Goal: Task Accomplishment & Management: Manage account settings

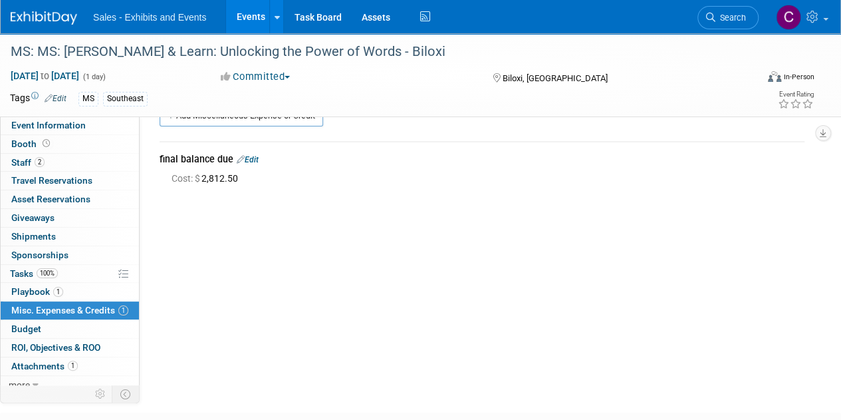
click at [239, 21] on link "Events" at bounding box center [250, 16] width 49 height 33
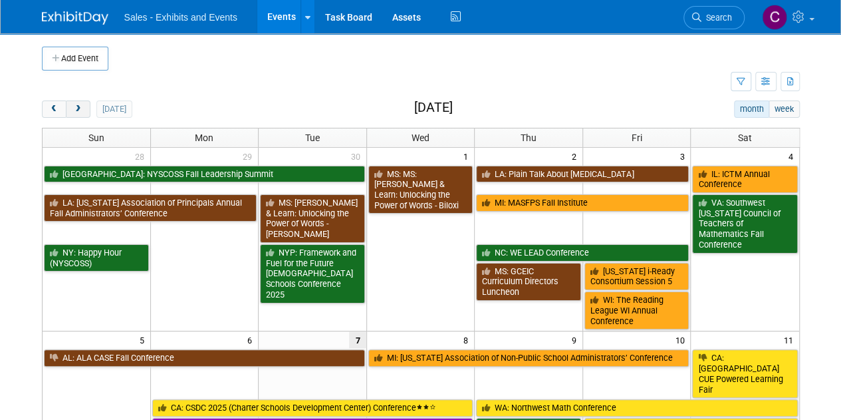
click at [85, 104] on button "next" at bounding box center [78, 108] width 25 height 17
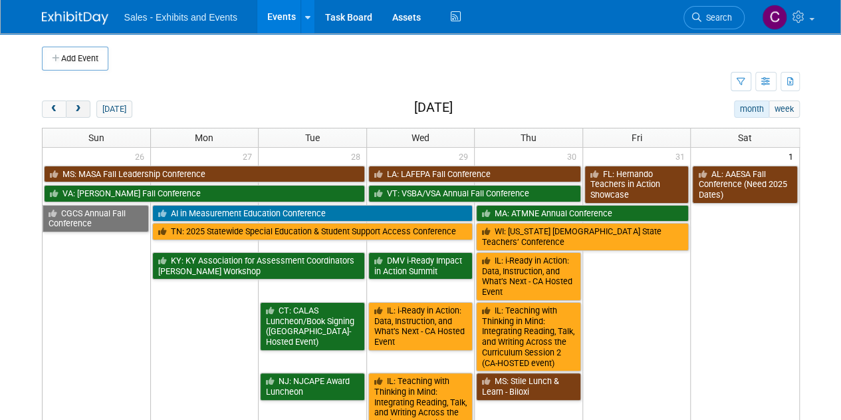
click at [85, 104] on button "next" at bounding box center [78, 108] width 25 height 17
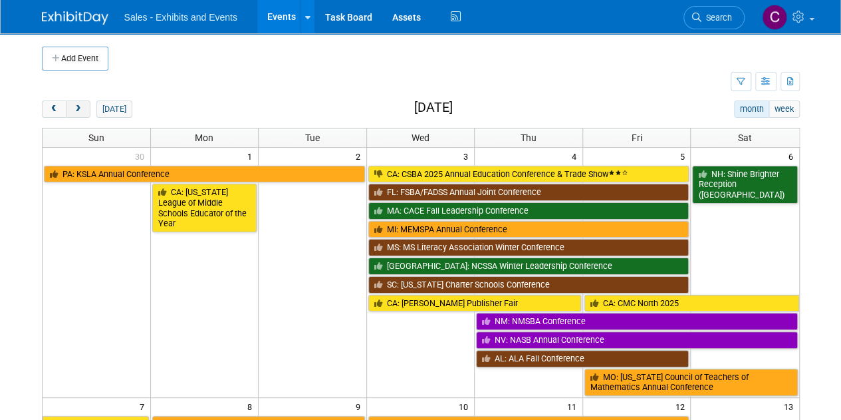
click at [85, 104] on button "next" at bounding box center [78, 108] width 25 height 17
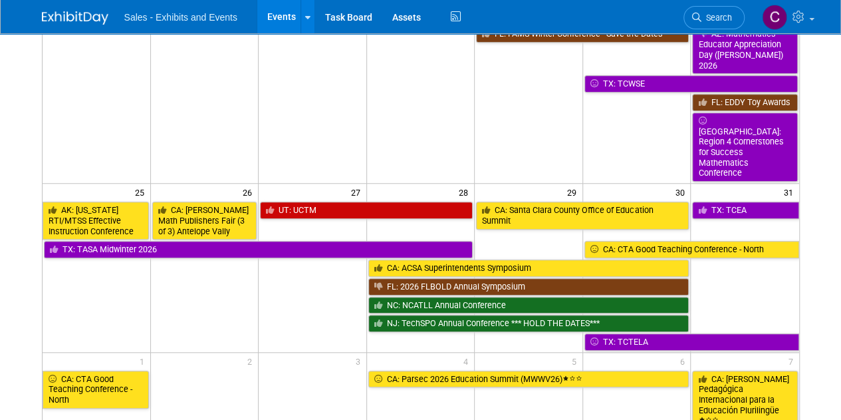
scroll to position [462, 0]
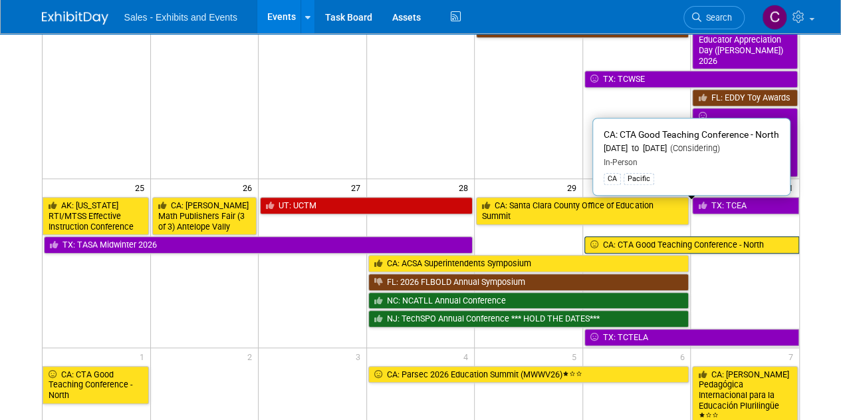
click at [699, 236] on link "CA: CTA Good Teaching Conference - North" at bounding box center [692, 244] width 215 height 17
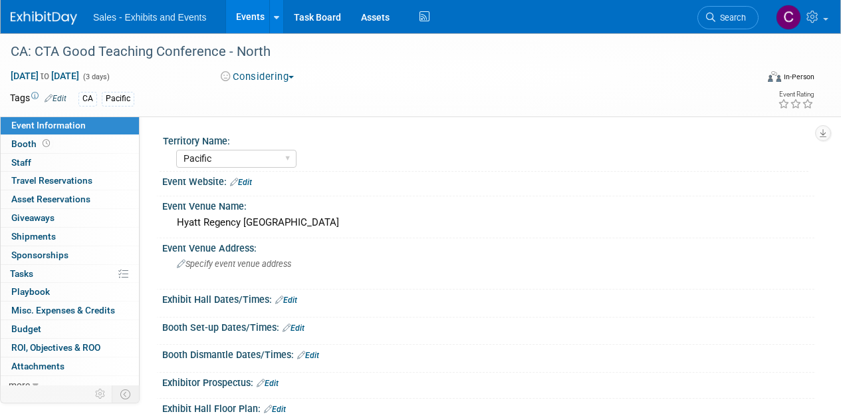
select select "Pacific"
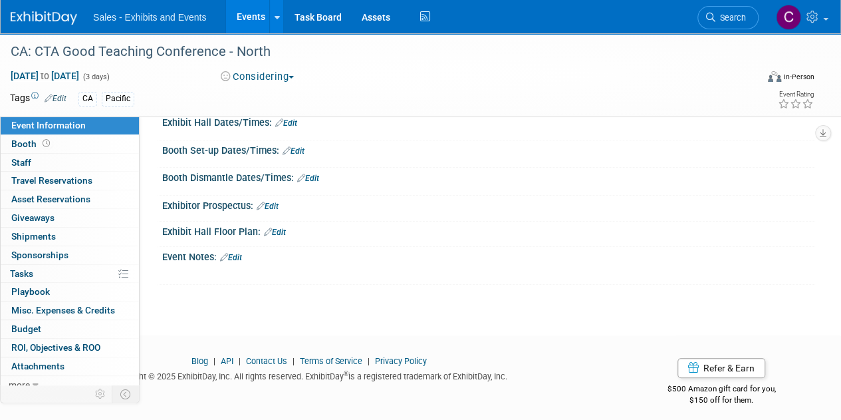
scroll to position [182, 0]
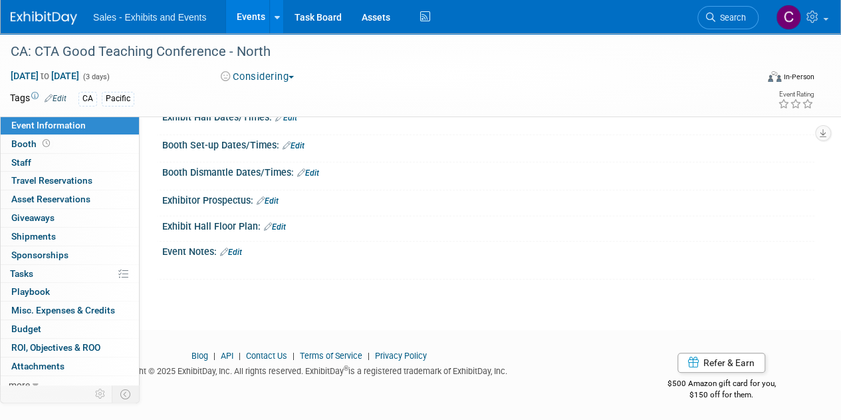
click at [241, 247] on link "Edit" at bounding box center [231, 251] width 22 height 9
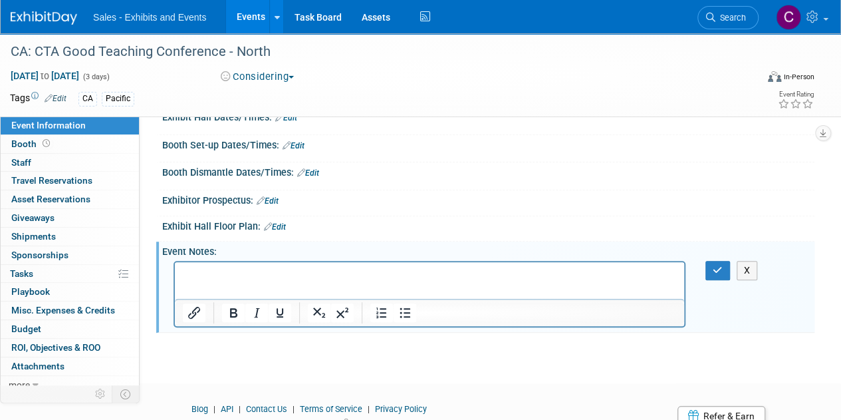
scroll to position [0, 0]
drag, startPoint x: 235, startPoint y: 284, endPoint x: 200, endPoint y: 268, distance: 39.3
click at [200, 268] on p "Rich Text Area. Press ALT-0 for help." at bounding box center [430, 273] width 494 height 13
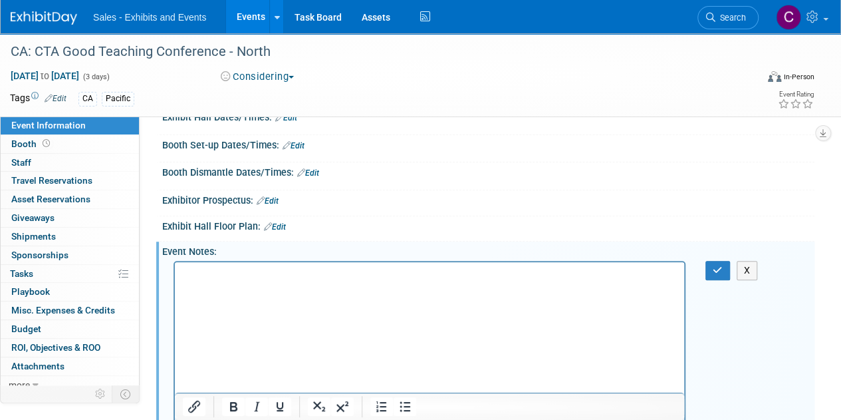
scroll to position [201, 0]
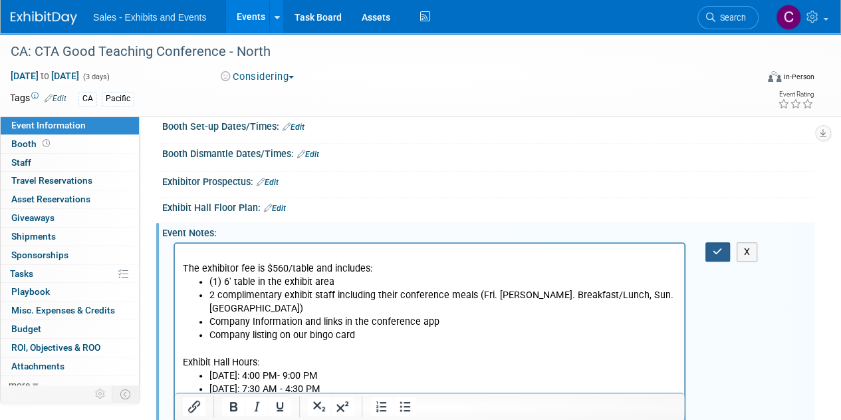
click at [717, 247] on icon "button" at bounding box center [718, 251] width 10 height 9
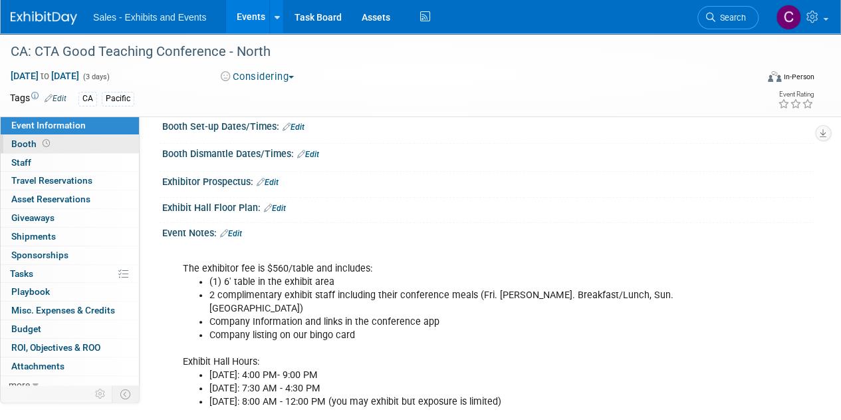
click at [35, 147] on span "Booth" at bounding box center [31, 143] width 41 height 11
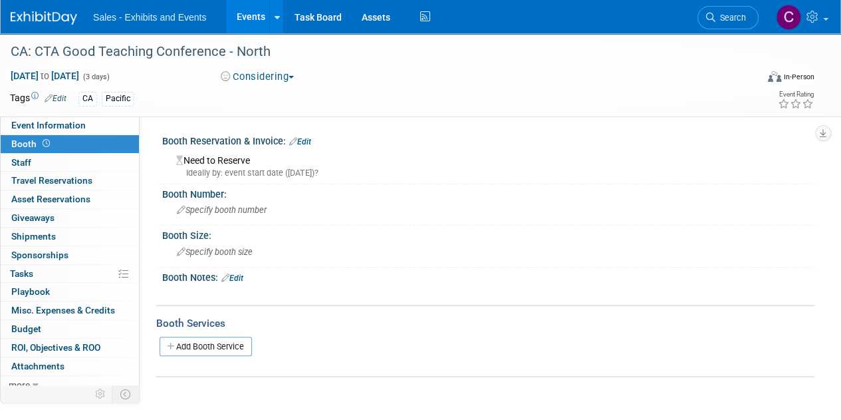
click at [303, 138] on link "Edit" at bounding box center [300, 141] width 22 height 9
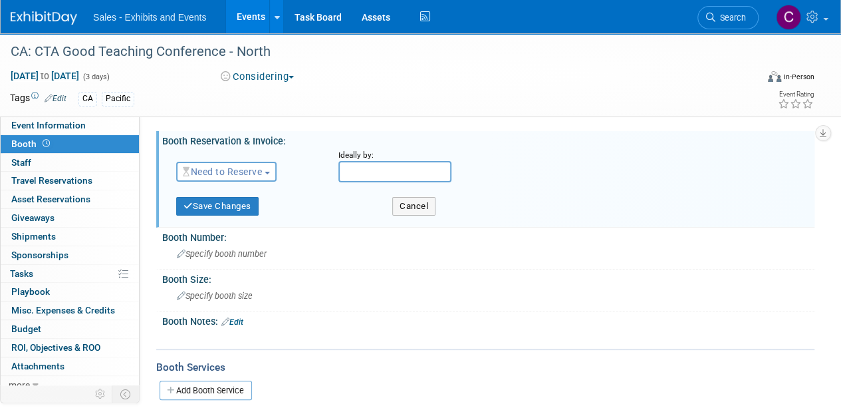
click at [236, 174] on span "Need to Reserve" at bounding box center [222, 171] width 79 height 11
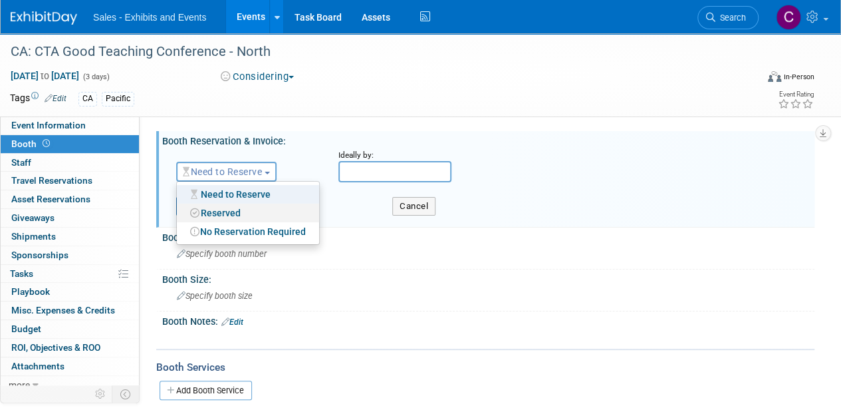
click at [233, 208] on link "Reserved" at bounding box center [248, 213] width 142 height 19
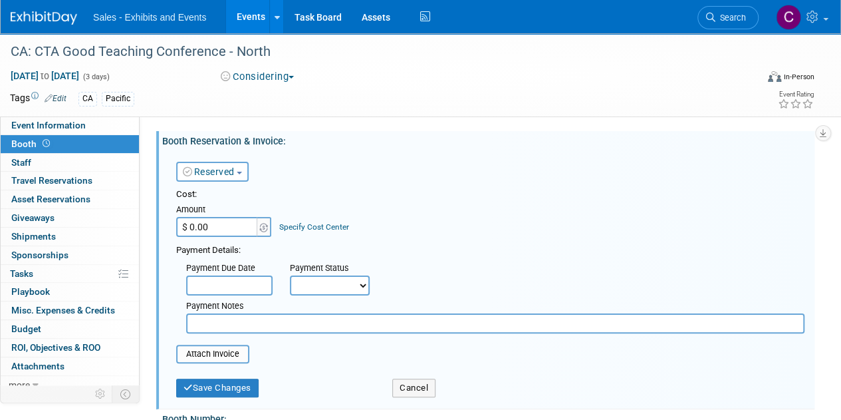
click at [215, 227] on input "$ 0.00" at bounding box center [217, 227] width 83 height 20
type input "$ 560.00"
click at [341, 285] on select "Not Paid Yet Partially Paid Paid in Full" at bounding box center [330, 285] width 80 height 20
select select "1"
click at [290, 275] on select "Not Paid Yet Partially Paid Paid in Full" at bounding box center [330, 285] width 80 height 20
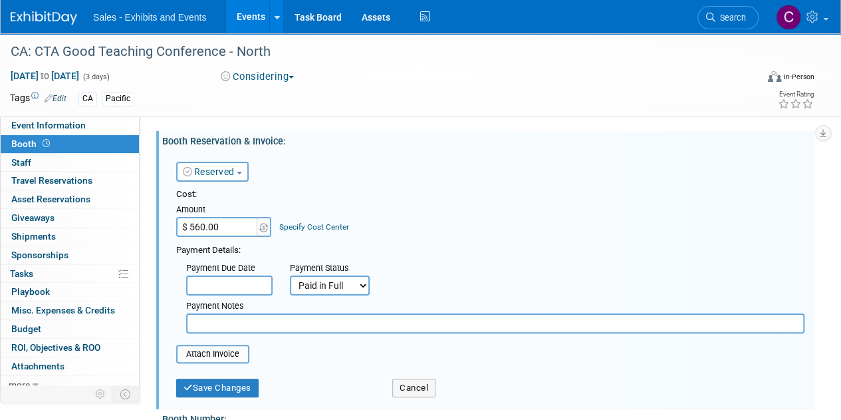
click at [261, 324] on input "text" at bounding box center [495, 323] width 619 height 20
type input "amex"
click at [221, 350] on input "file" at bounding box center [169, 354] width 158 height 16
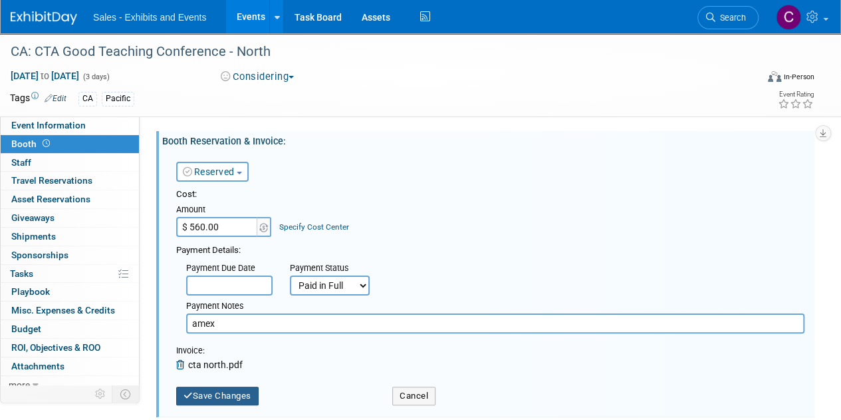
click at [231, 397] on button "Save Changes" at bounding box center [217, 395] width 82 height 19
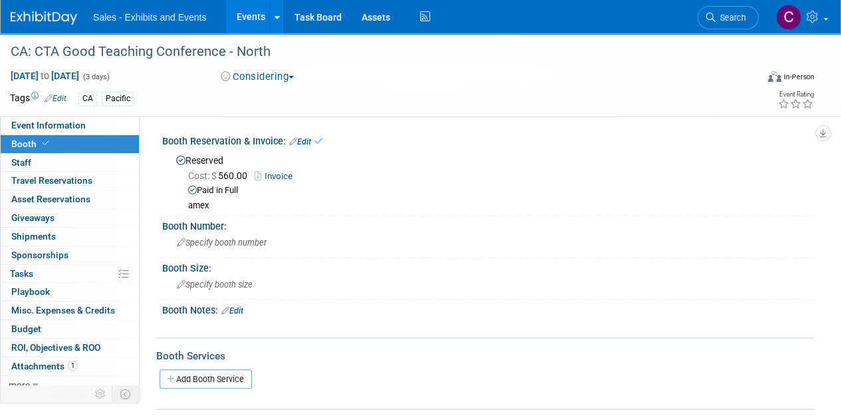
click at [265, 76] on button "Considering" at bounding box center [257, 77] width 83 height 14
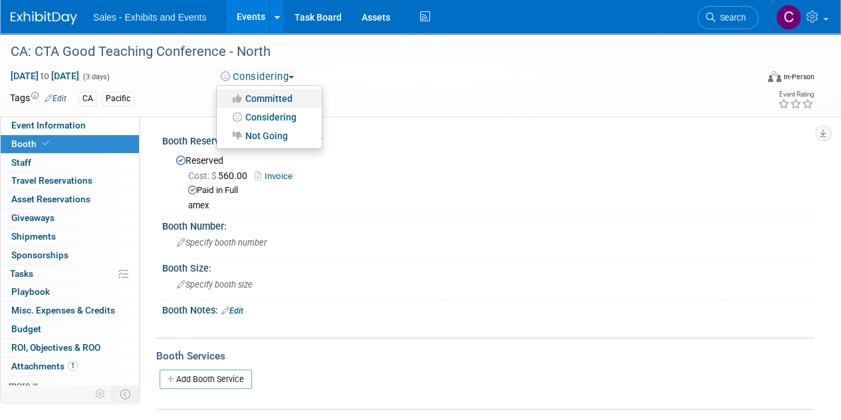
click at [271, 96] on link "Committed" at bounding box center [269, 98] width 105 height 19
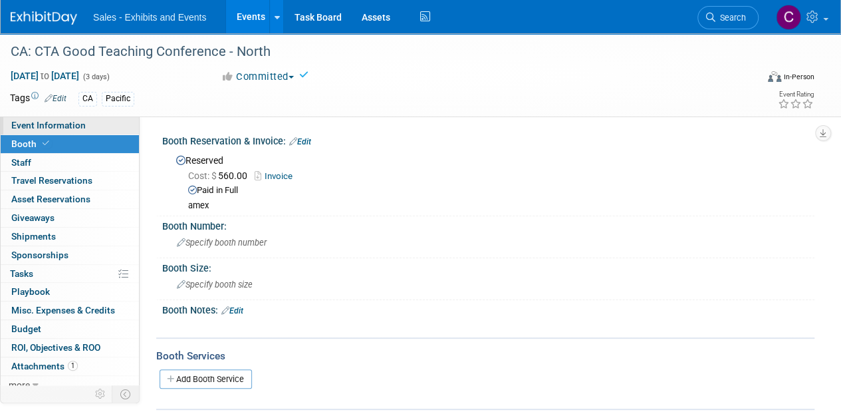
click at [43, 128] on span "Event Information" at bounding box center [48, 125] width 74 height 11
select select "Pacific"
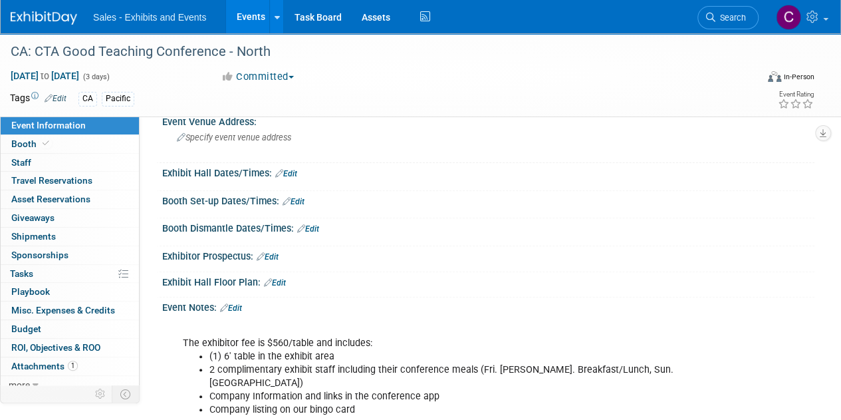
scroll to position [163, 0]
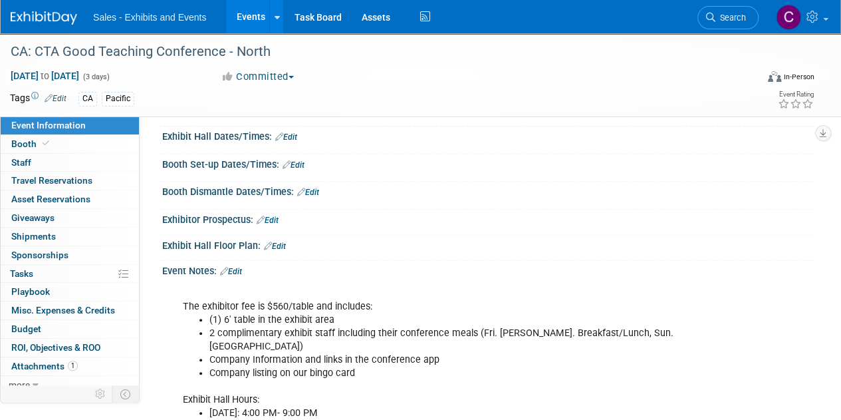
click at [290, 138] on link "Edit" at bounding box center [286, 136] width 22 height 9
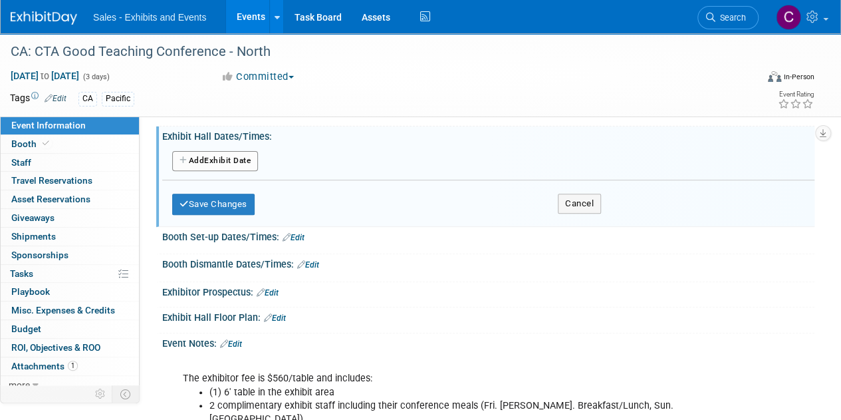
click at [221, 155] on button "Add Another Exhibit Date" at bounding box center [215, 161] width 86 height 20
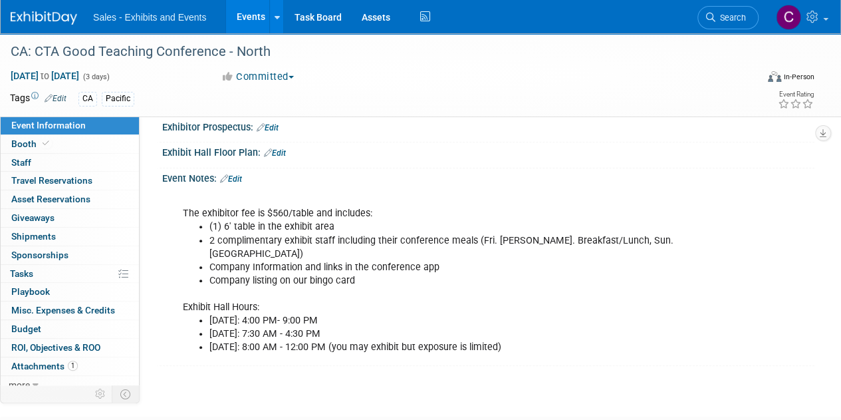
scroll to position [0, 0]
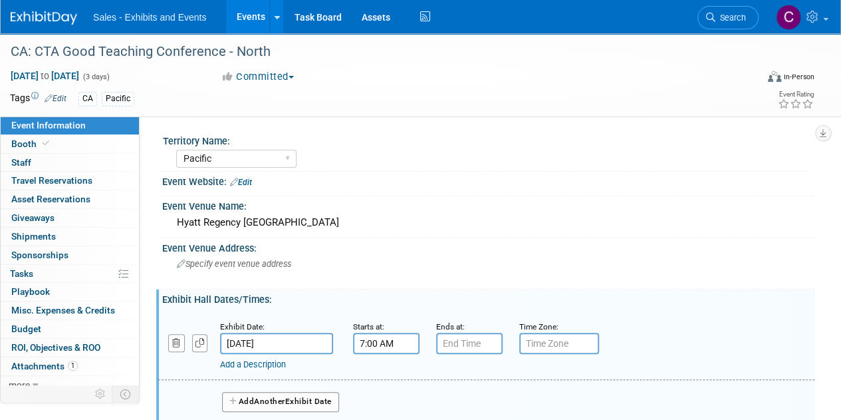
click at [368, 337] on input "7:00 AM" at bounding box center [386, 343] width 67 height 21
click at [841, 162] on html "Sales - Exhibits and Events Events Add Event Bulk Upload Events Shareable Event…" at bounding box center [420, 210] width 841 height 420
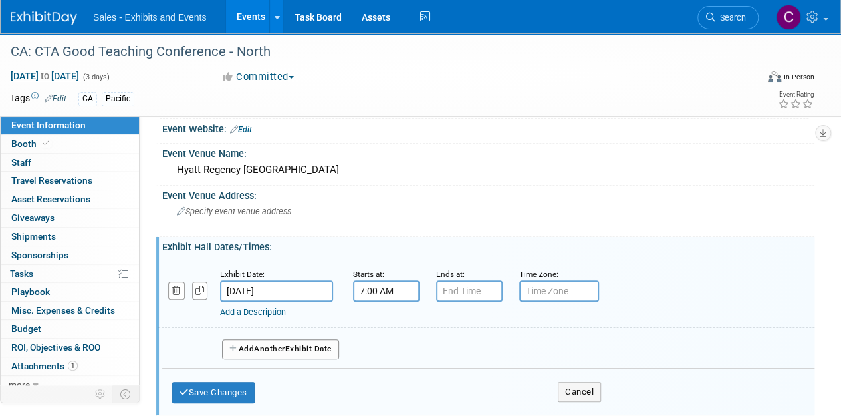
scroll to position [65, 0]
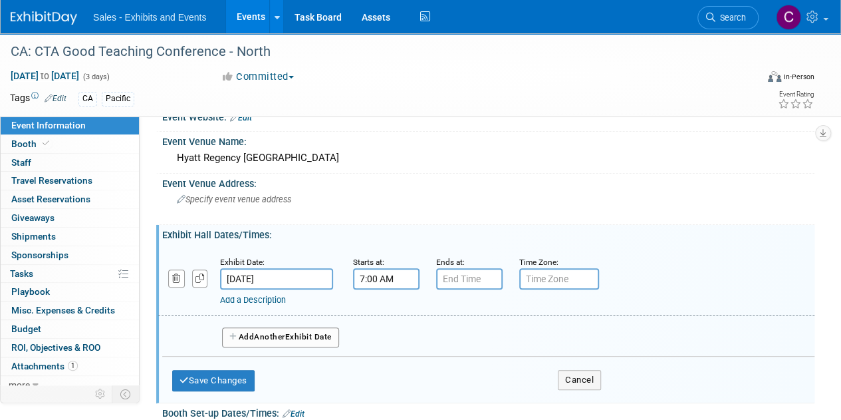
click at [398, 279] on input "7:00 AM" at bounding box center [386, 278] width 67 height 21
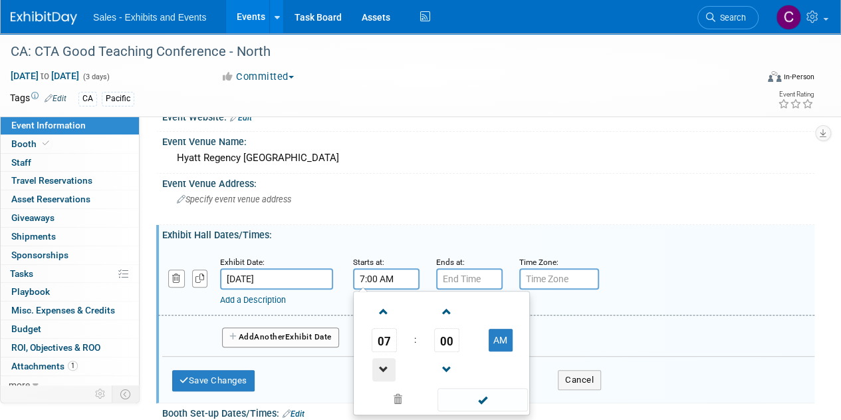
click at [378, 362] on span at bounding box center [383, 369] width 23 height 23
click at [504, 349] on button "AM" at bounding box center [501, 340] width 24 height 23
type input "4:00 PM"
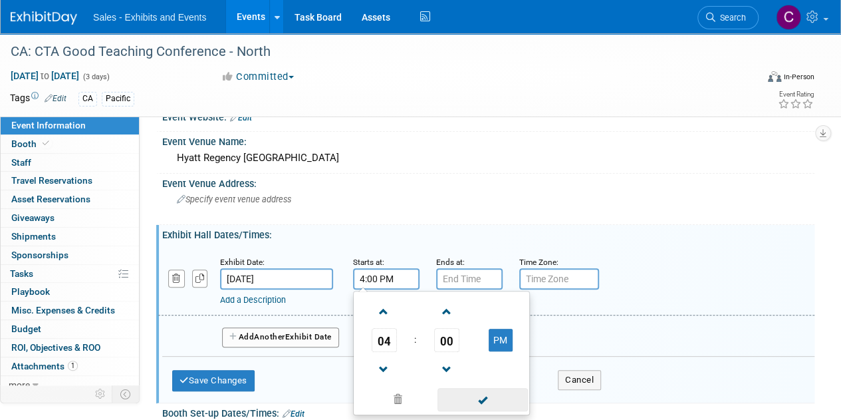
click at [496, 397] on span at bounding box center [483, 399] width 90 height 23
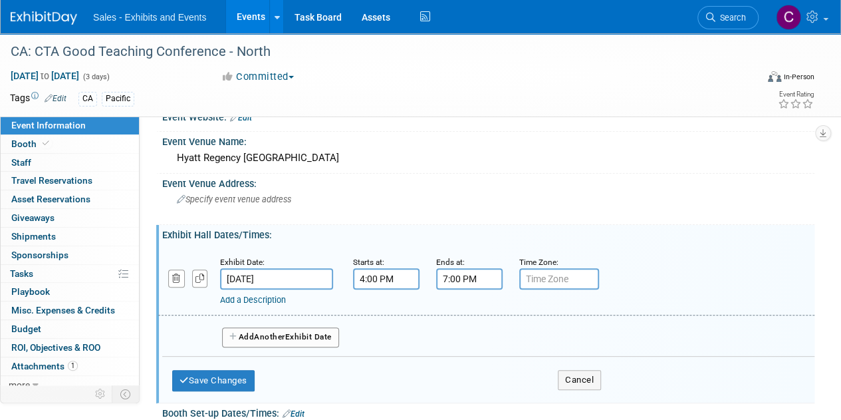
click at [476, 287] on input "7:00 PM" at bounding box center [469, 278] width 67 height 21
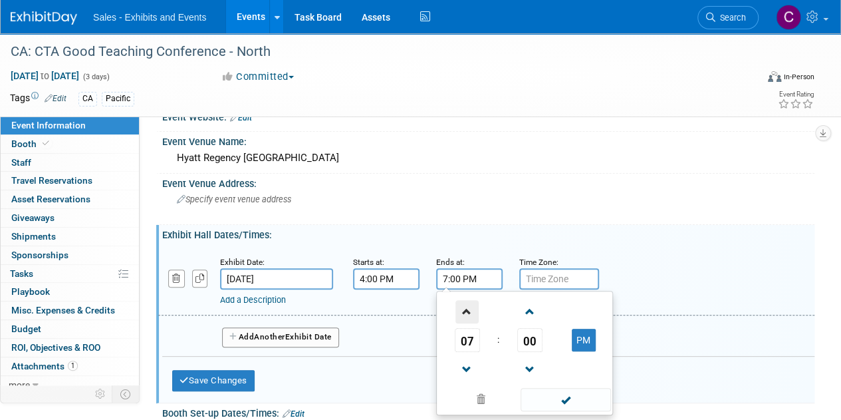
click at [468, 311] on span at bounding box center [467, 311] width 23 height 23
type input "9:00 PM"
click at [545, 404] on span at bounding box center [566, 399] width 90 height 23
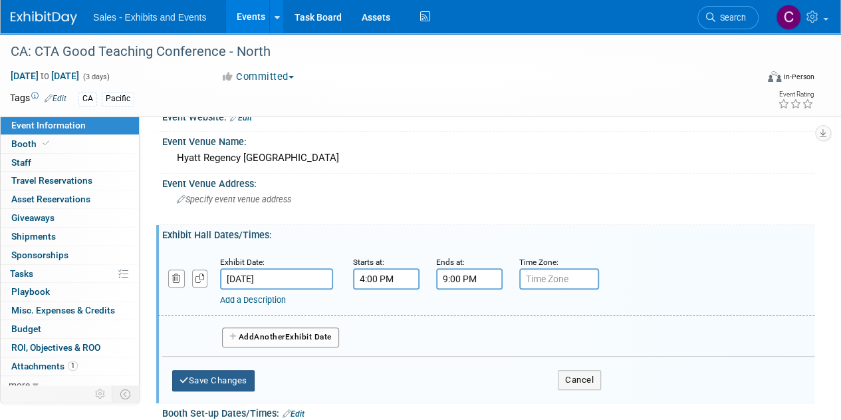
click at [217, 376] on button "Save Changes" at bounding box center [213, 380] width 82 height 21
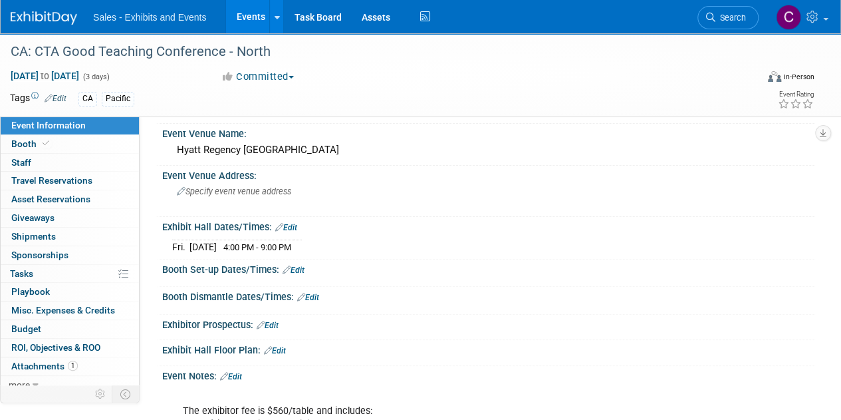
scroll to position [69, 0]
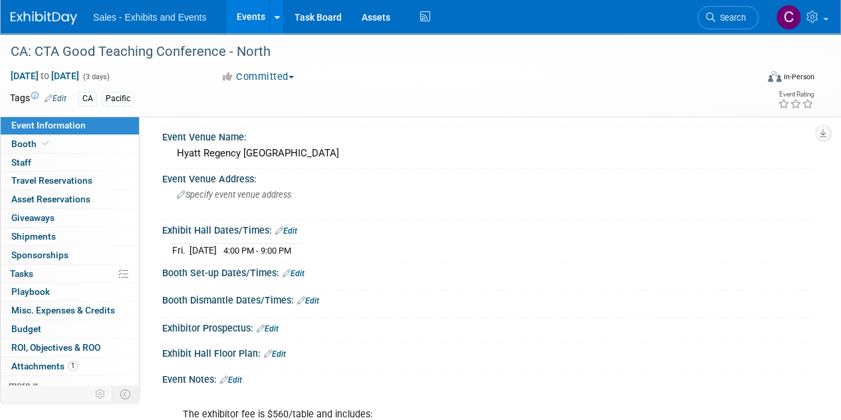
click at [297, 227] on link "Edit" at bounding box center [286, 230] width 22 height 9
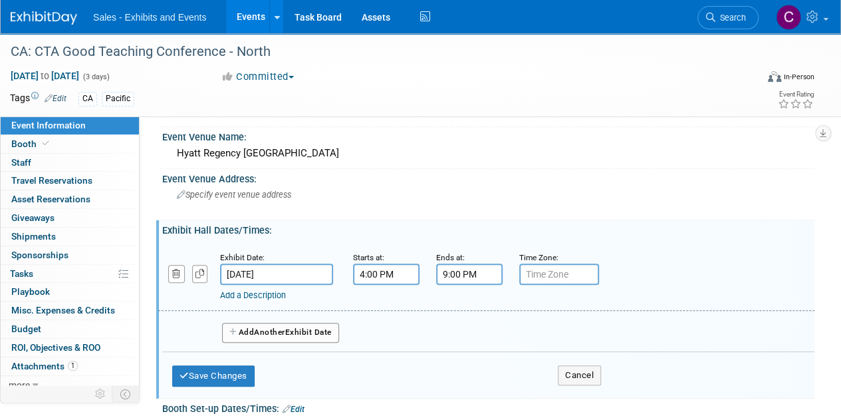
click at [257, 332] on span "Another" at bounding box center [269, 331] width 31 height 9
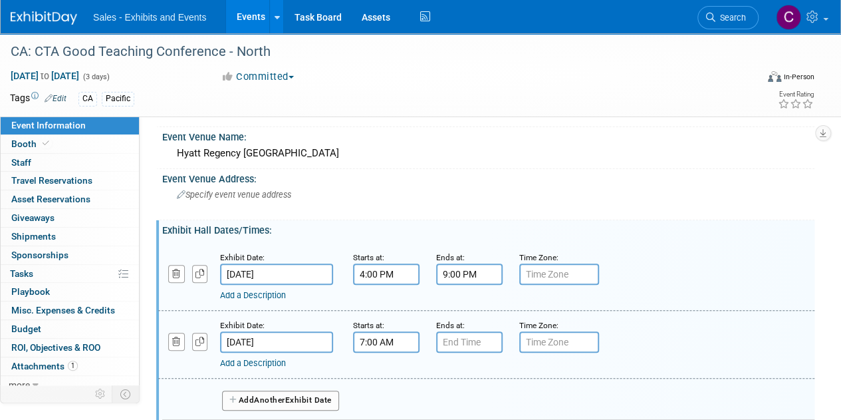
click at [388, 340] on input "7:00 AM" at bounding box center [386, 341] width 67 height 21
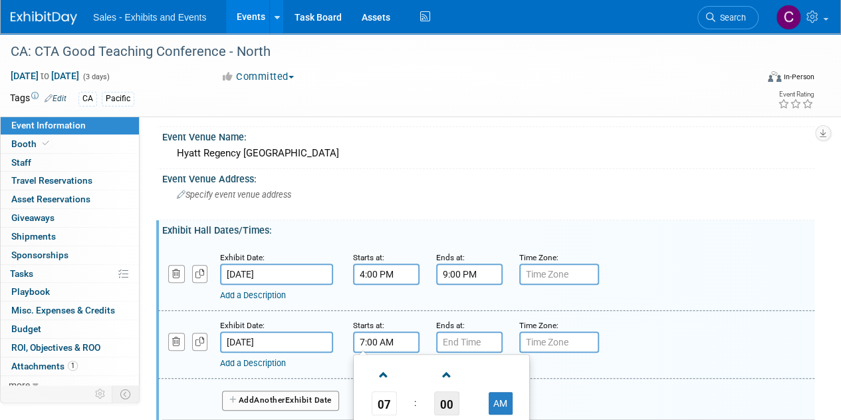
click at [448, 400] on span "00" at bounding box center [446, 403] width 25 height 24
click at [471, 409] on td "30" at bounding box center [463, 411] width 43 height 36
type input "7:30 AM"
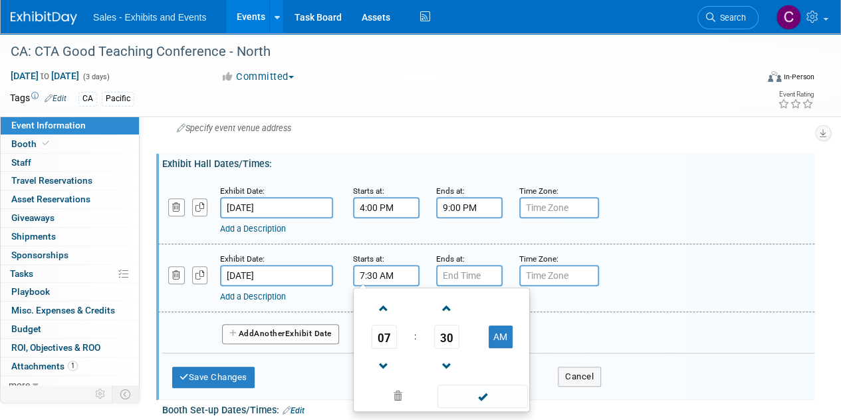
scroll to position [139, 0]
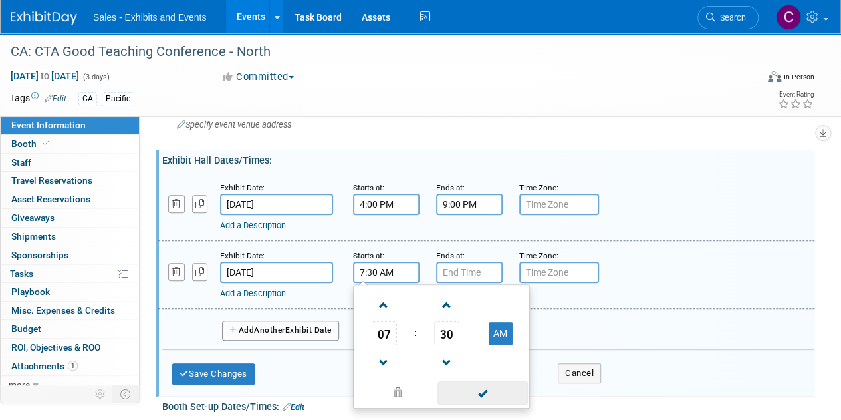
click at [484, 387] on span at bounding box center [483, 392] width 90 height 23
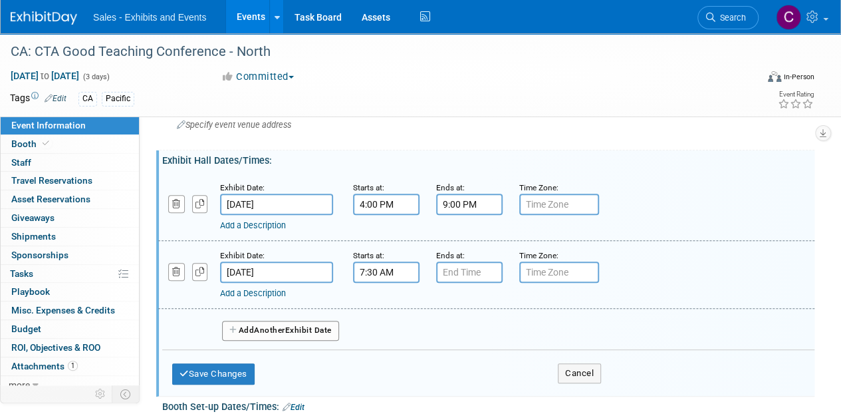
click at [472, 283] on div "Add a Description Description:" at bounding box center [461, 291] width 482 height 17
click at [466, 277] on input "7:00 PM" at bounding box center [469, 271] width 67 height 21
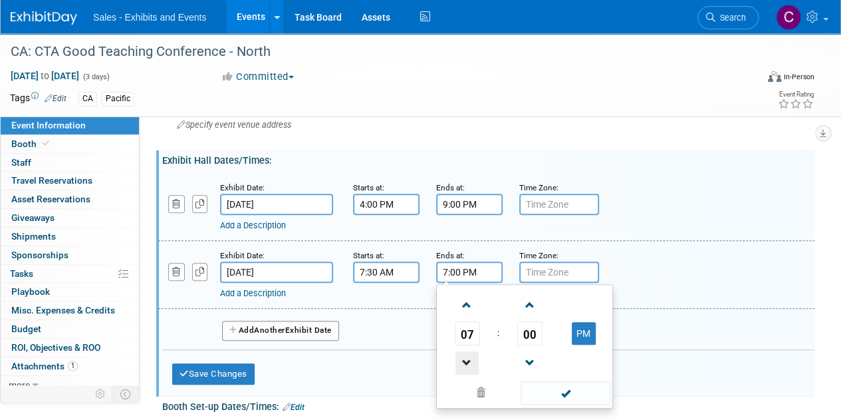
click at [465, 352] on span at bounding box center [467, 362] width 23 height 23
click at [534, 327] on span "00" at bounding box center [529, 333] width 25 height 24
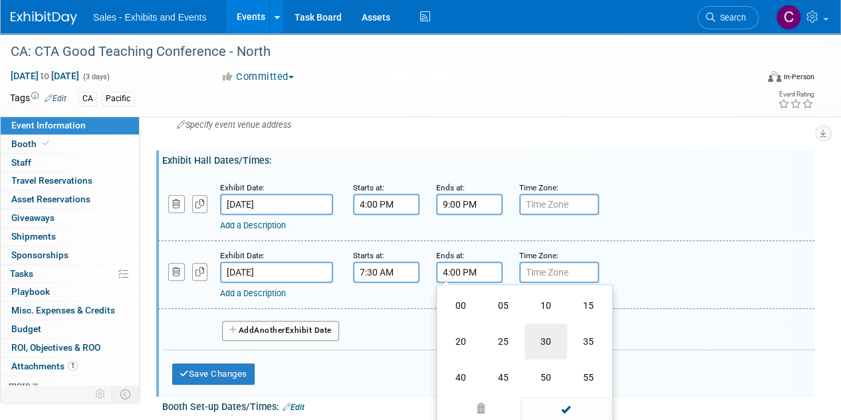
click at [555, 332] on td "30" at bounding box center [546, 341] width 43 height 36
type input "4:30 PM"
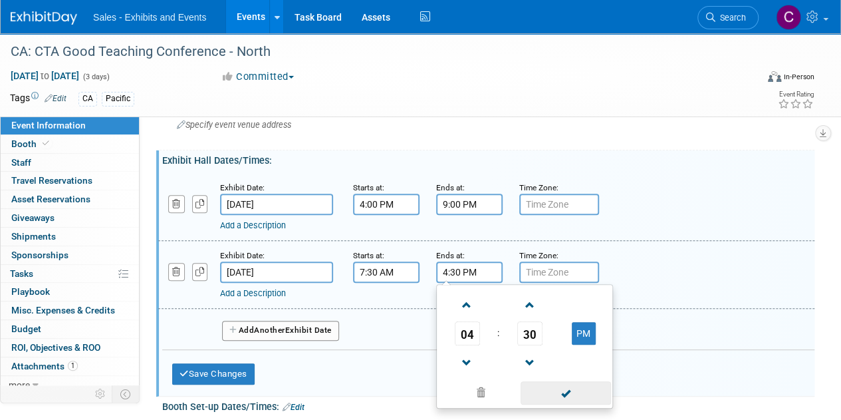
click at [557, 392] on span at bounding box center [566, 392] width 90 height 23
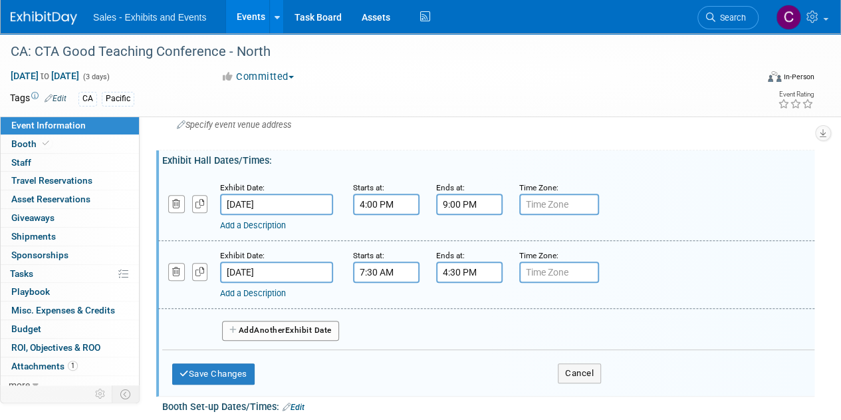
click at [278, 321] on button "Add Another Exhibit Date" at bounding box center [280, 331] width 117 height 20
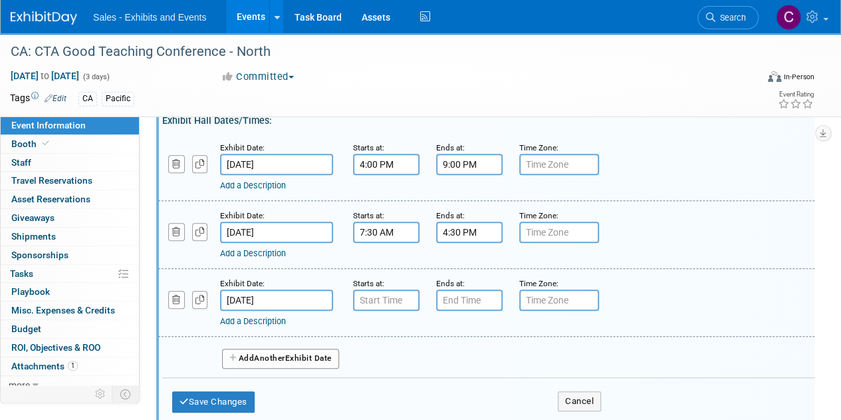
scroll to position [178, 0]
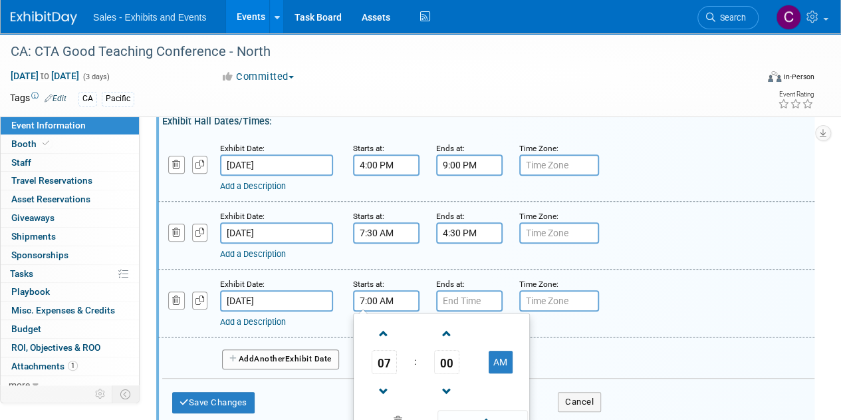
click at [394, 297] on input "7:00 AM" at bounding box center [386, 300] width 67 height 21
click at [382, 319] on link at bounding box center [384, 333] width 25 height 34
type input "8:00 AM"
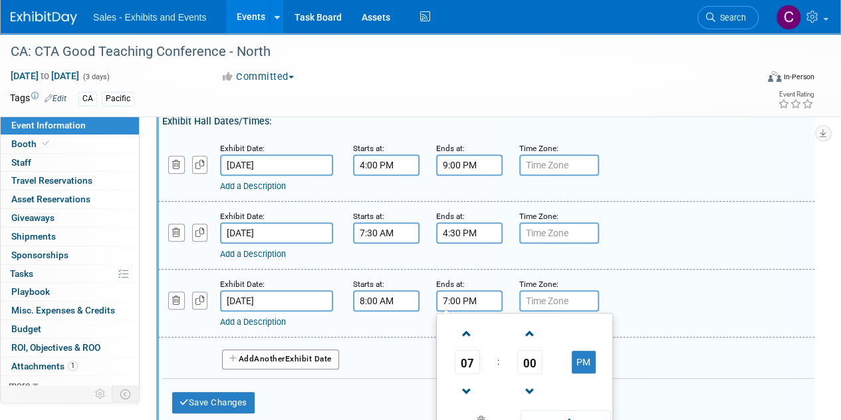
click at [468, 295] on input "7:00 PM" at bounding box center [469, 300] width 67 height 21
click at [475, 330] on span at bounding box center [467, 333] width 23 height 23
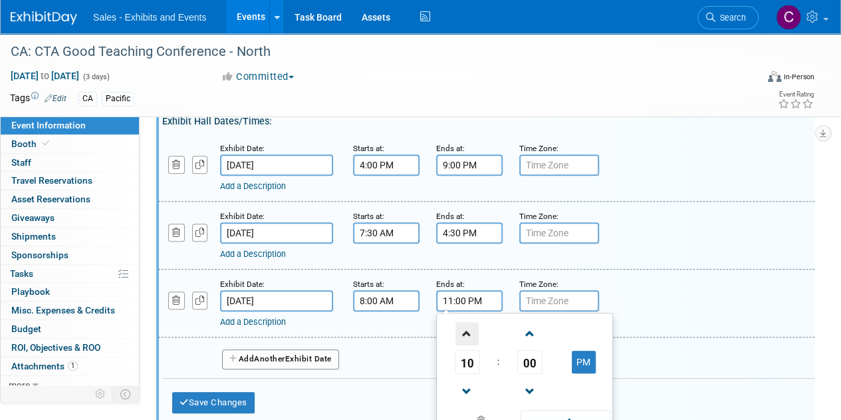
click at [475, 330] on span at bounding box center [467, 333] width 23 height 23
click at [589, 356] on button "AM" at bounding box center [584, 361] width 24 height 23
type input "12:00 PM"
click at [254, 329] on div "Exhibit Date: Feb 1, 2026 Starts at: 8:00 AM Ends at: 12:00 PM 12 : 00 PM 12 01…" at bounding box center [486, 303] width 656 height 68
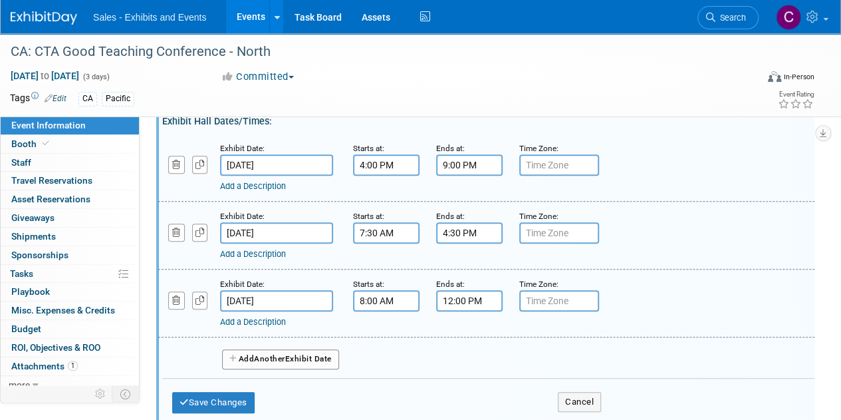
click at [253, 322] on link "Add a Description" at bounding box center [253, 322] width 66 height 10
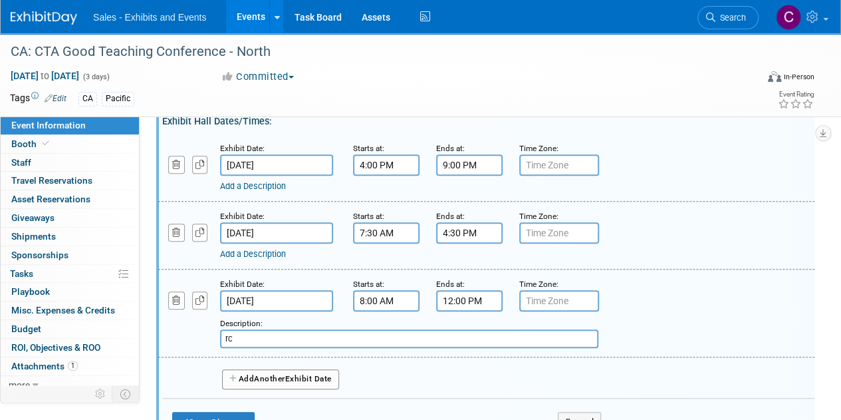
type input "r"
type input "exhibit exposure is limited this day"
click at [210, 414] on button "Save Changes" at bounding box center [213, 422] width 82 height 21
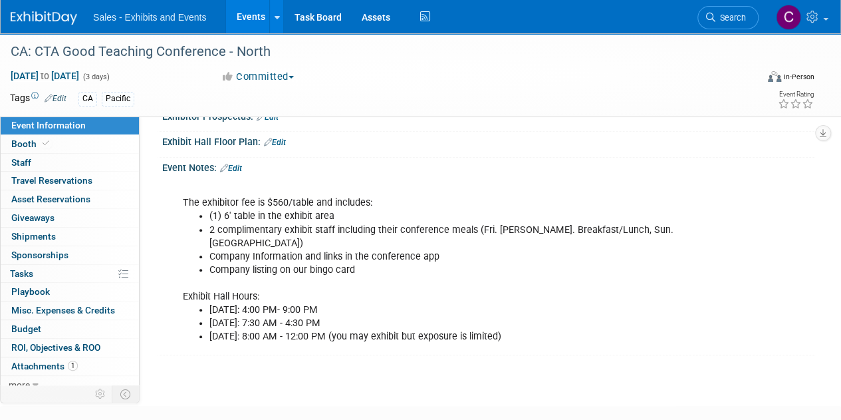
scroll to position [310, 0]
click at [27, 148] on span "Booth" at bounding box center [31, 143] width 41 height 11
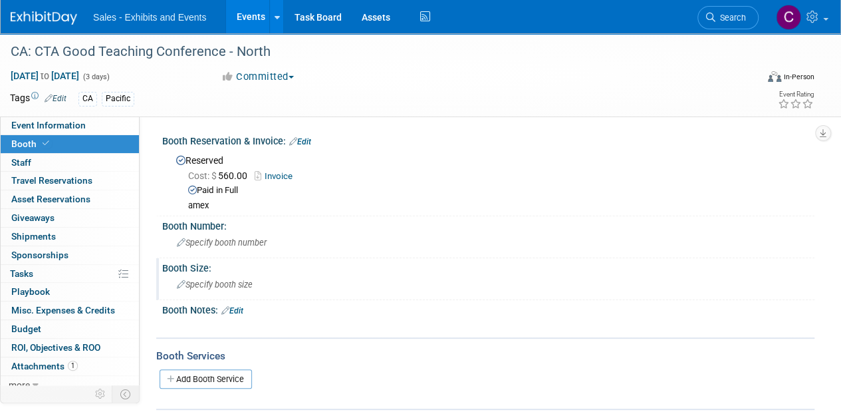
click at [208, 274] on div "Specify booth size" at bounding box center [488, 284] width 632 height 21
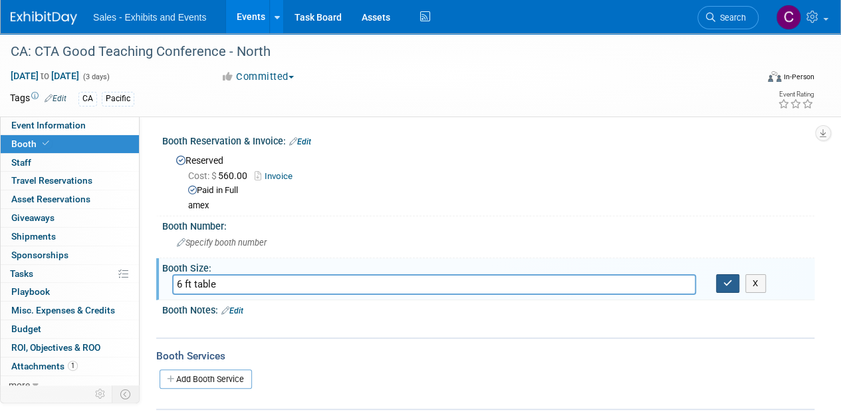
type input "6 ft table"
click at [724, 279] on icon "button" at bounding box center [728, 283] width 9 height 9
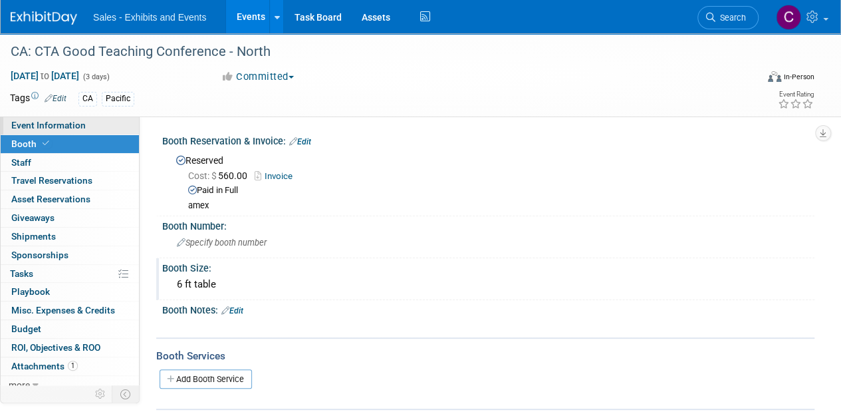
click at [68, 128] on span "Event Information" at bounding box center [48, 125] width 74 height 11
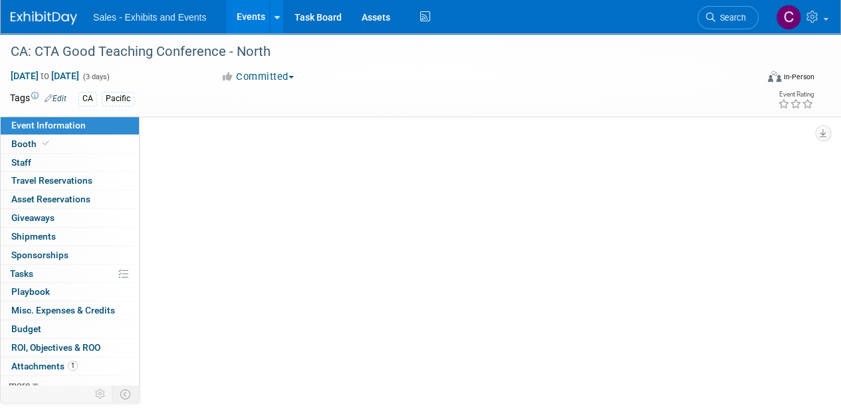
select select "Pacific"
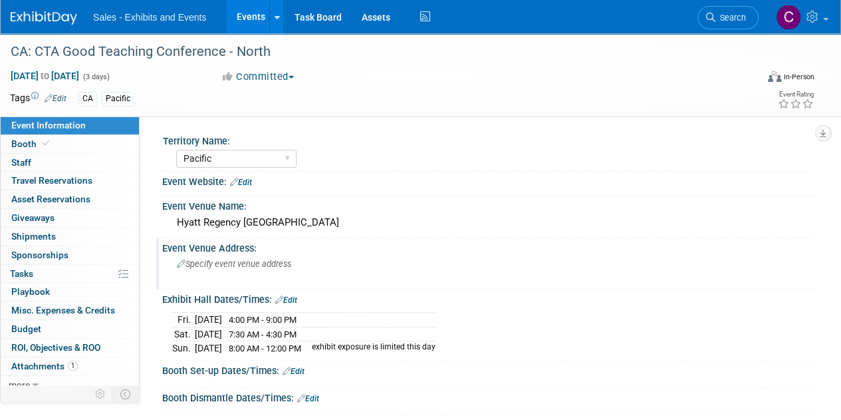
click at [235, 260] on span "Specify event venue address" at bounding box center [234, 264] width 114 height 10
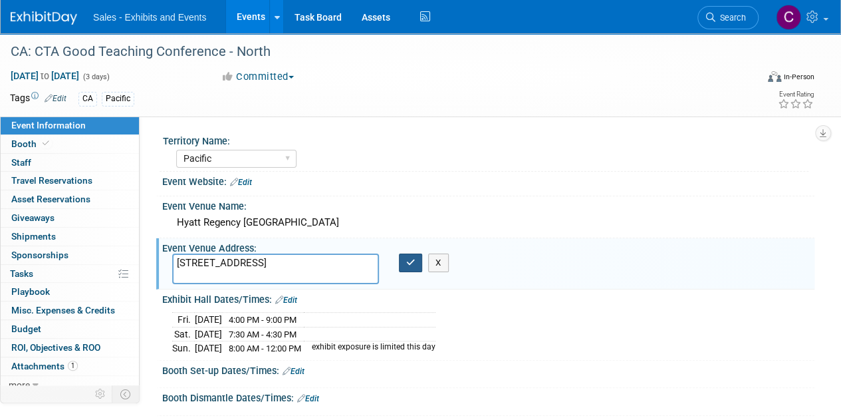
type textarea "1333 Old Bayshore Hwy, Burlingame, CA 94010"
click at [405, 269] on button "button" at bounding box center [411, 262] width 24 height 19
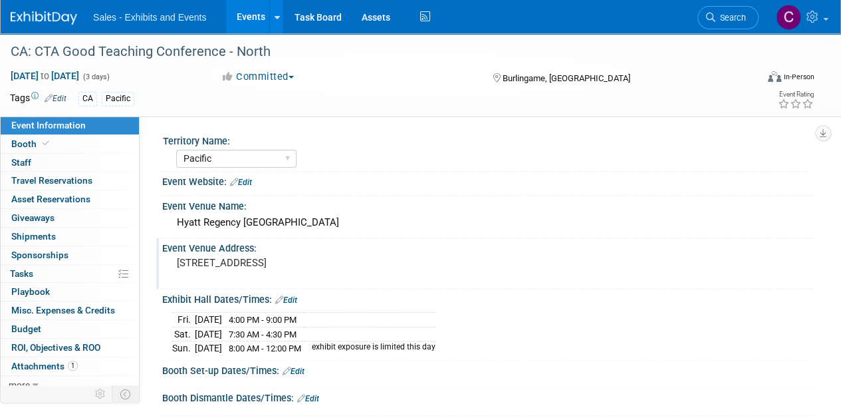
click at [250, 23] on link "Events" at bounding box center [250, 16] width 49 height 33
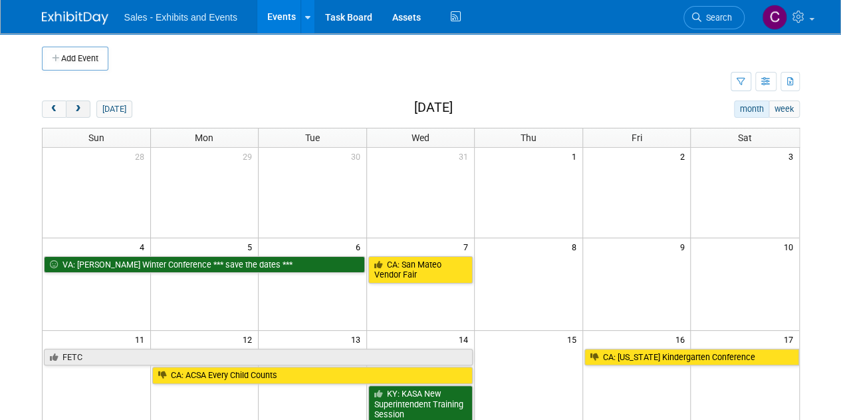
click at [78, 112] on span "next" at bounding box center [78, 109] width 10 height 9
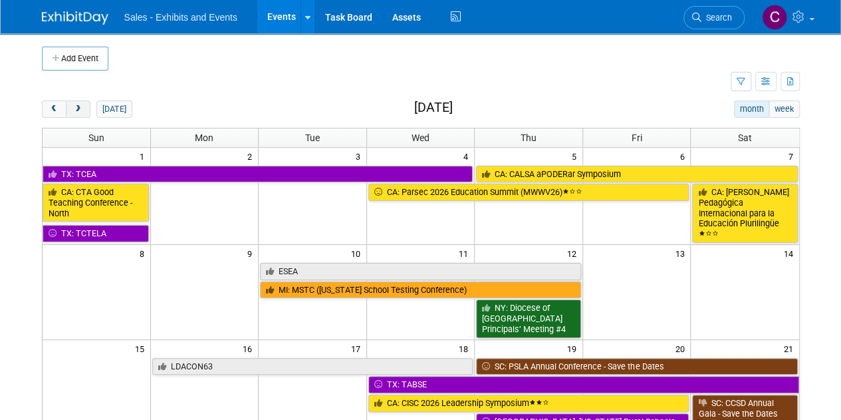
click at [78, 112] on span "next" at bounding box center [78, 109] width 10 height 9
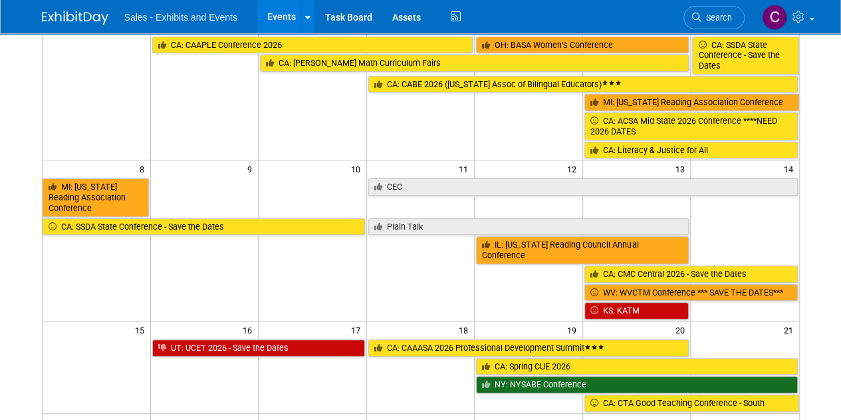
scroll to position [203, 0]
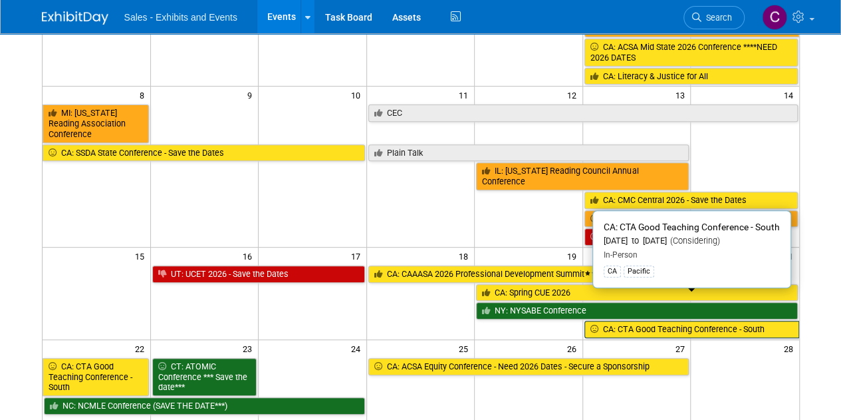
click at [608, 321] on link "CA: CTA Good Teaching Conference - South" at bounding box center [692, 329] width 215 height 17
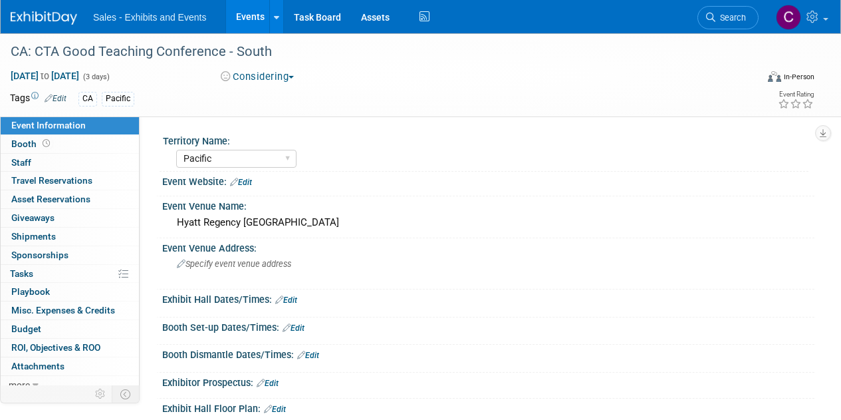
select select "Pacific"
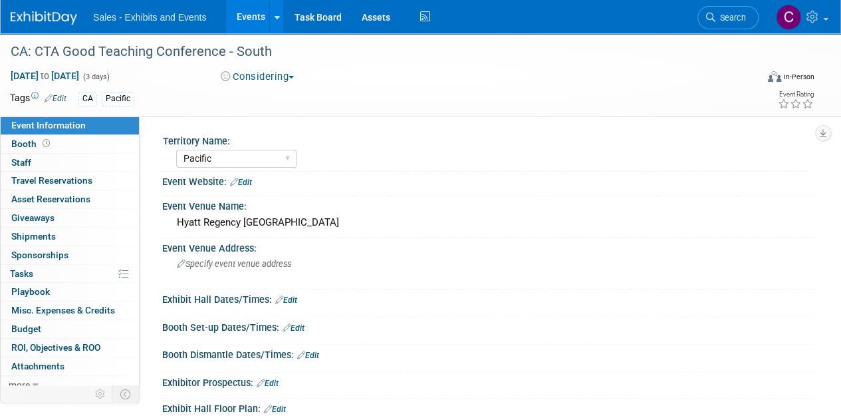
click at [285, 74] on button "Considering" at bounding box center [257, 77] width 83 height 14
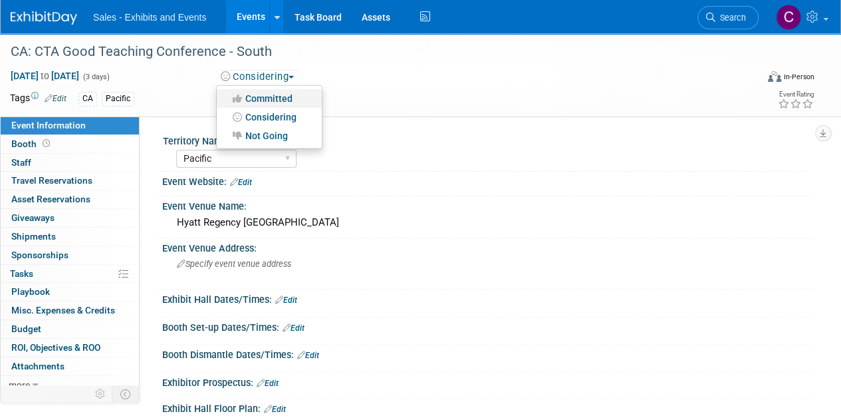
click at [287, 95] on link "Committed" at bounding box center [269, 98] width 105 height 19
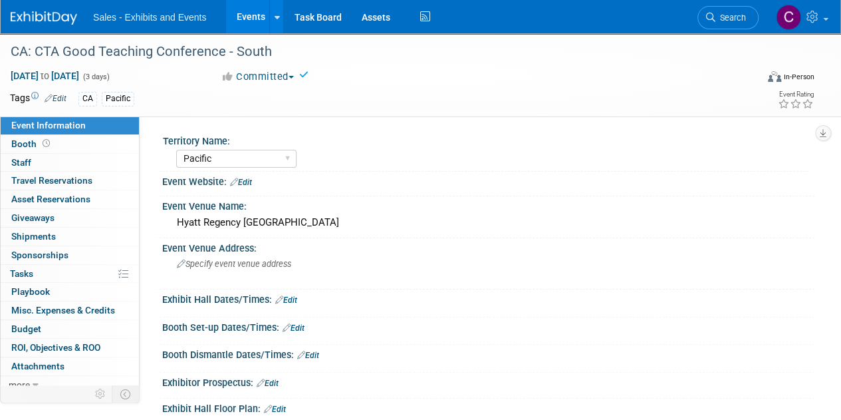
scroll to position [182, 0]
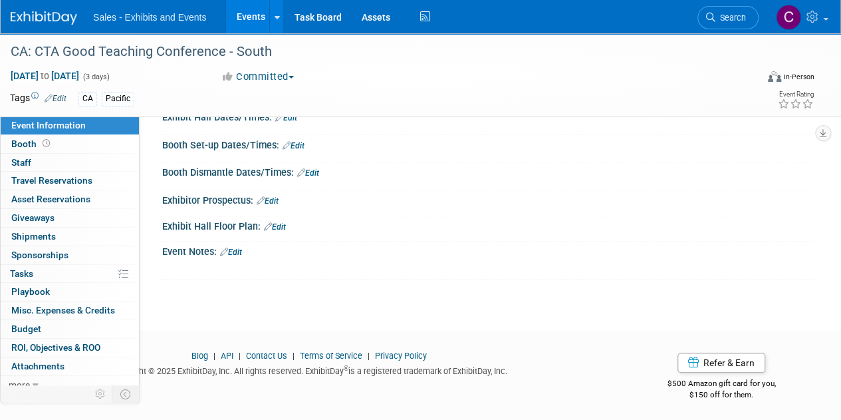
click at [237, 247] on link "Edit" at bounding box center [231, 251] width 22 height 9
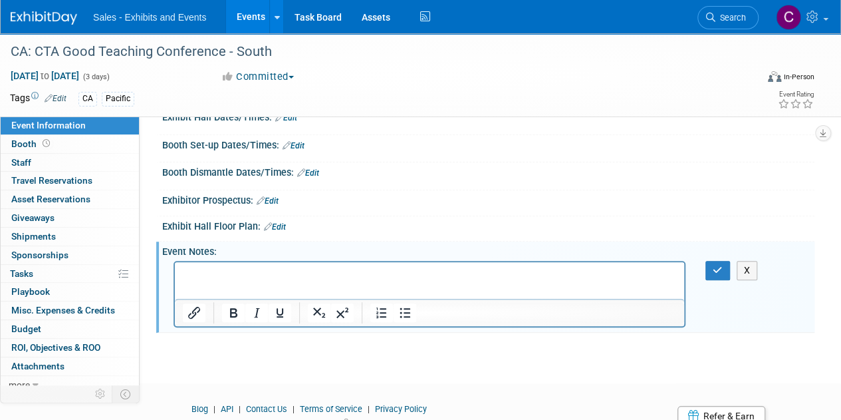
scroll to position [0, 0]
drag, startPoint x: 243, startPoint y: 291, endPoint x: 209, endPoint y: 273, distance: 38.7
click at [209, 273] on p "Rich Text Area. Press ALT-0 for help." at bounding box center [430, 273] width 494 height 13
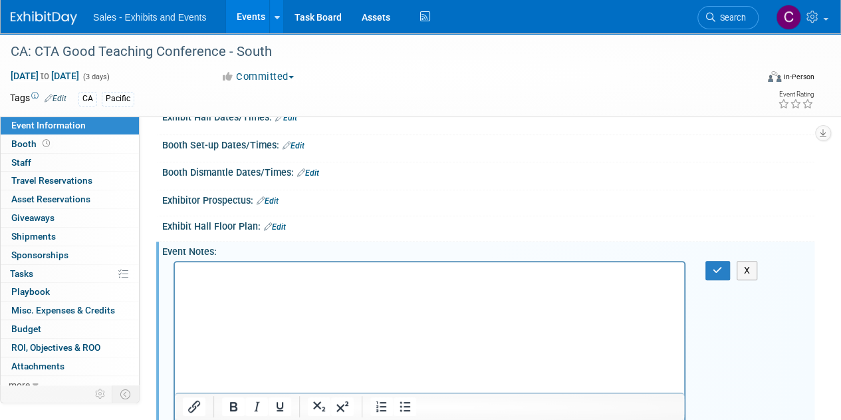
scroll to position [188, 0]
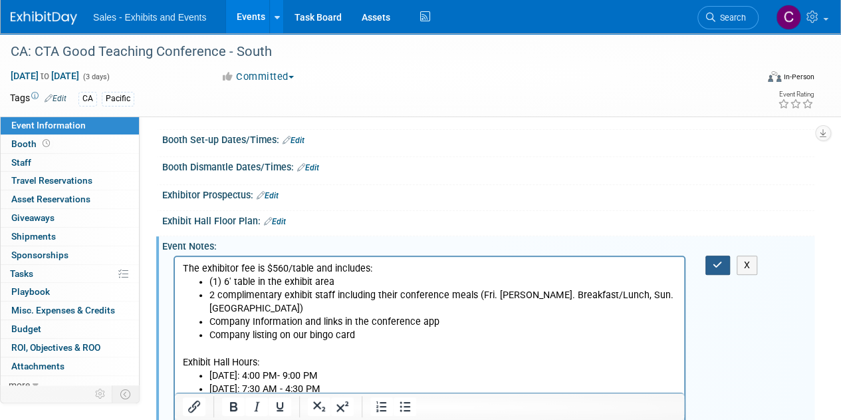
click at [713, 255] on button "button" at bounding box center [718, 264] width 25 height 19
click at [23, 140] on span "Booth" at bounding box center [31, 143] width 41 height 11
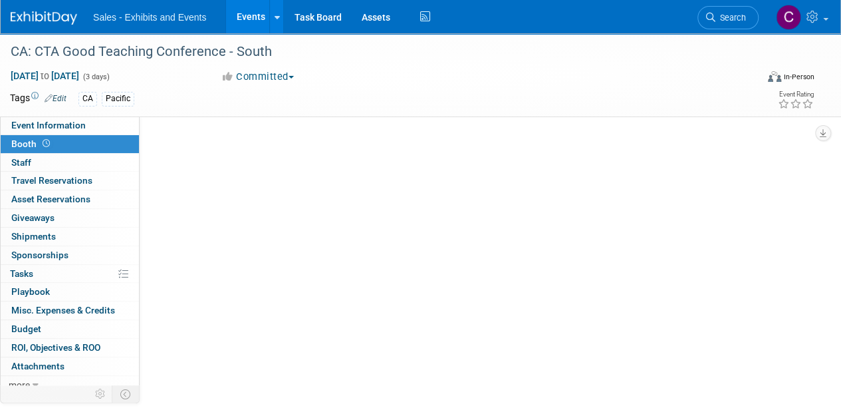
scroll to position [0, 0]
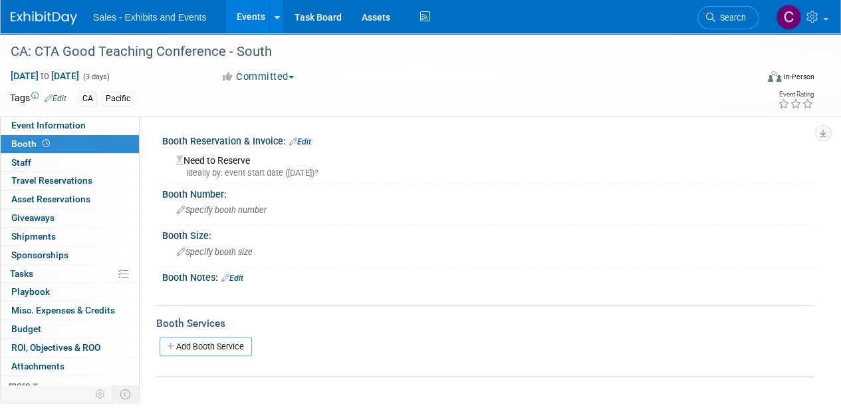
click at [301, 138] on link "Edit" at bounding box center [300, 141] width 22 height 9
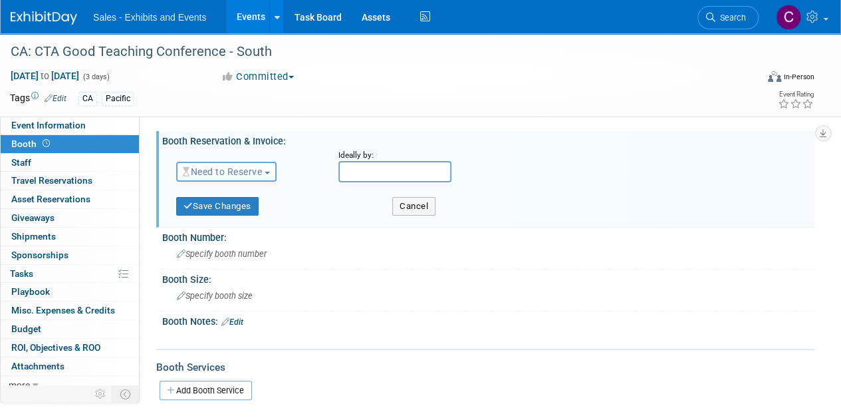
click at [246, 172] on span "Need to Reserve" at bounding box center [222, 171] width 79 height 11
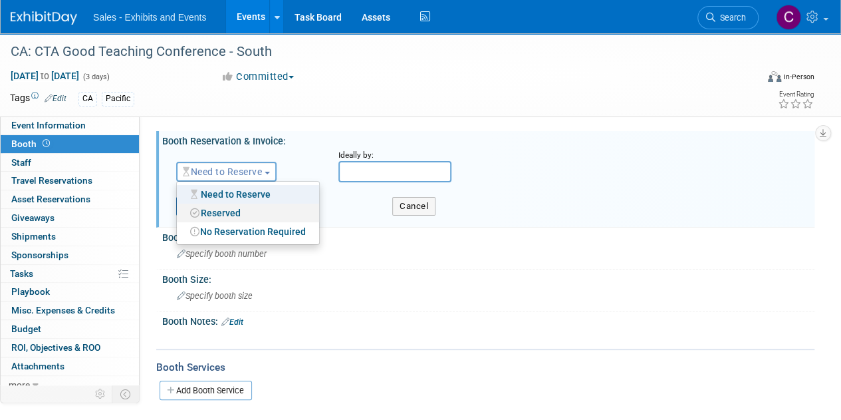
click at [240, 208] on link "Reserved" at bounding box center [248, 213] width 142 height 19
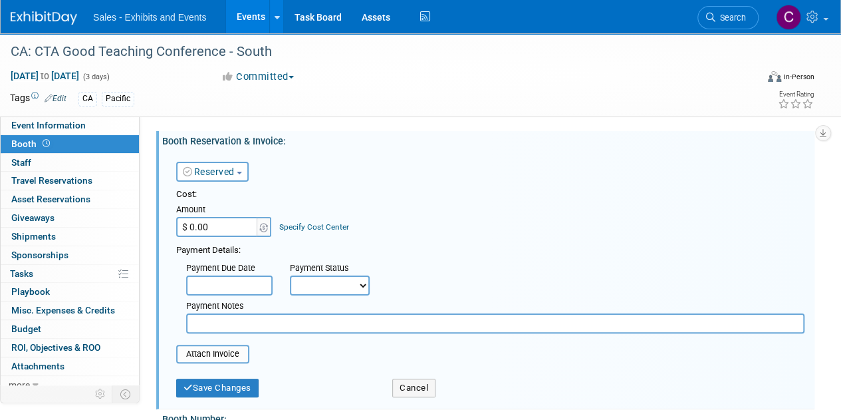
click at [208, 229] on input "$ 0.00" at bounding box center [217, 227] width 83 height 20
type input "$ 560.00"
drag, startPoint x: 343, startPoint y: 277, endPoint x: 343, endPoint y: 295, distance: 18.0
click at [343, 277] on select "Not Paid Yet Partially Paid Paid in Full" at bounding box center [330, 285] width 80 height 20
select select "1"
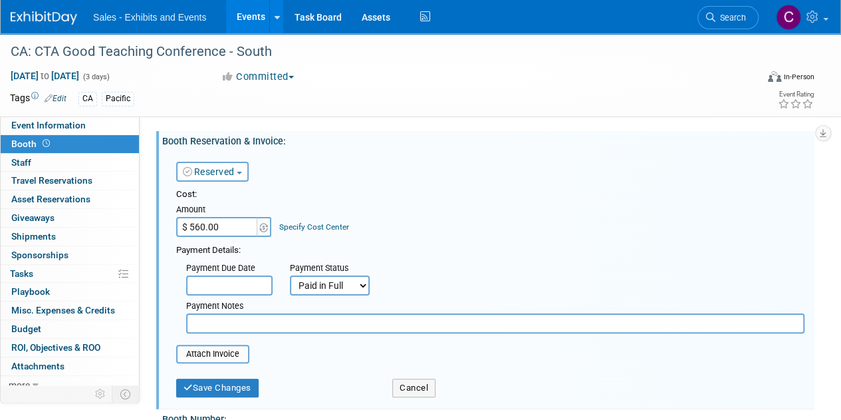
click at [290, 275] on select "Not Paid Yet Partially Paid Paid in Full" at bounding box center [330, 285] width 80 height 20
click at [218, 353] on input "file" at bounding box center [169, 354] width 158 height 16
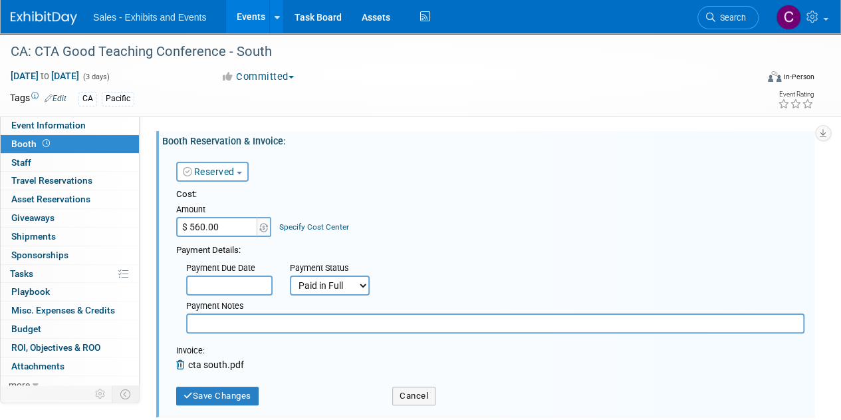
click at [231, 325] on input "text" at bounding box center [495, 323] width 619 height 20
type input "amex"
click at [215, 406] on div "Save Changes Cancel" at bounding box center [490, 395] width 629 height 34
click at [213, 396] on button "Save Changes" at bounding box center [217, 395] width 82 height 19
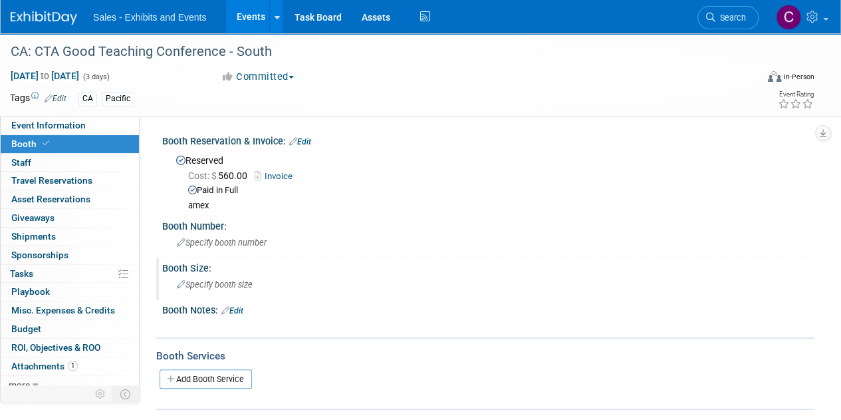
click at [215, 293] on div "Specify booth size" at bounding box center [488, 284] width 632 height 21
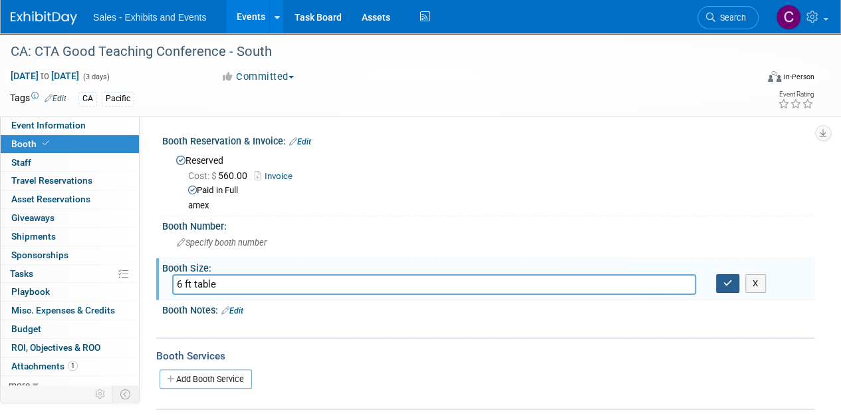
type input "6 ft table"
click at [726, 274] on button "button" at bounding box center [728, 283] width 24 height 19
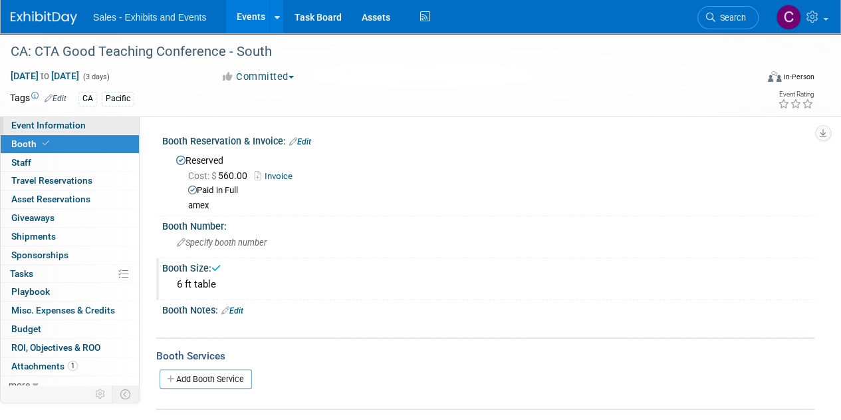
click at [41, 123] on span "Event Information" at bounding box center [48, 125] width 74 height 11
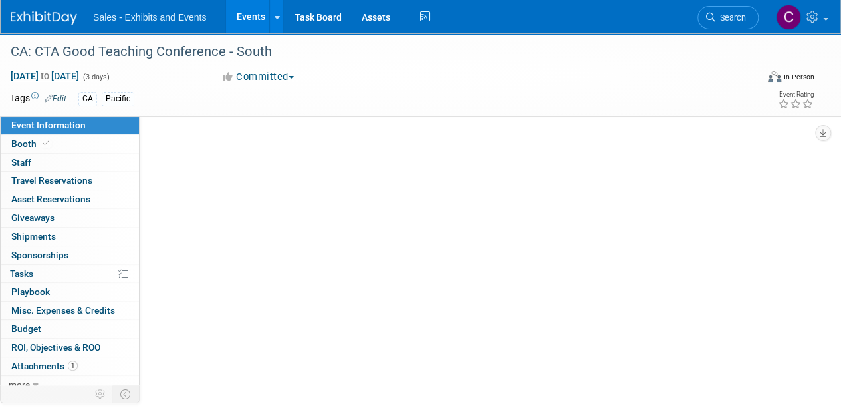
select select "Pacific"
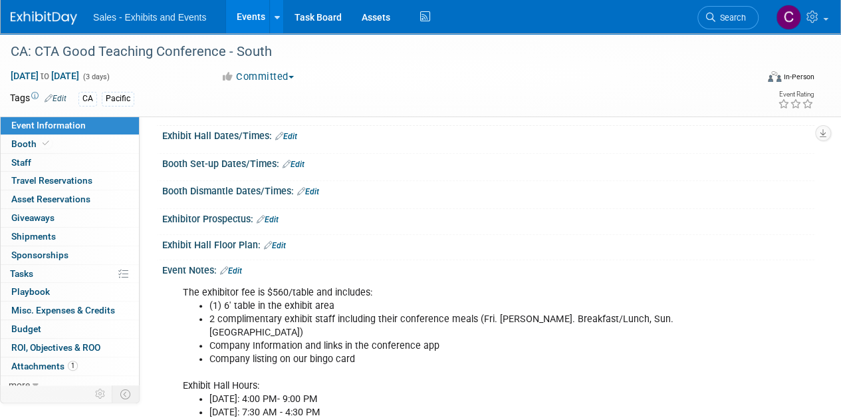
scroll to position [174, 0]
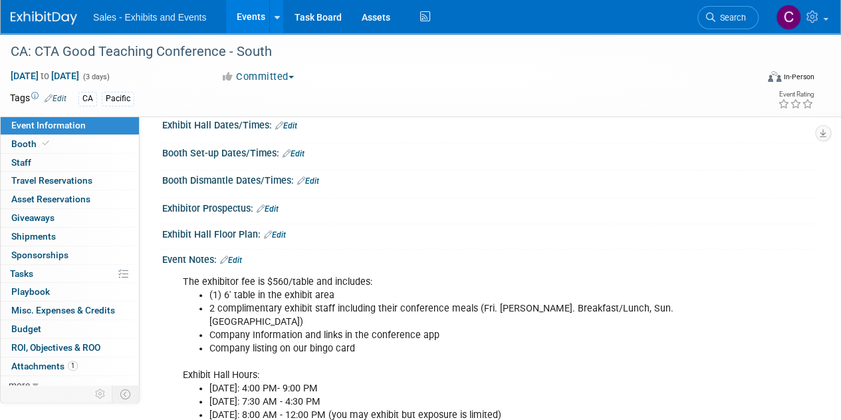
click at [293, 124] on link "Edit" at bounding box center [286, 125] width 22 height 9
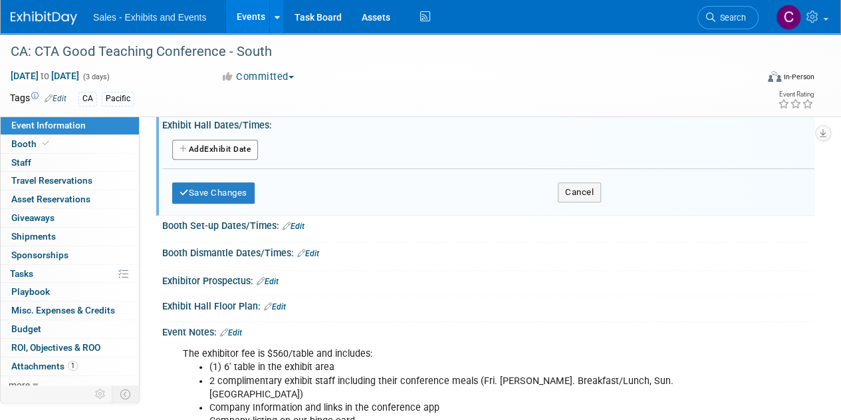
click at [218, 148] on button "Add Another Exhibit Date" at bounding box center [215, 150] width 86 height 20
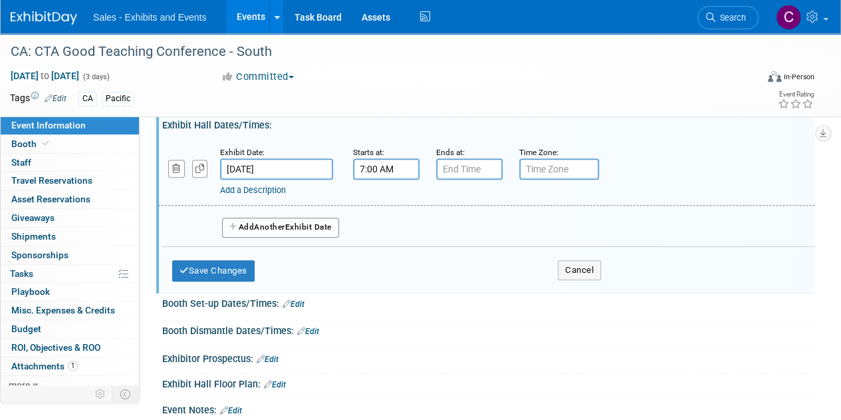
click at [385, 165] on input "7:00 AM" at bounding box center [386, 168] width 67 height 21
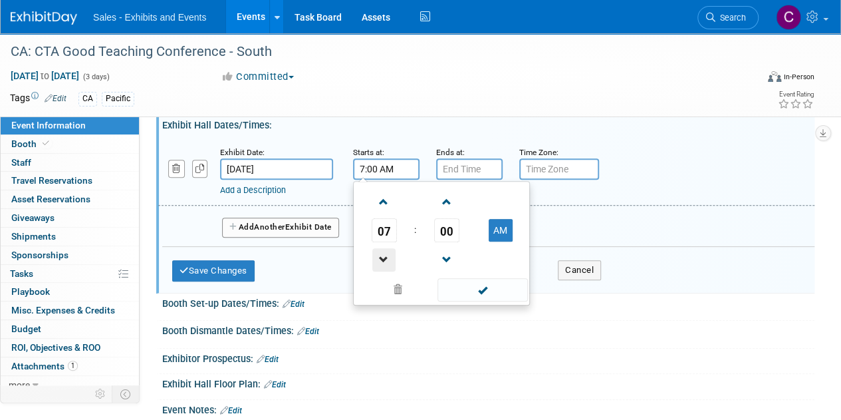
click at [390, 257] on span at bounding box center [383, 259] width 23 height 23
click at [496, 225] on button "AM" at bounding box center [501, 230] width 24 height 23
type input "4:00 PM"
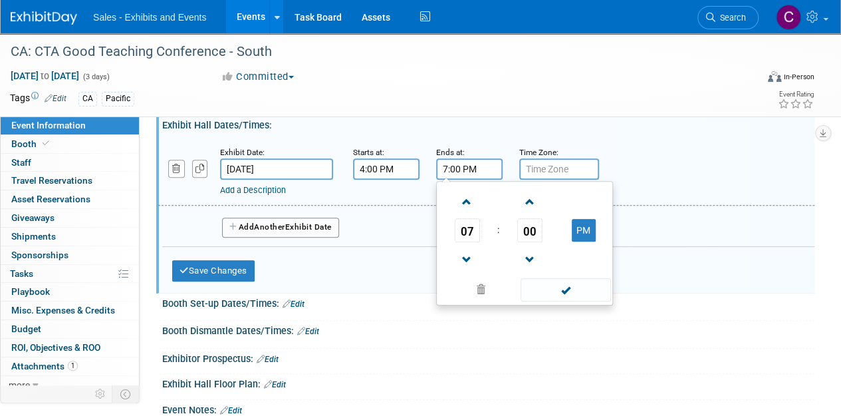
click at [468, 168] on input "7:00 PM" at bounding box center [469, 168] width 67 height 21
click at [468, 202] on span at bounding box center [467, 201] width 23 height 23
type input "9:00 PM"
click at [561, 285] on span at bounding box center [566, 289] width 90 height 23
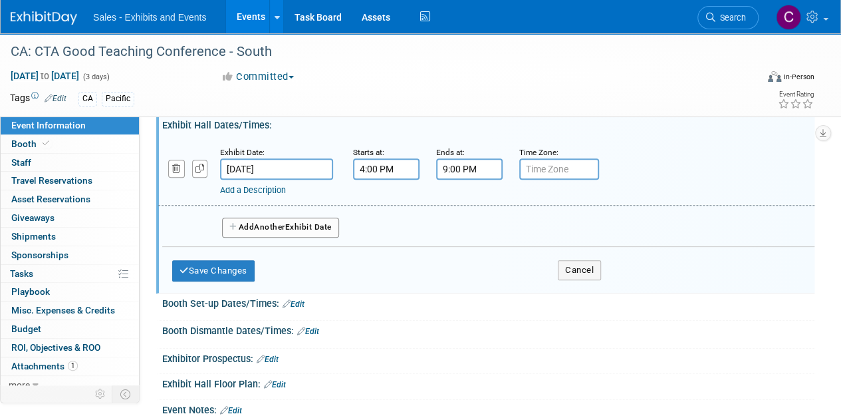
click at [259, 192] on link "Add a Description" at bounding box center [253, 190] width 66 height 10
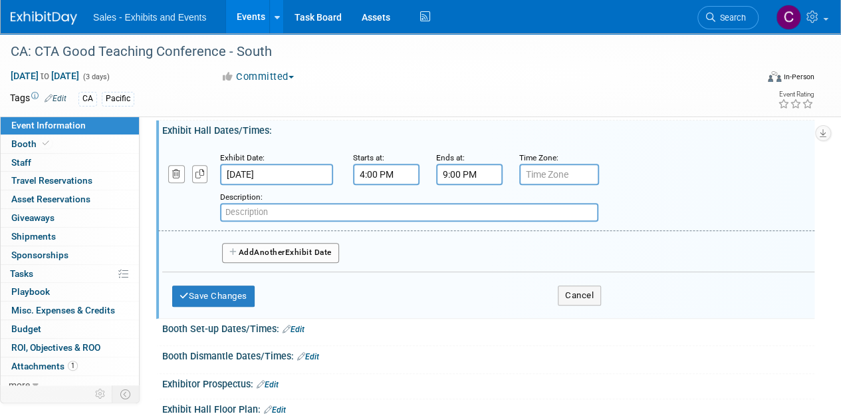
scroll to position [164, 0]
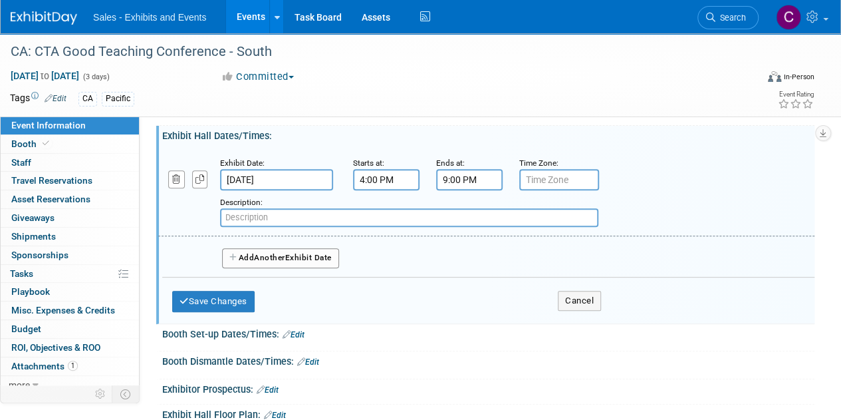
click at [285, 255] on span "Another" at bounding box center [269, 257] width 31 height 9
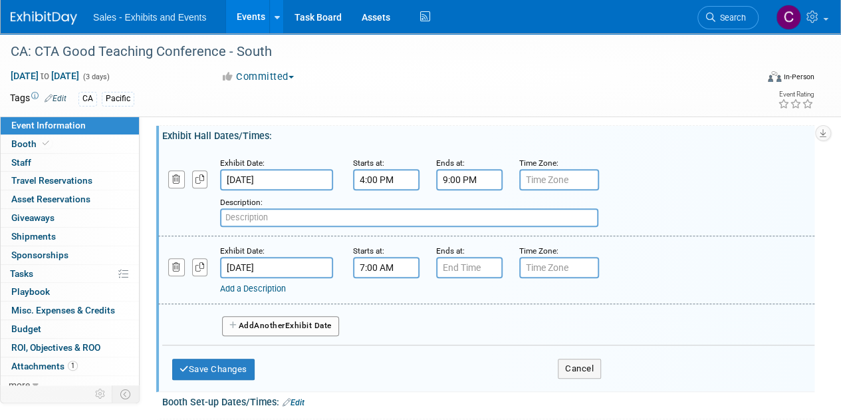
click at [373, 263] on input "7:00 AM" at bounding box center [386, 267] width 67 height 21
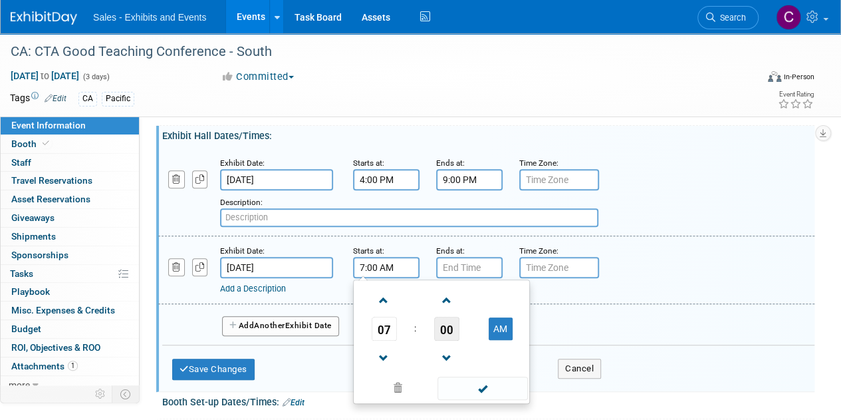
click at [450, 325] on span "00" at bounding box center [446, 329] width 25 height 24
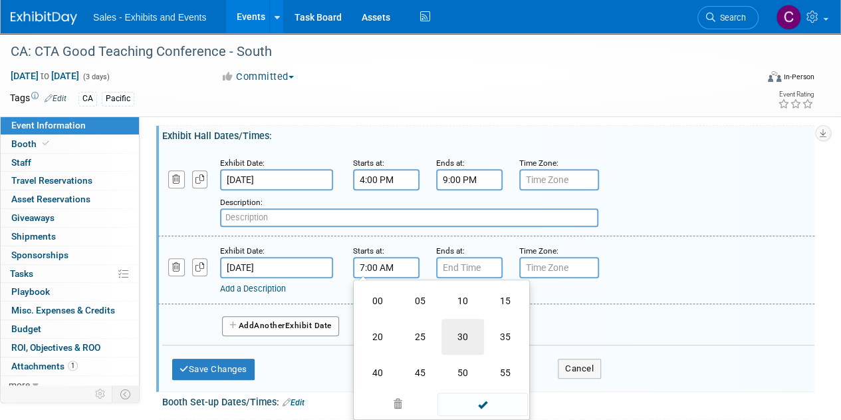
click at [460, 327] on td "30" at bounding box center [463, 337] width 43 height 36
type input "7:30 AM"
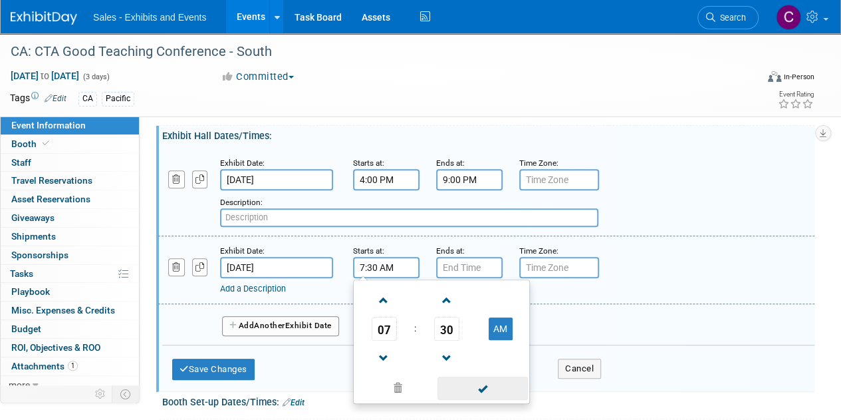
click at [489, 382] on span at bounding box center [483, 387] width 90 height 23
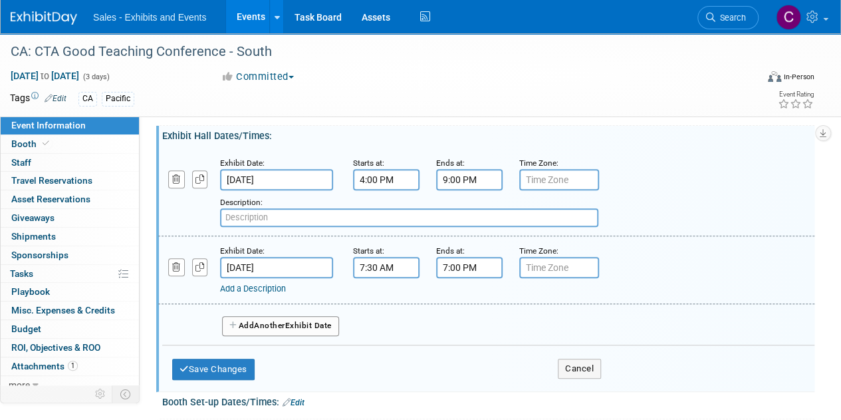
click at [463, 269] on input "7:00 PM" at bounding box center [469, 267] width 67 height 21
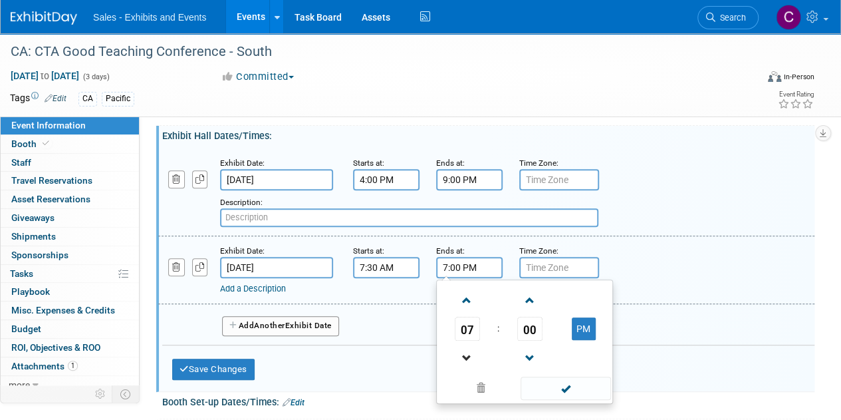
click at [467, 341] on link at bounding box center [467, 358] width 25 height 34
click at [541, 319] on span "00" at bounding box center [529, 329] width 25 height 24
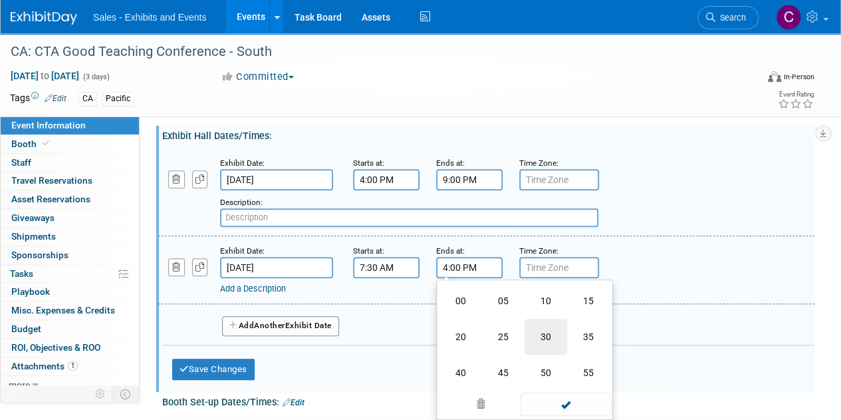
click at [549, 325] on td "30" at bounding box center [546, 337] width 43 height 36
type input "4:30 PM"
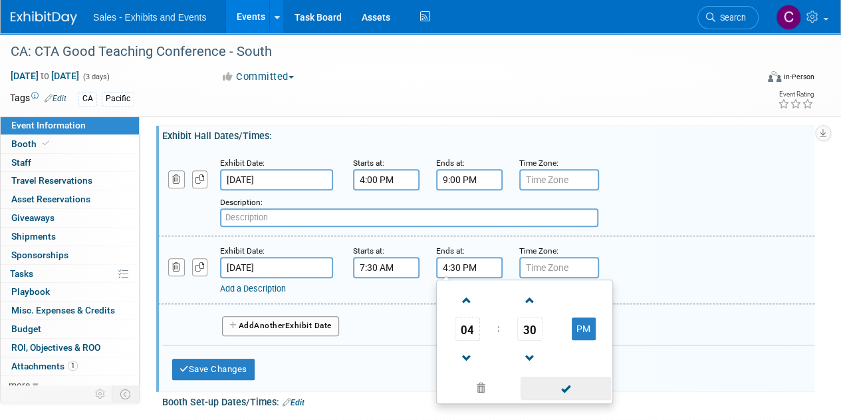
click at [547, 386] on span at bounding box center [566, 387] width 90 height 23
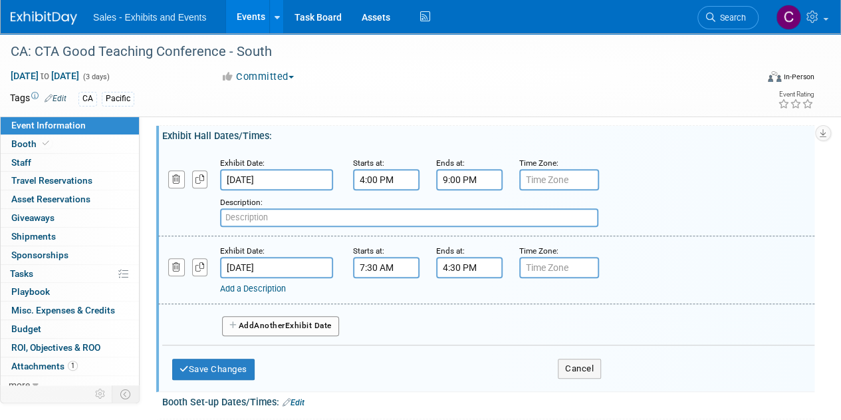
click at [247, 324] on button "Add Another Exhibit Date" at bounding box center [280, 326] width 117 height 20
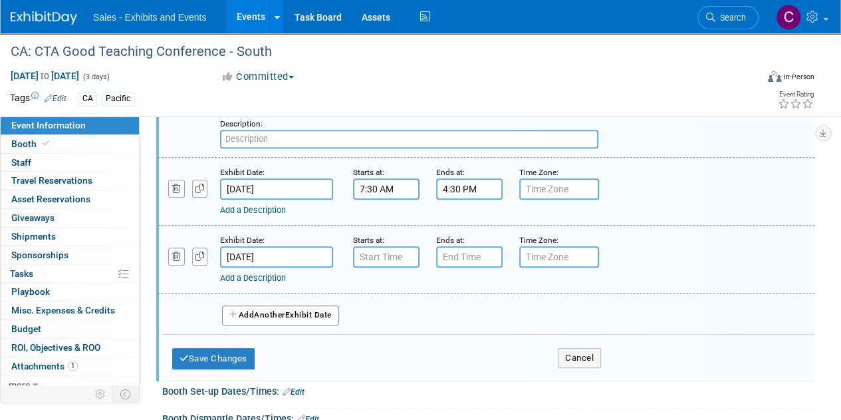
scroll to position [229, 0]
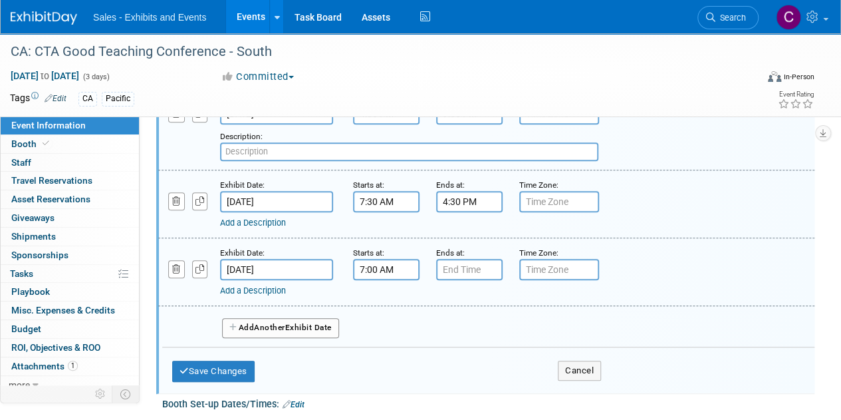
click at [378, 273] on input "7:00 AM" at bounding box center [386, 269] width 67 height 21
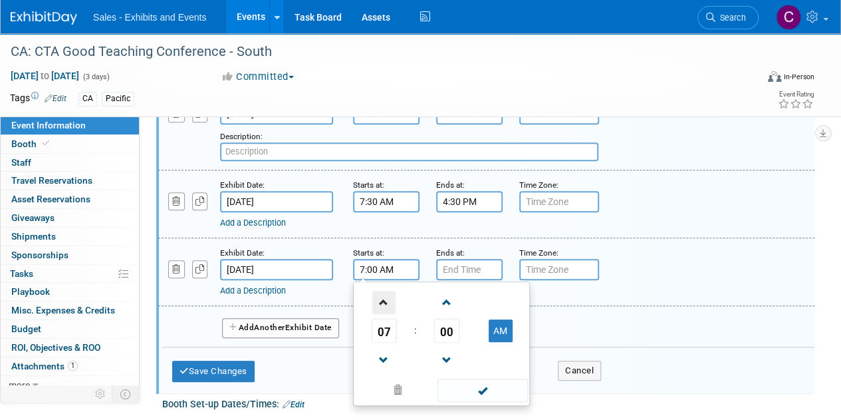
drag, startPoint x: 383, startPoint y: 309, endPoint x: 391, endPoint y: 309, distance: 8.0
click at [383, 309] on span at bounding box center [383, 302] width 23 height 23
type input "8:00 AM"
click at [476, 389] on span at bounding box center [483, 389] width 90 height 23
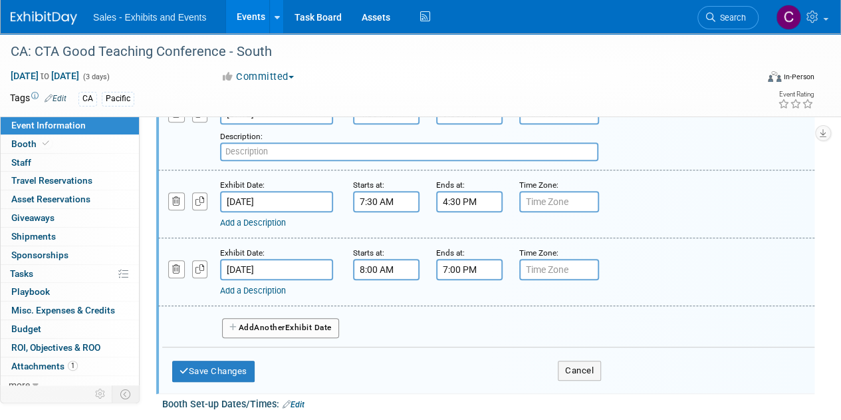
click at [456, 267] on input "7:00 PM" at bounding box center [469, 269] width 67 height 21
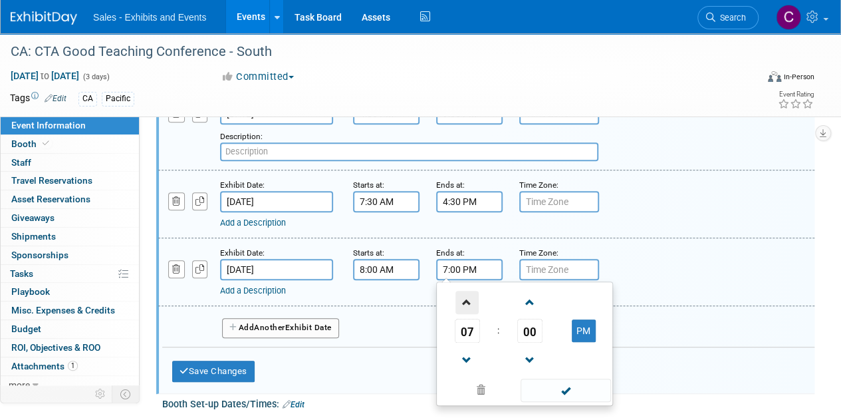
click at [474, 305] on span at bounding box center [467, 302] width 23 height 23
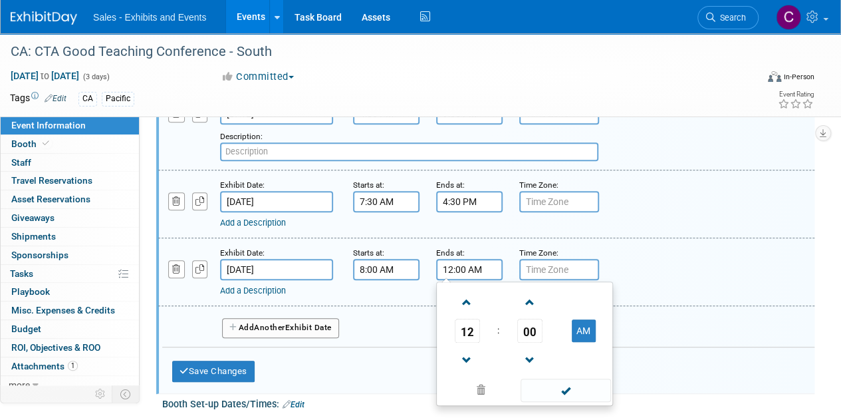
drag, startPoint x: 608, startPoint y: 329, endPoint x: 580, endPoint y: 335, distance: 28.6
click at [607, 329] on td "AM" at bounding box center [583, 331] width 53 height 24
click at [580, 331] on button "AM" at bounding box center [584, 330] width 24 height 23
type input "12:00 PM"
drag, startPoint x: 564, startPoint y: 393, endPoint x: 307, endPoint y: 330, distance: 265.0
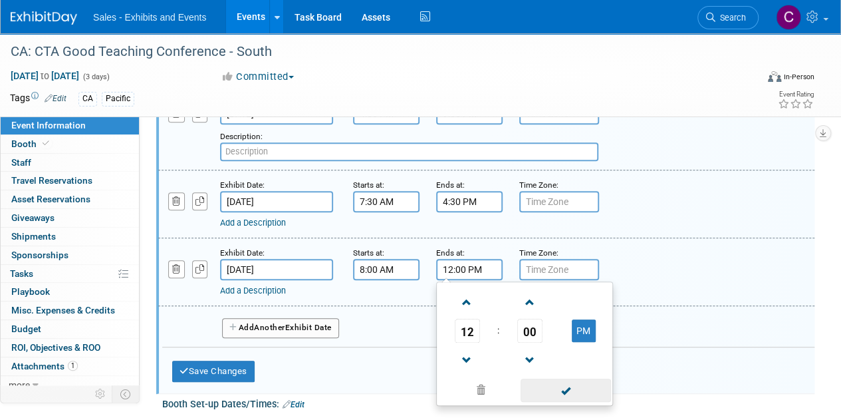
click at [563, 393] on span at bounding box center [566, 389] width 90 height 23
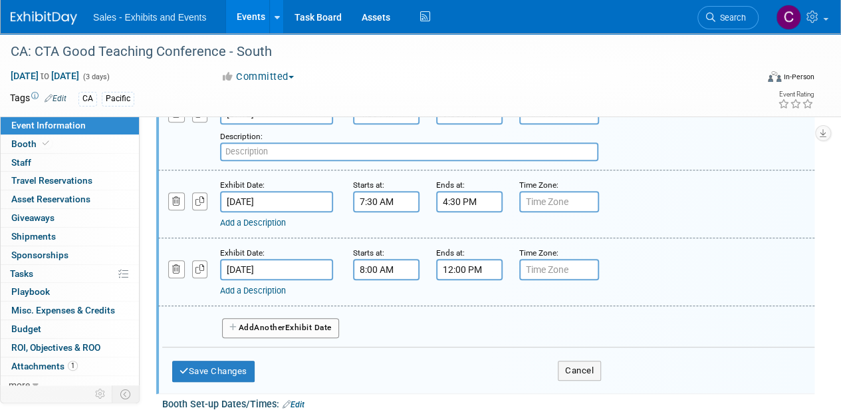
click at [257, 291] on link "Add a Description" at bounding box center [253, 290] width 66 height 10
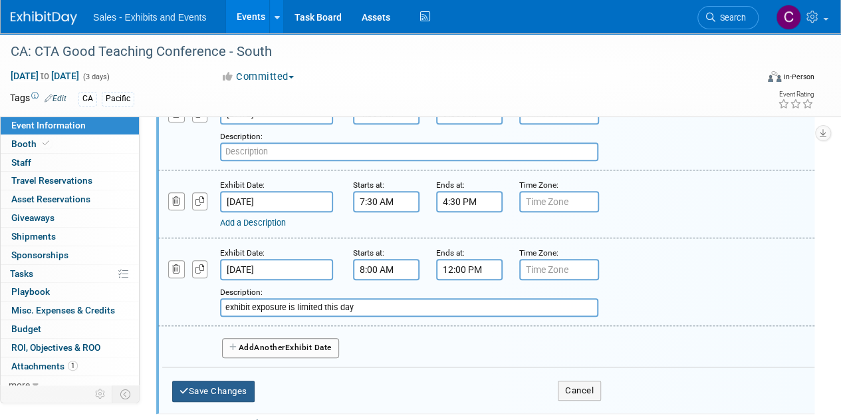
type input "exhibit exposure is limited this day"
click at [211, 394] on button "Save Changes" at bounding box center [213, 390] width 82 height 21
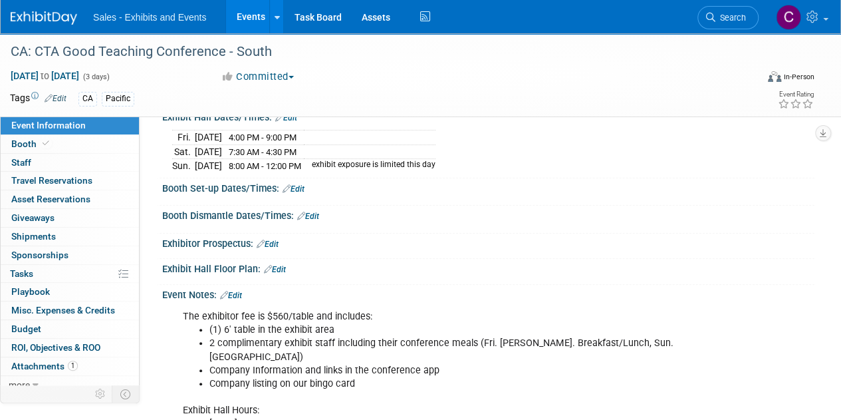
scroll to position [152, 0]
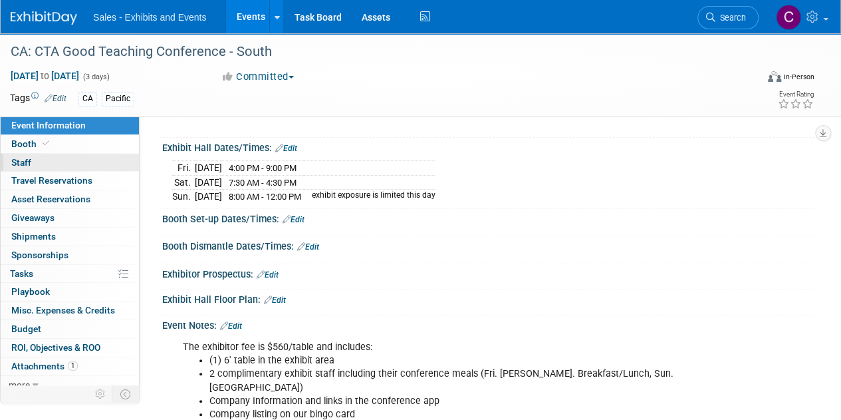
click at [32, 159] on link "0 Staff 0" at bounding box center [70, 163] width 138 height 18
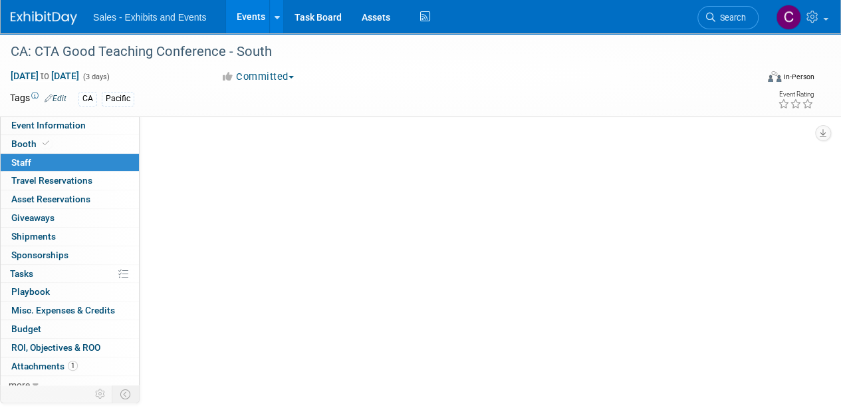
scroll to position [0, 0]
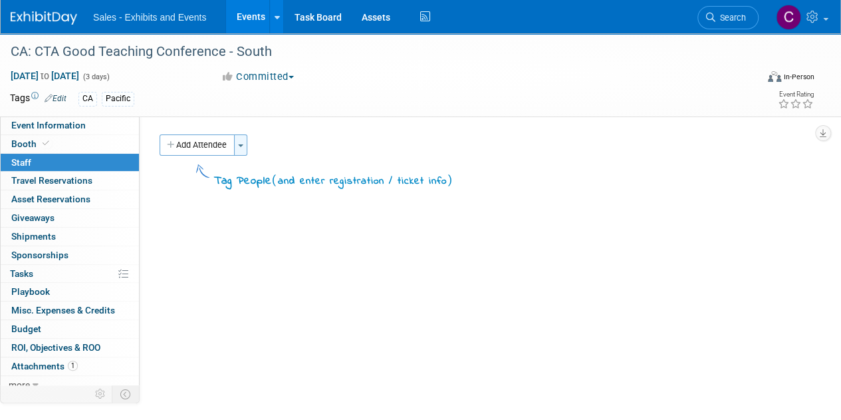
click at [247, 147] on button "Toggle Dropdown" at bounding box center [240, 144] width 13 height 21
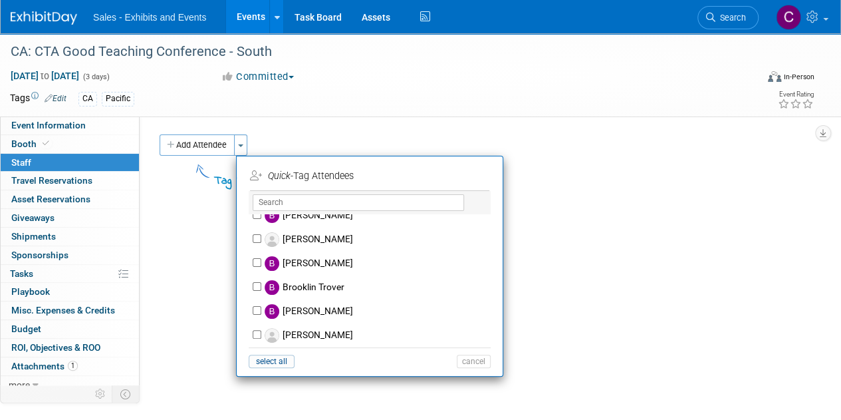
scroll to position [756, 0]
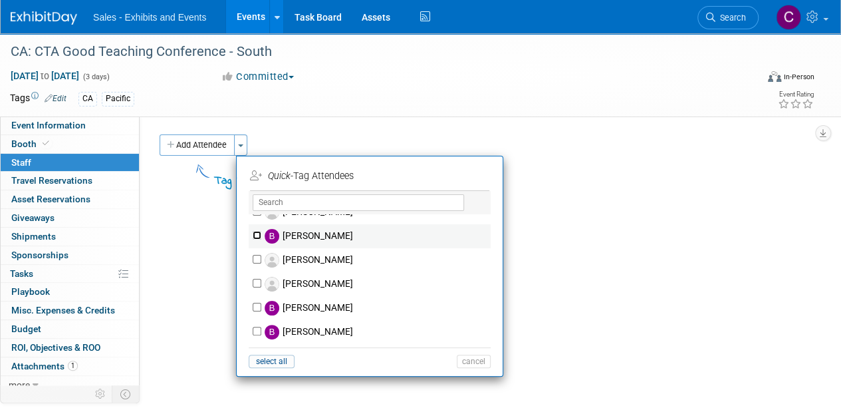
click at [258, 233] on input "Bellah Nelson" at bounding box center [257, 235] width 9 height 9
checkbox input "true"
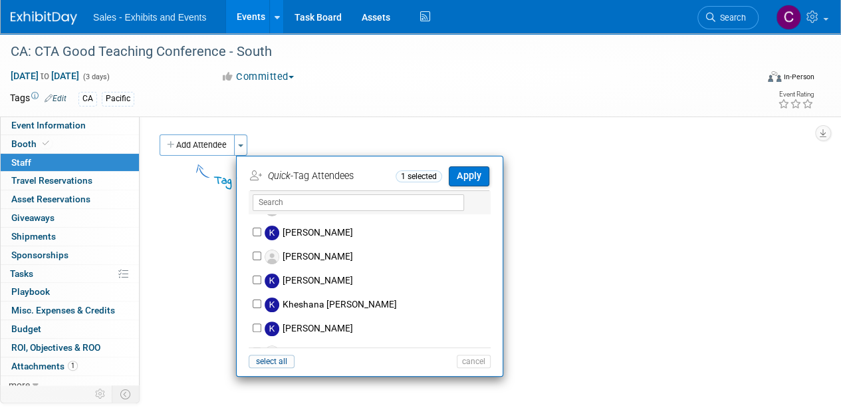
scroll to position [3905, 0]
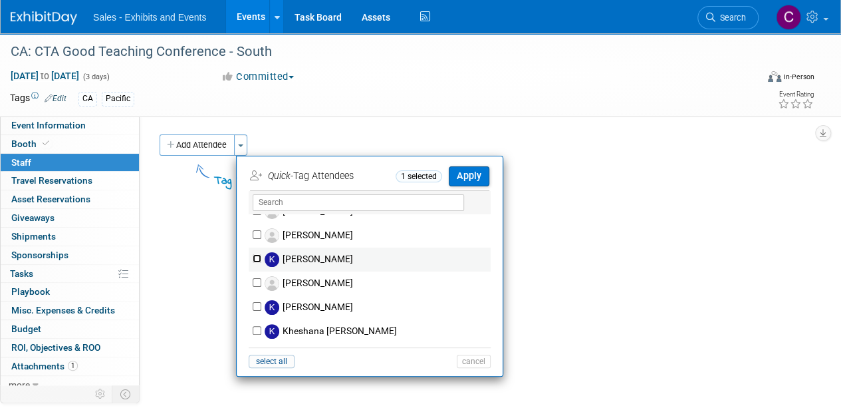
click at [253, 254] on input "[PERSON_NAME]" at bounding box center [257, 258] width 9 height 9
checkbox input "true"
click at [472, 172] on button "Apply" at bounding box center [469, 175] width 41 height 19
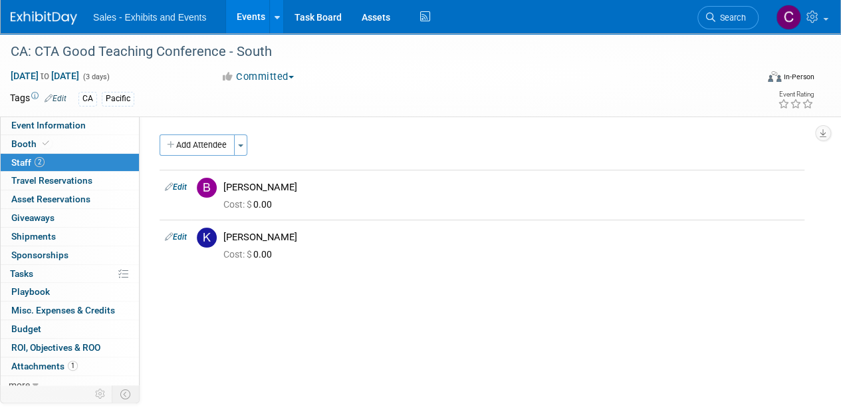
click at [247, 18] on link "Events" at bounding box center [250, 16] width 49 height 33
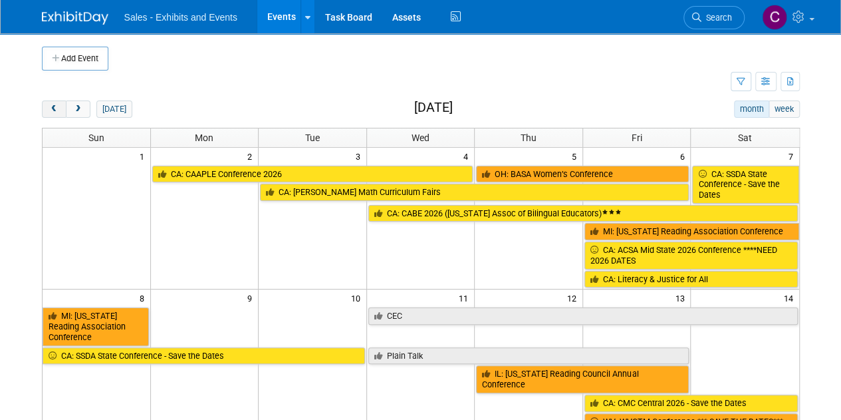
click at [52, 110] on span "prev" at bounding box center [54, 109] width 10 height 9
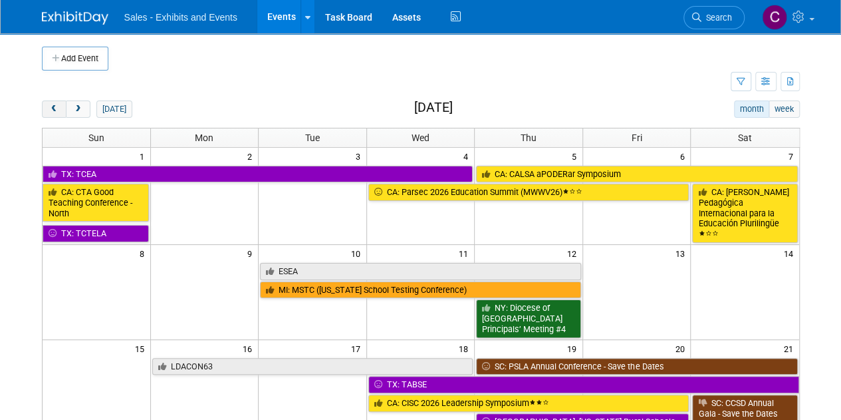
click at [52, 110] on span "prev" at bounding box center [54, 109] width 10 height 9
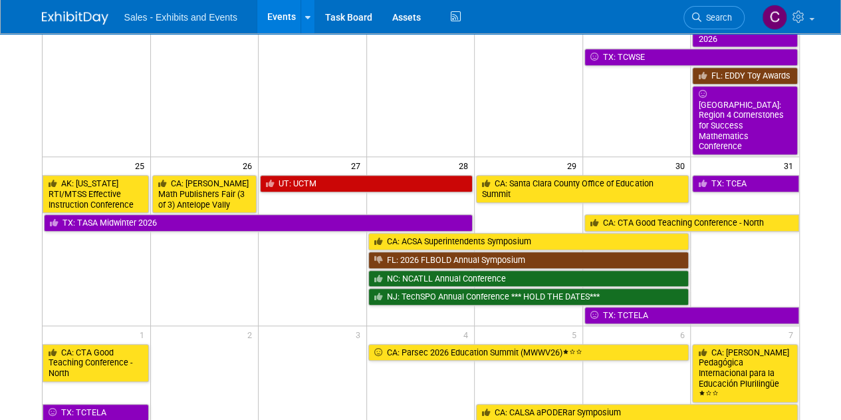
scroll to position [529, 0]
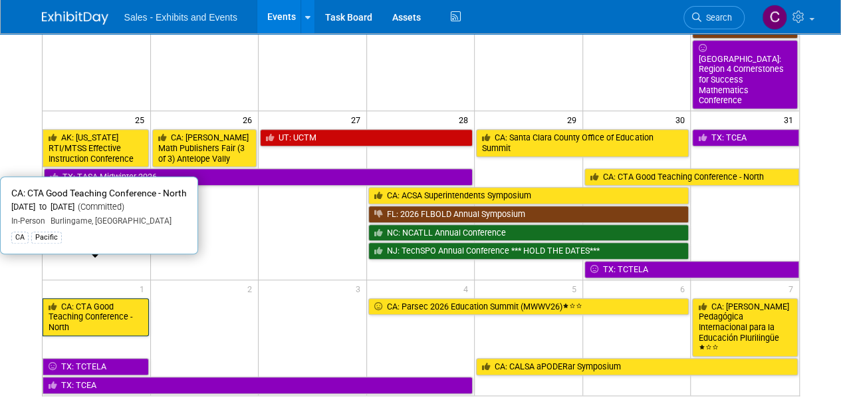
click at [117, 298] on link "CA: CTA Good Teaching Conference - North" at bounding box center [96, 317] width 106 height 38
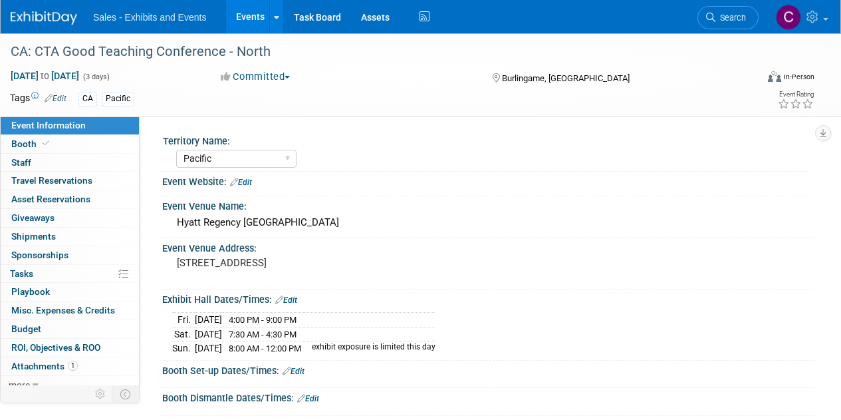
select select "Pacific"
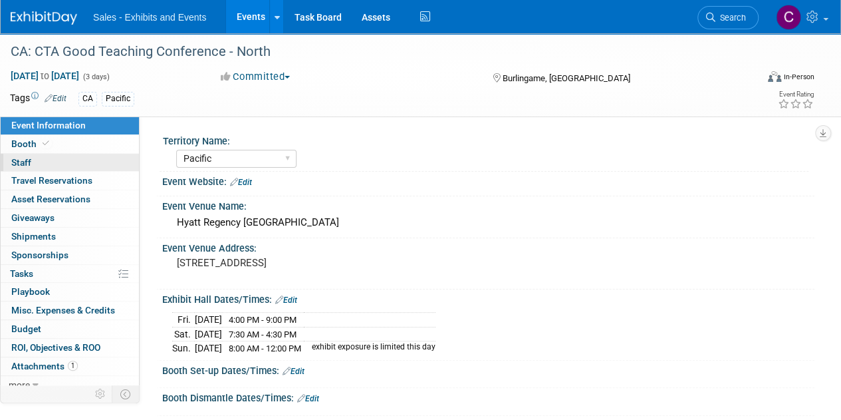
click at [53, 162] on link "0 Staff 0" at bounding box center [70, 163] width 138 height 18
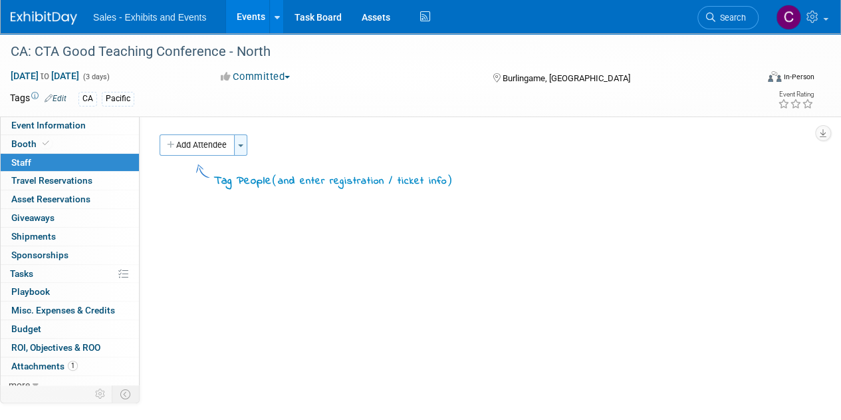
click at [242, 150] on button "Toggle Dropdown" at bounding box center [240, 144] width 13 height 21
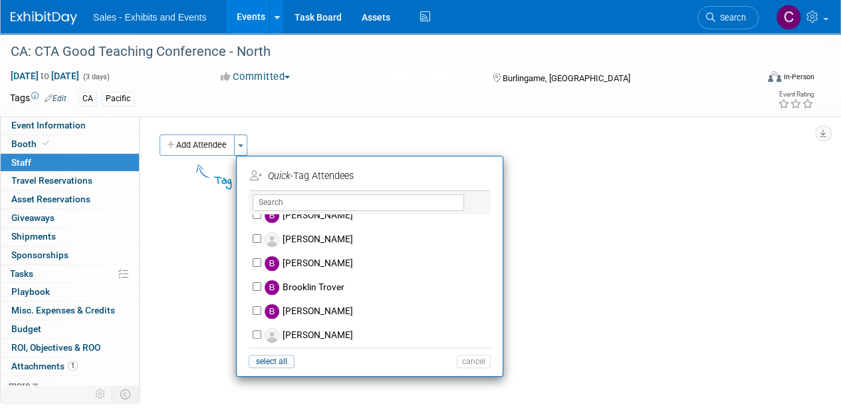
scroll to position [724, 0]
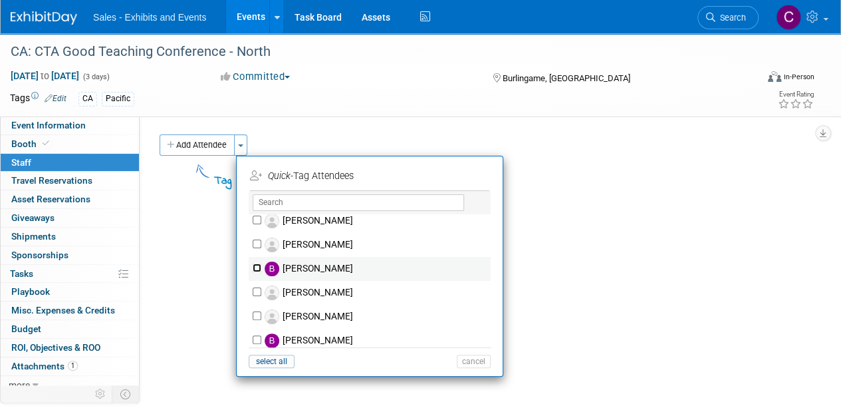
click at [257, 265] on input "Bellah Nelson" at bounding box center [257, 267] width 9 height 9
checkbox input "true"
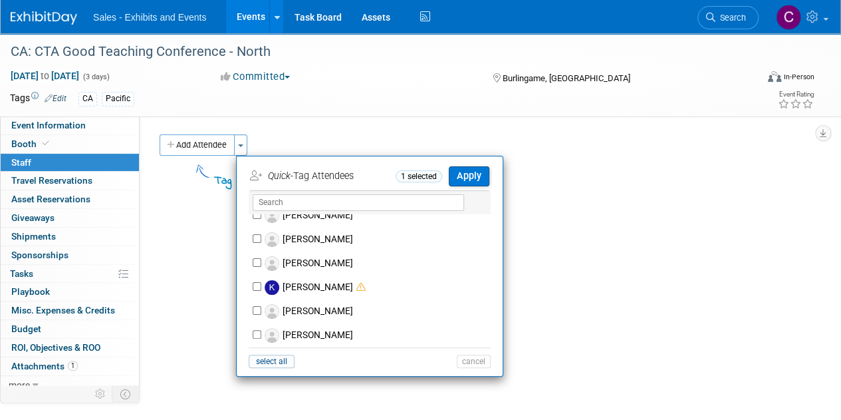
scroll to position [3880, 0]
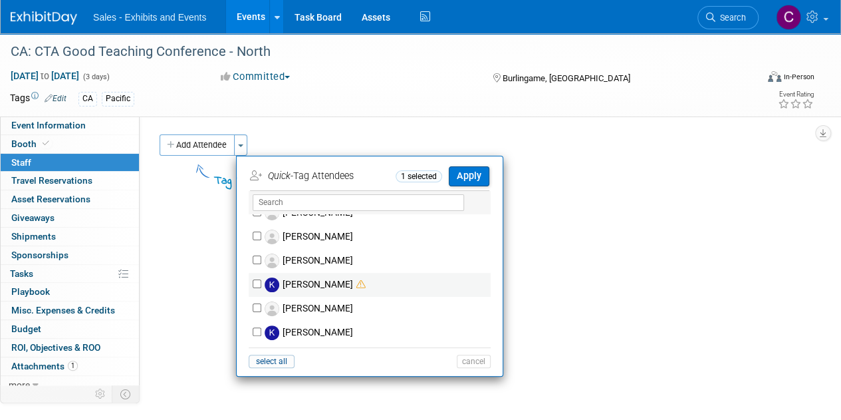
click at [262, 273] on label "[PERSON_NAME]" at bounding box center [378, 285] width 234 height 24
click at [261, 279] on input "[PERSON_NAME]" at bounding box center [257, 283] width 9 height 9
checkbox input "true"
click at [477, 175] on button "Apply" at bounding box center [469, 175] width 41 height 19
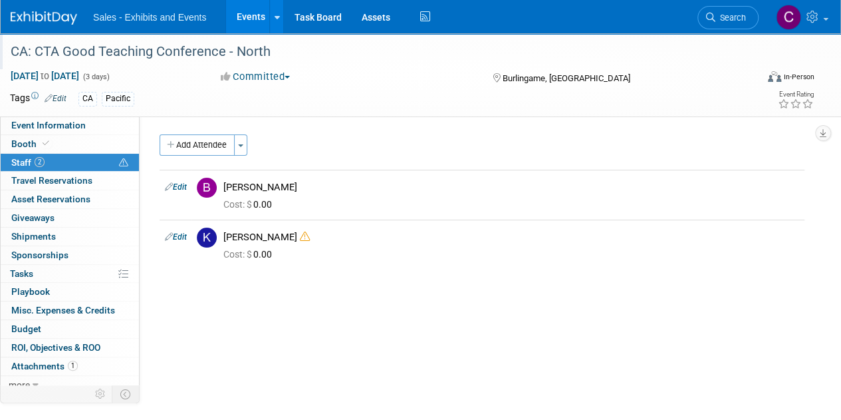
drag, startPoint x: 11, startPoint y: 52, endPoint x: 265, endPoint y: 59, distance: 254.2
click at [265, 59] on div "CA: CTA Good Teaching Conference - North" at bounding box center [376, 52] width 740 height 24
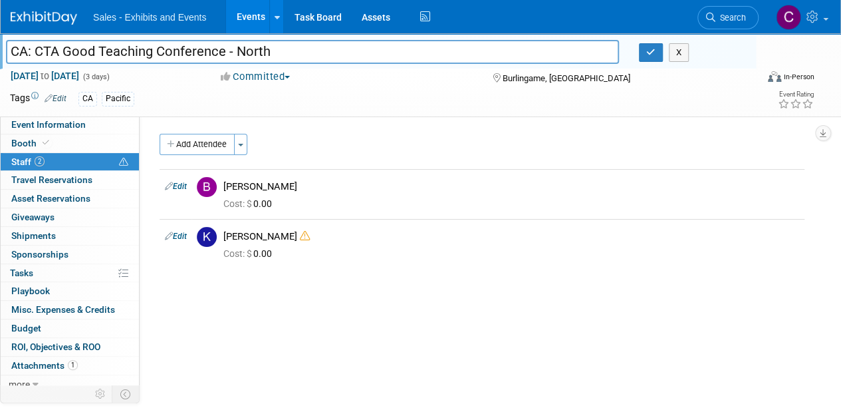
drag, startPoint x: 301, startPoint y: 54, endPoint x: 0, endPoint y: 57, distance: 300.6
click at [0, 57] on div "CA: CTA Good Teaching Conference - North" at bounding box center [312, 53] width 633 height 20
click at [646, 58] on button "button" at bounding box center [651, 52] width 24 height 19
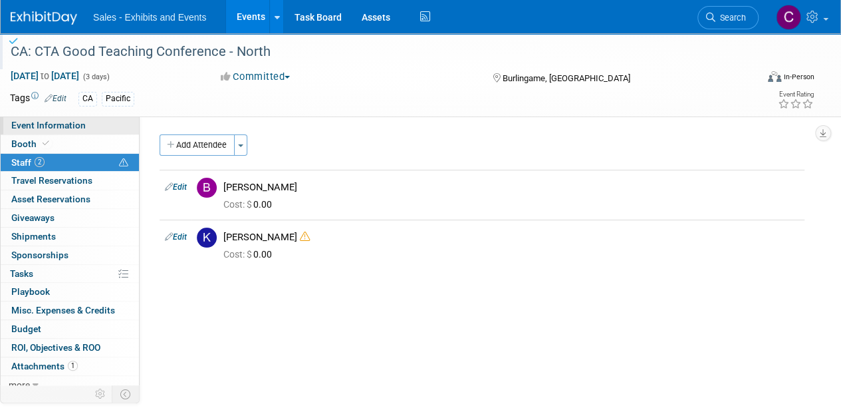
click at [64, 126] on span "Event Information" at bounding box center [48, 125] width 74 height 11
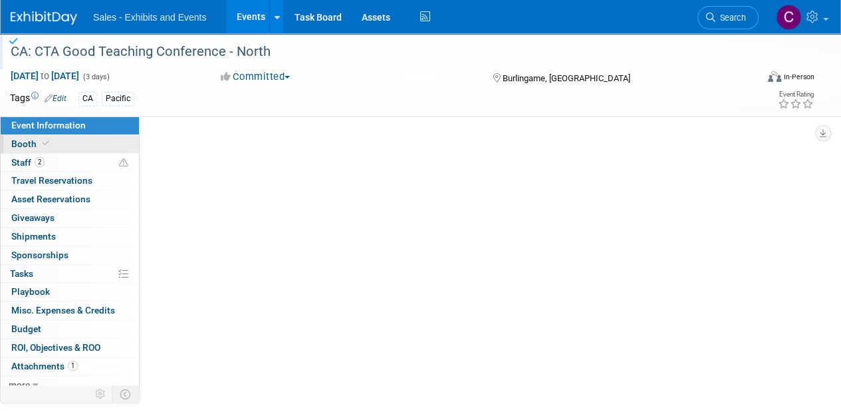
select select "Pacific"
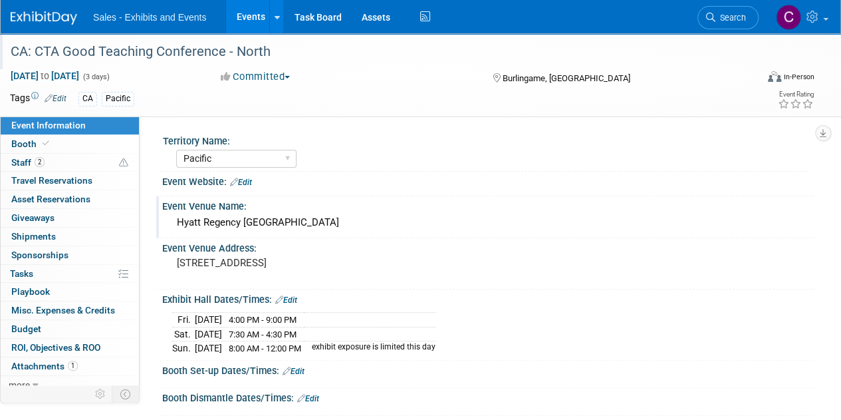
click at [189, 219] on div "Hyatt Regency San Francisco" at bounding box center [488, 222] width 632 height 21
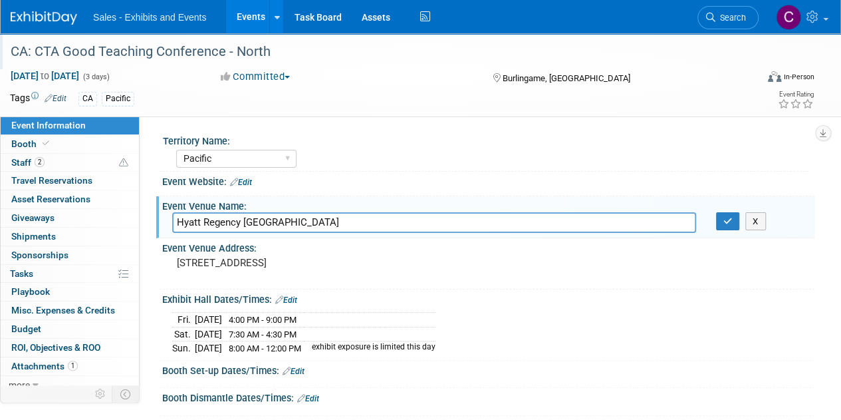
click at [307, 219] on input "Hyatt Regency San Francisco" at bounding box center [434, 222] width 524 height 21
click at [724, 219] on icon "button" at bounding box center [728, 221] width 9 height 9
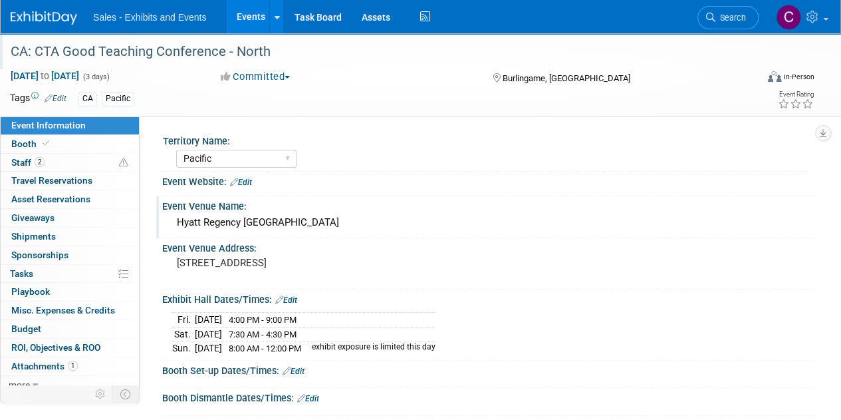
click at [245, 11] on link "Events" at bounding box center [250, 16] width 49 height 33
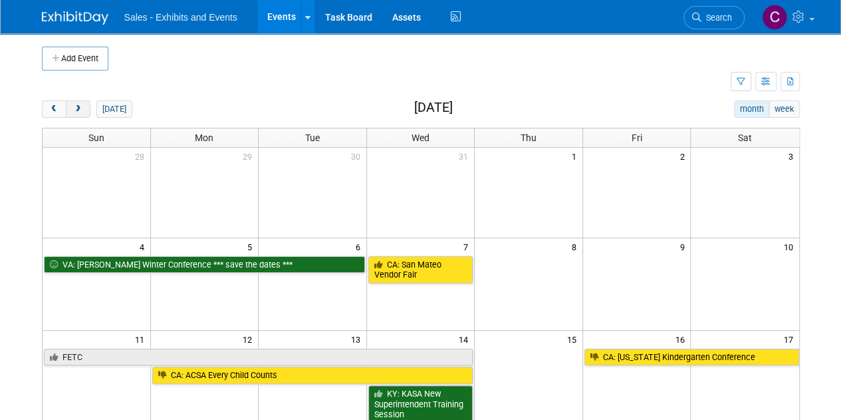
click at [72, 115] on button "next" at bounding box center [78, 108] width 25 height 17
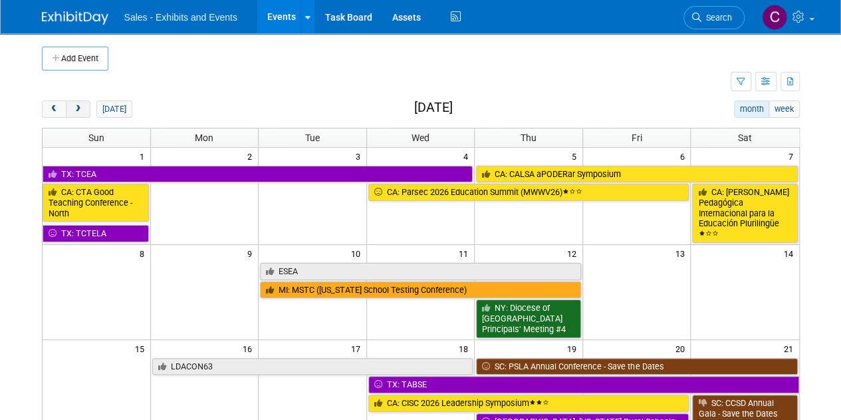
click at [72, 115] on button "next" at bounding box center [78, 108] width 25 height 17
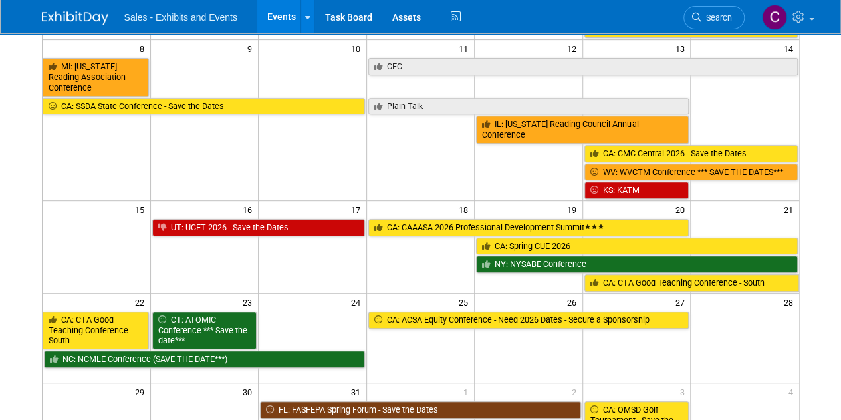
scroll to position [301, 0]
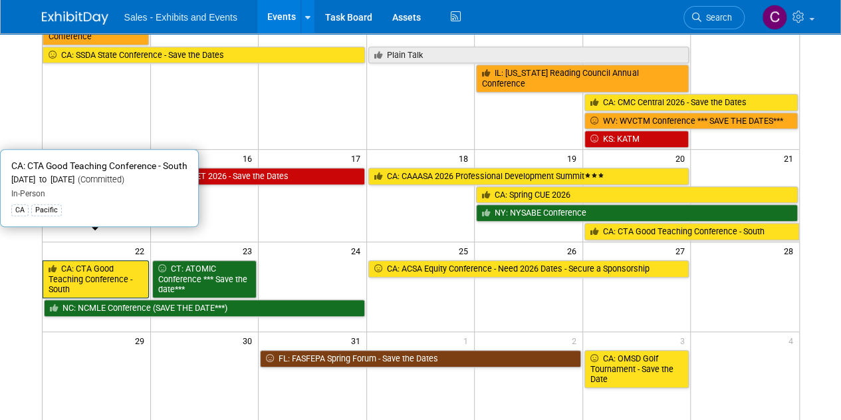
click at [94, 260] on link "CA: CTA Good Teaching Conference - South" at bounding box center [96, 279] width 106 height 38
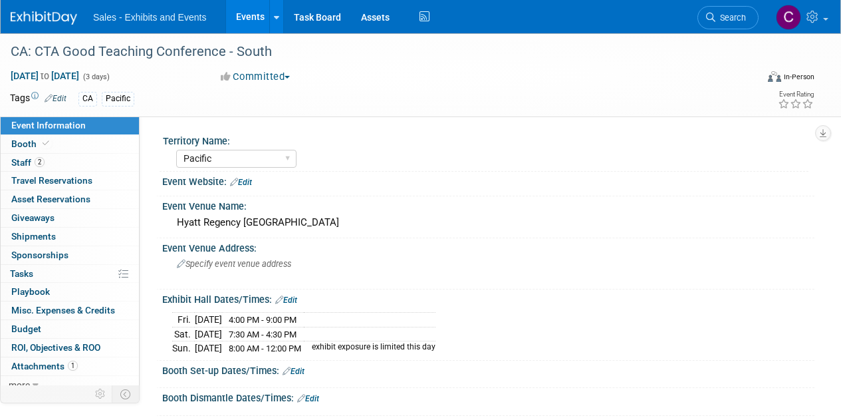
select select "Pacific"
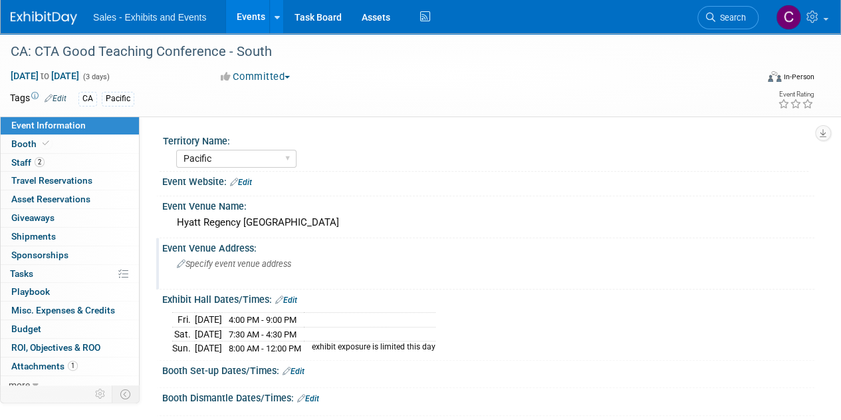
click at [244, 265] on span "Specify event venue address" at bounding box center [234, 264] width 114 height 10
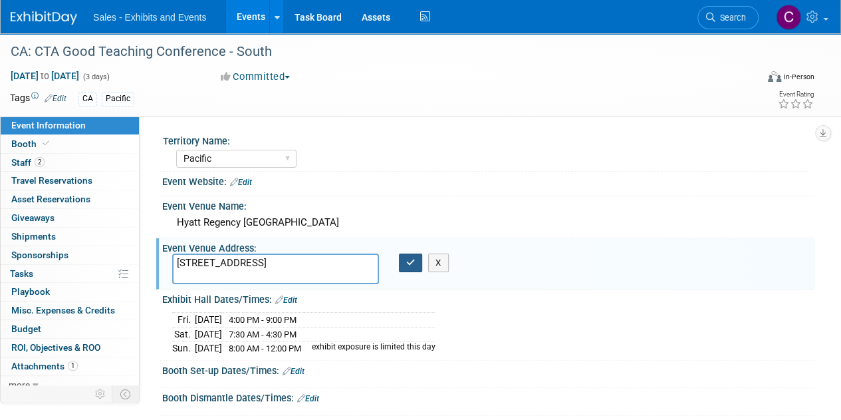
type textarea "[STREET_ADDRESS]"
click at [414, 265] on icon "button" at bounding box center [410, 262] width 9 height 9
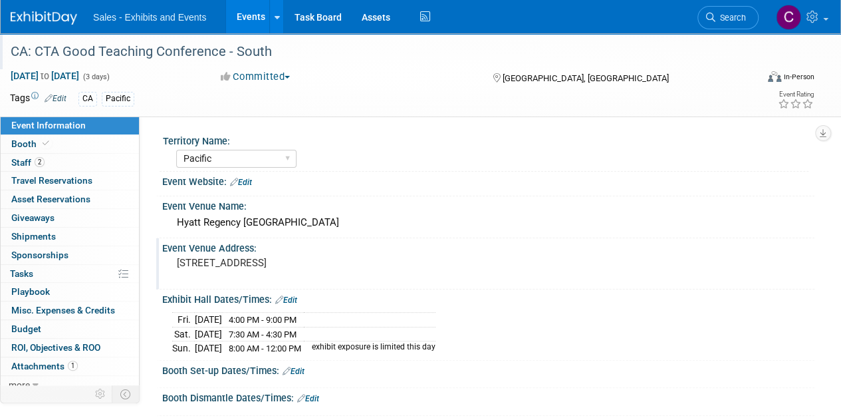
drag, startPoint x: 11, startPoint y: 49, endPoint x: 274, endPoint y: 47, distance: 263.4
click at [274, 47] on div "CA: CTA Good Teaching Conference - South" at bounding box center [376, 52] width 740 height 24
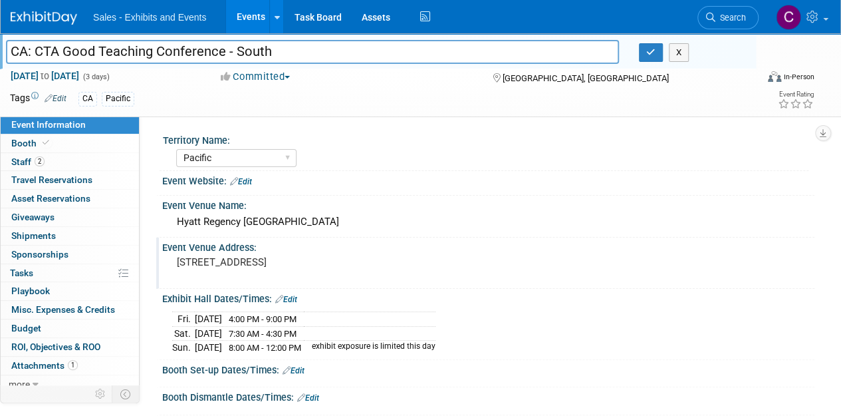
drag, startPoint x: 296, startPoint y: 51, endPoint x: 0, endPoint y: 57, distance: 296.0
click at [0, 57] on div "CA: CTA Good Teaching Conference - South" at bounding box center [312, 53] width 633 height 20
click at [649, 55] on icon "button" at bounding box center [650, 52] width 9 height 9
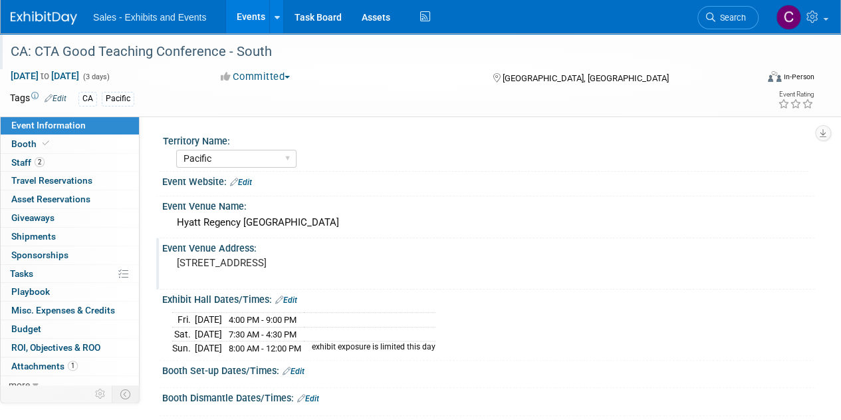
click at [243, 13] on link "Events" at bounding box center [250, 16] width 49 height 33
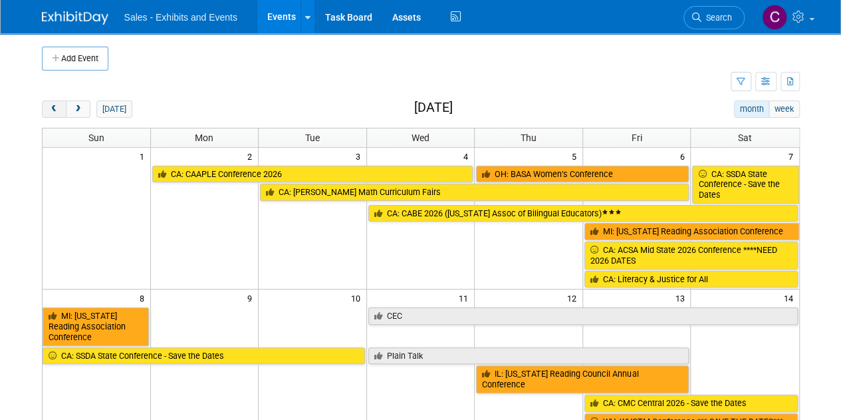
click at [50, 111] on span "prev" at bounding box center [54, 109] width 10 height 9
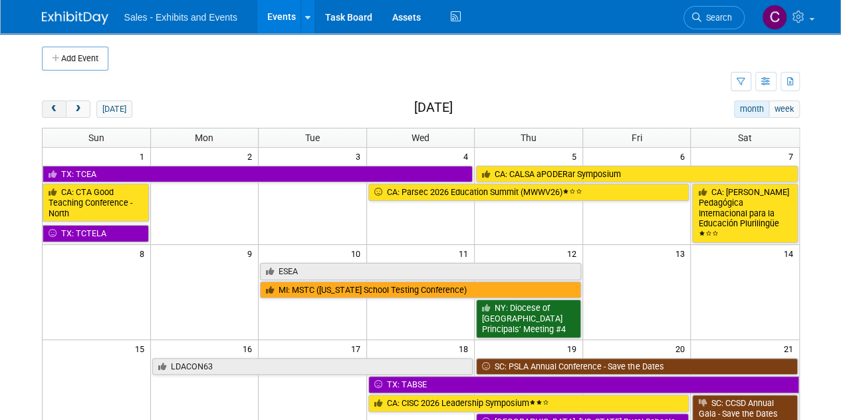
click at [50, 111] on span "prev" at bounding box center [54, 109] width 10 height 9
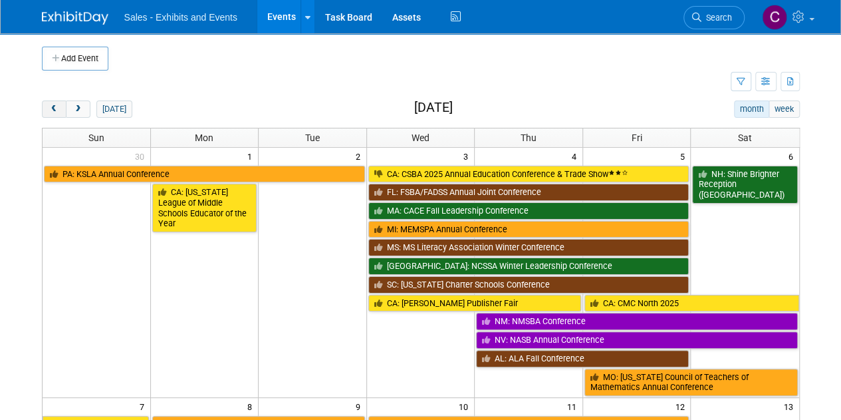
click at [50, 111] on span "prev" at bounding box center [54, 109] width 10 height 9
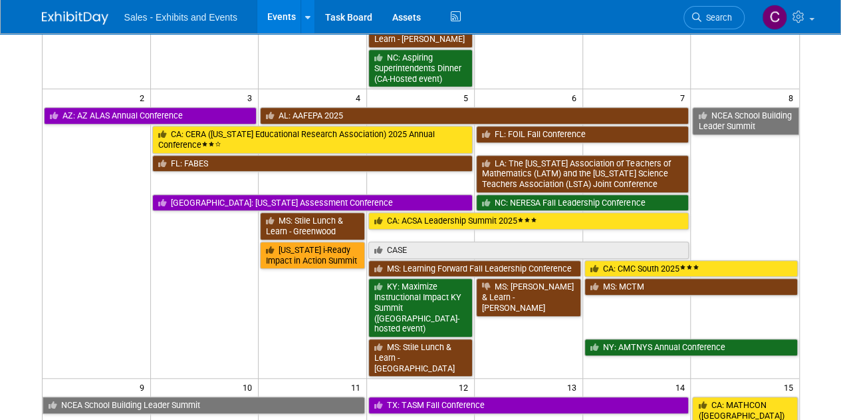
scroll to position [444, 0]
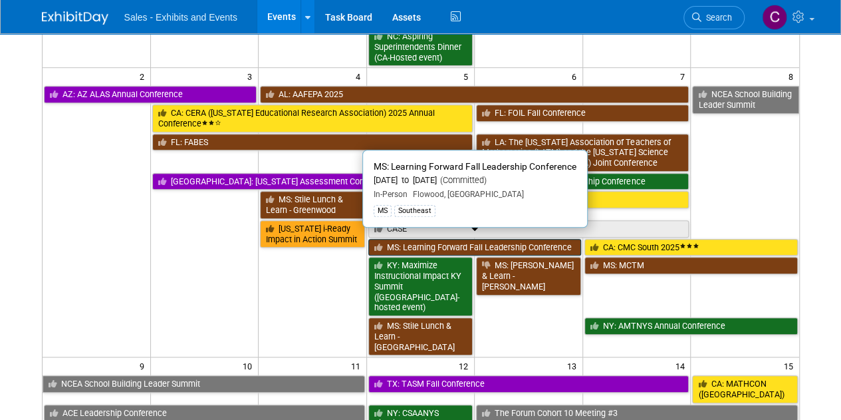
click at [443, 239] on link "MS: Learning Forward Fall Leadership Conference" at bounding box center [474, 247] width 213 height 17
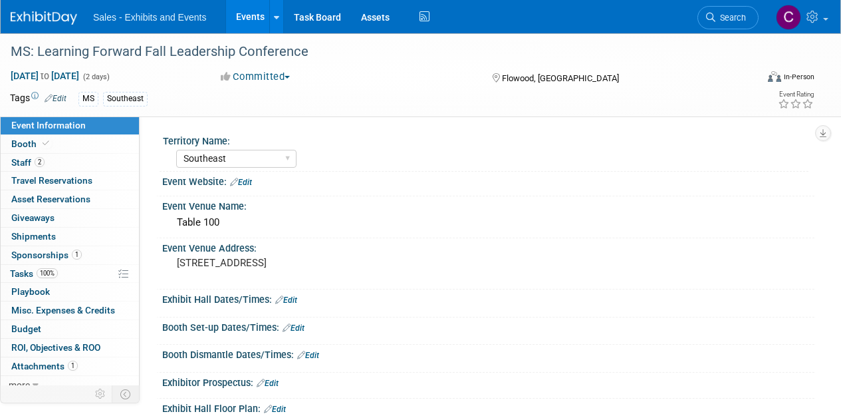
select select "Southeast"
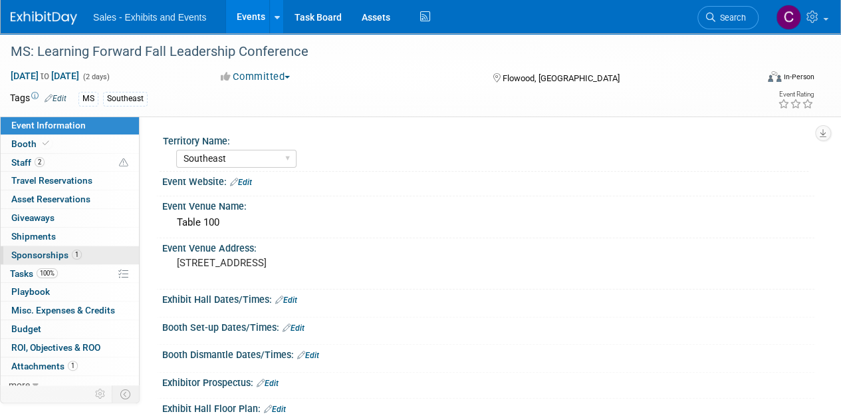
click at [23, 256] on span "Sponsorships 1" at bounding box center [46, 254] width 70 height 11
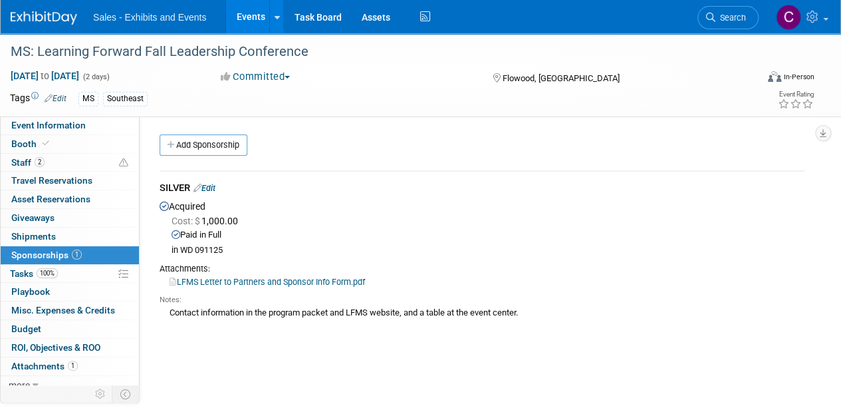
click at [242, 18] on link "Events" at bounding box center [250, 16] width 49 height 33
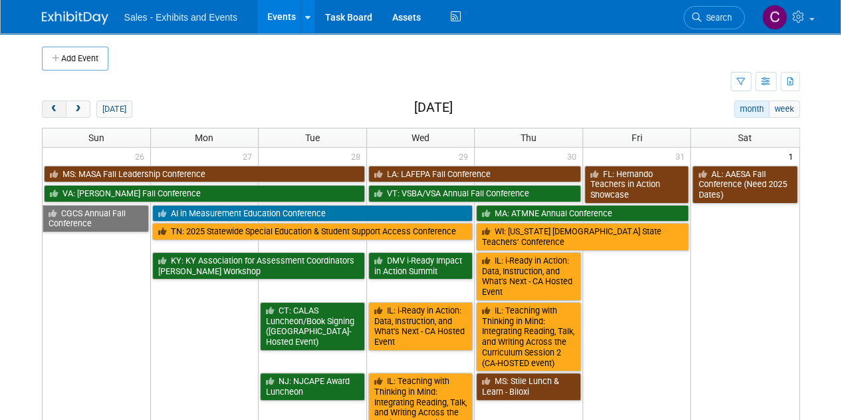
click at [59, 103] on button "prev" at bounding box center [54, 108] width 25 height 17
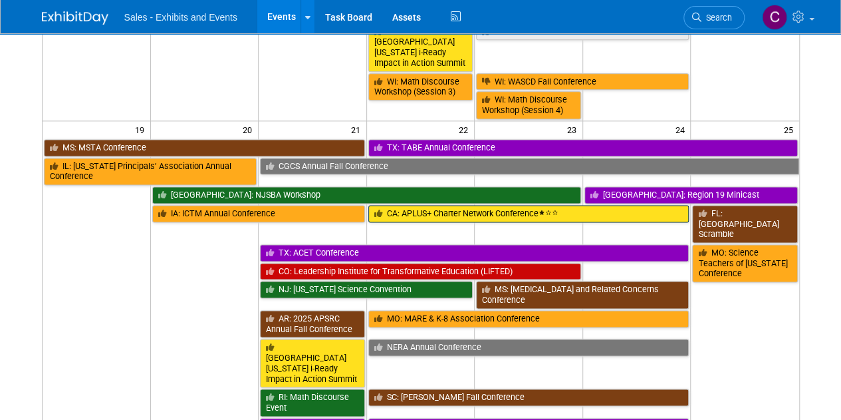
scroll to position [835, 0]
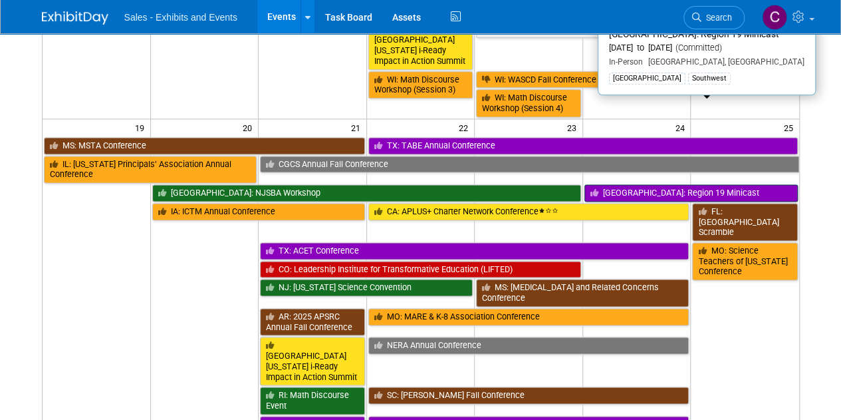
click at [644, 184] on link "[GEOGRAPHIC_DATA]: Region 19 Minicast" at bounding box center [691, 192] width 213 height 17
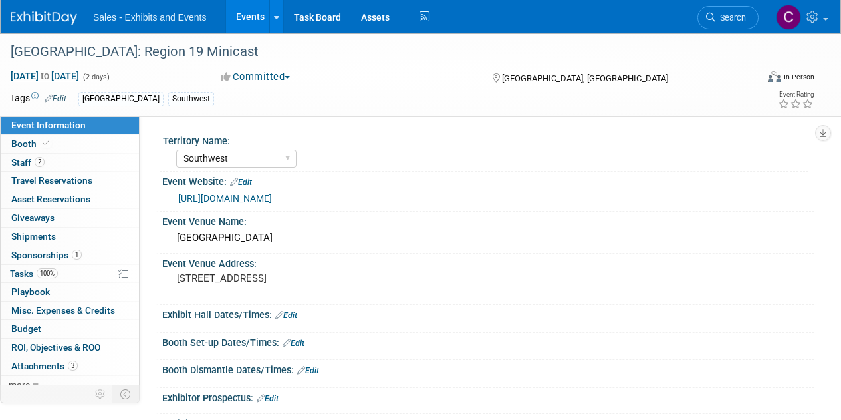
select select "Southwest"
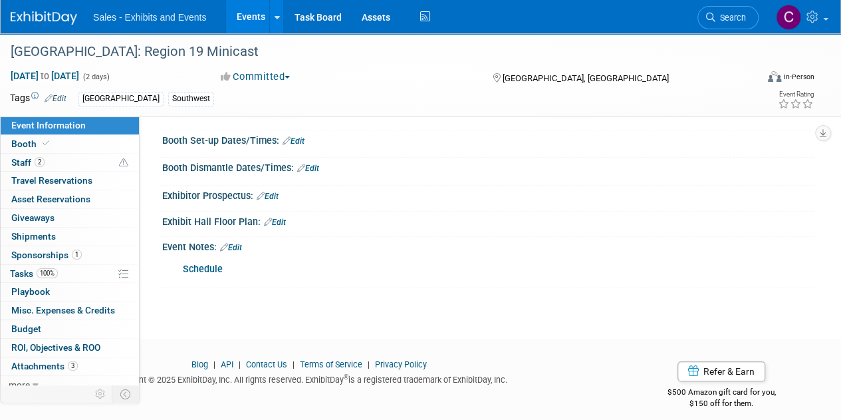
scroll to position [211, 0]
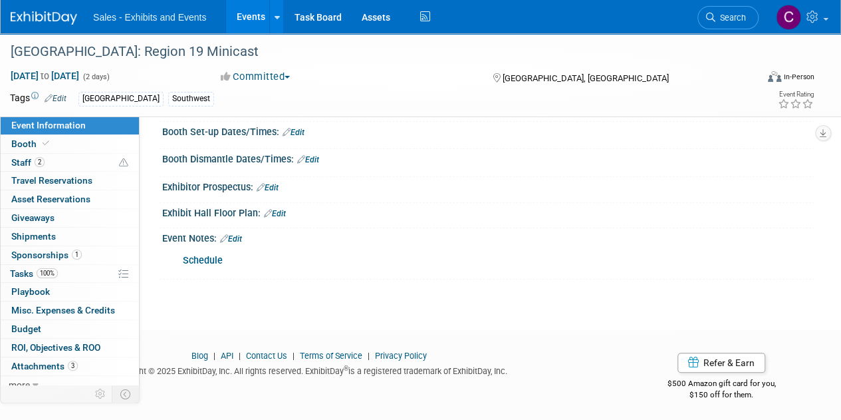
click at [240, 237] on link "Edit" at bounding box center [231, 238] width 22 height 9
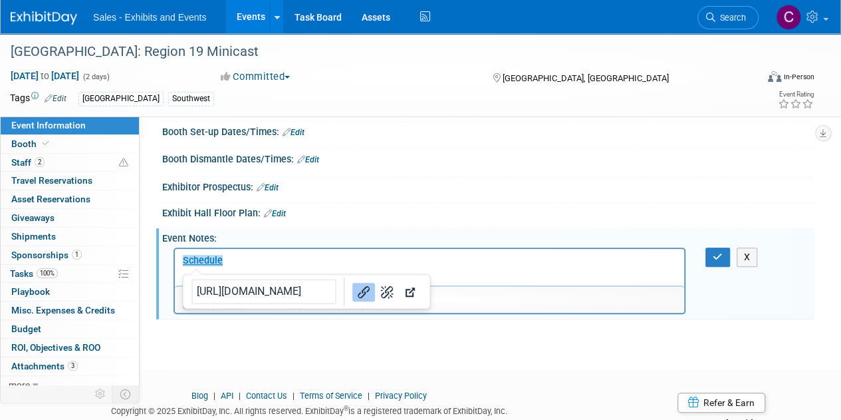
scroll to position [0, 0]
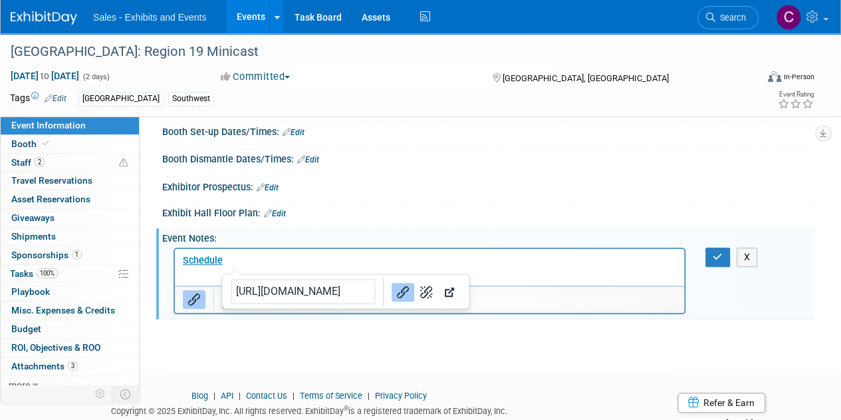
drag, startPoint x: 265, startPoint y: 259, endPoint x: 32, endPoint y: 241, distance: 233.5
click at [175, 248] on html "﻿ Schedule" at bounding box center [429, 257] width 509 height 19
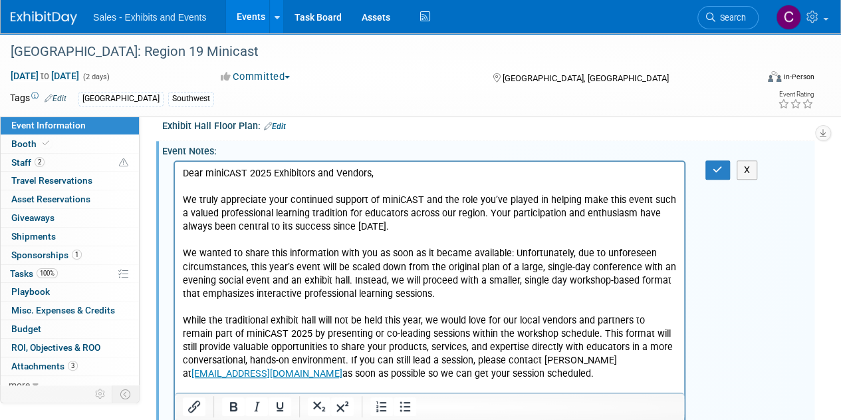
scroll to position [279, 0]
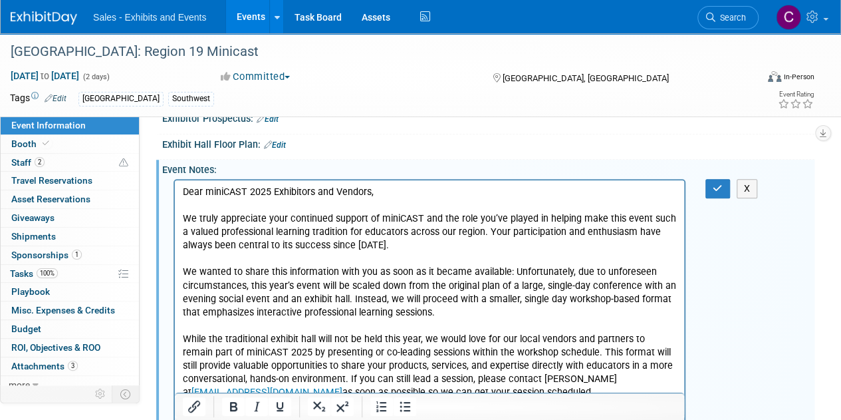
drag, startPoint x: 847, startPoint y: 287, endPoint x: 509, endPoint y: 35, distance: 421.7
click at [186, 188] on p "100725 email: Dear miniCAST 2025 Exhibitors and Vendors," at bounding box center [430, 191] width 494 height 13
drag, startPoint x: 186, startPoint y: 188, endPoint x: 217, endPoint y: 190, distance: 30.6
click at [217, 190] on p "100725 email: Dear miniCAST 2025 Exhibitors and Vendors," at bounding box center [430, 191] width 494 height 13
click at [236, 405] on icon "Bold" at bounding box center [233, 406] width 7 height 9
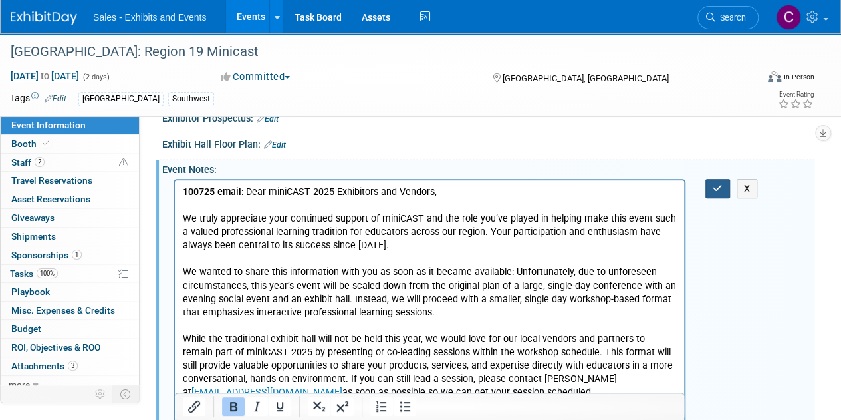
click at [724, 180] on button "button" at bounding box center [718, 188] width 25 height 19
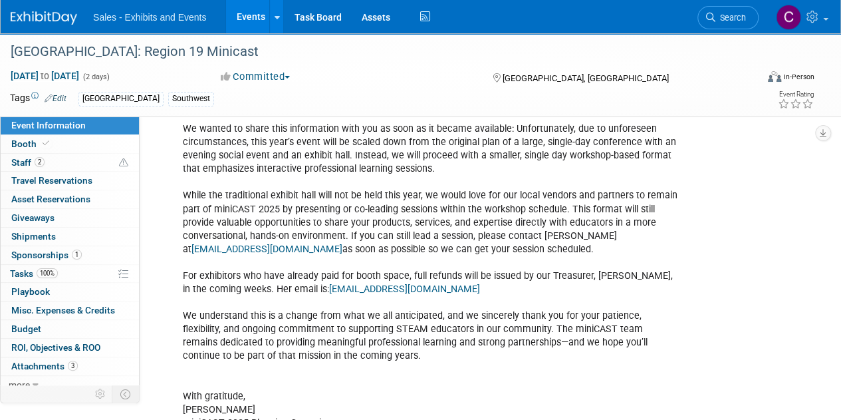
scroll to position [584, 0]
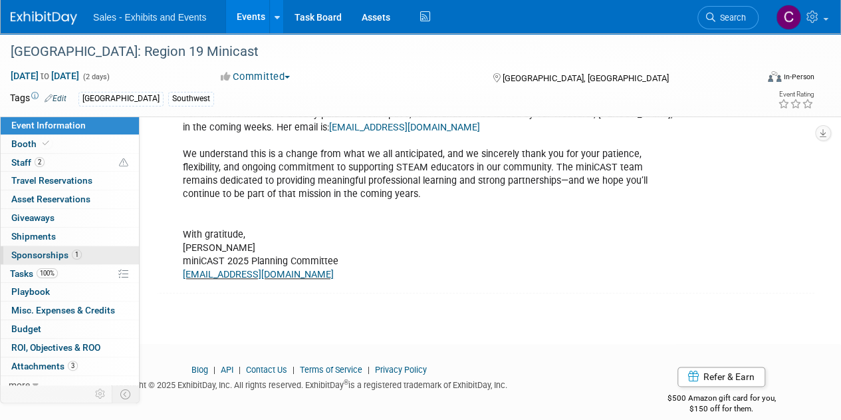
drag, startPoint x: 36, startPoint y: 266, endPoint x: 37, endPoint y: 257, distance: 9.4
click at [36, 268] on span "Tasks 100%" at bounding box center [34, 273] width 48 height 11
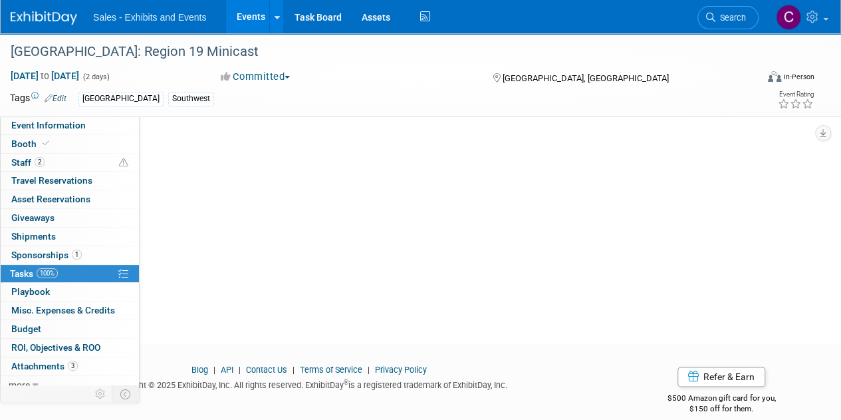
scroll to position [0, 0]
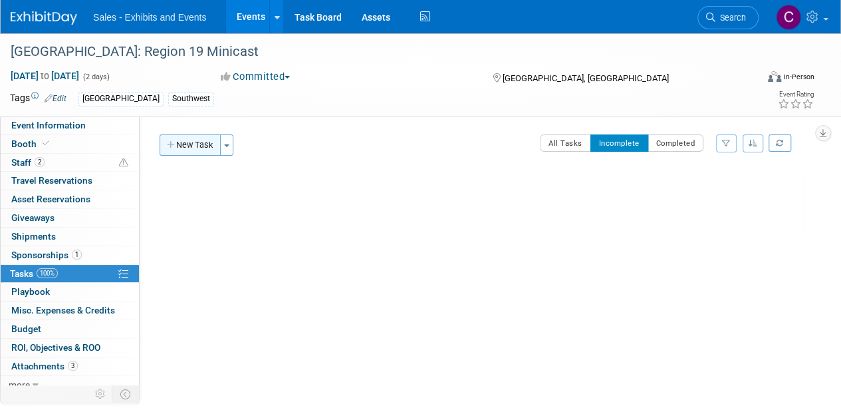
click at [200, 148] on button "New Task" at bounding box center [190, 144] width 61 height 21
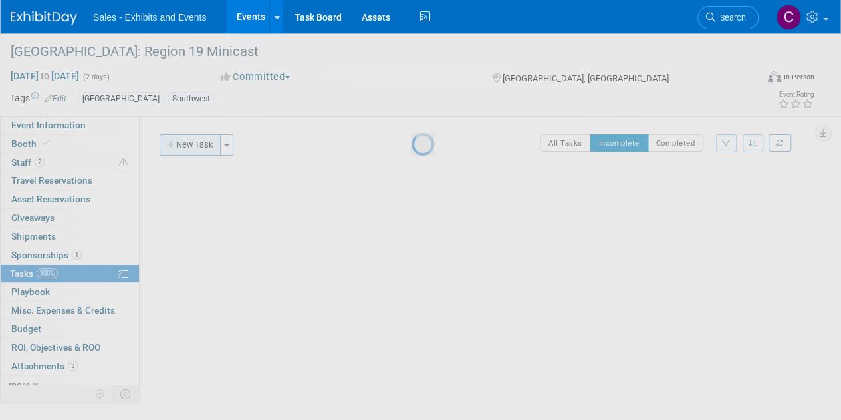
select select "9"
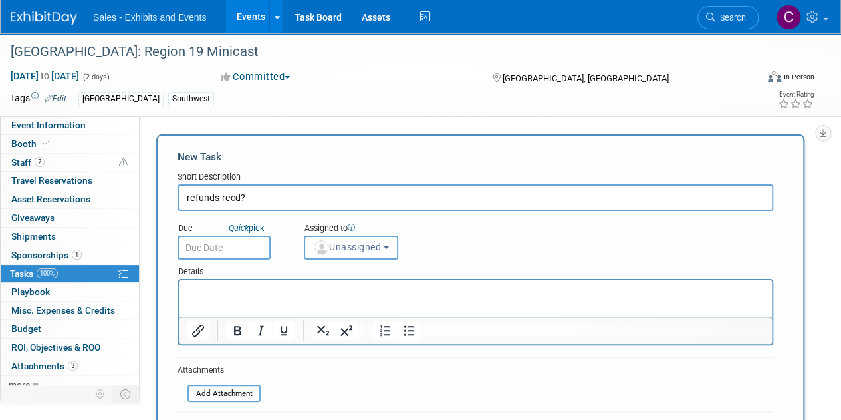
type input "refunds recd?"
click at [206, 241] on input "text" at bounding box center [224, 247] width 93 height 24
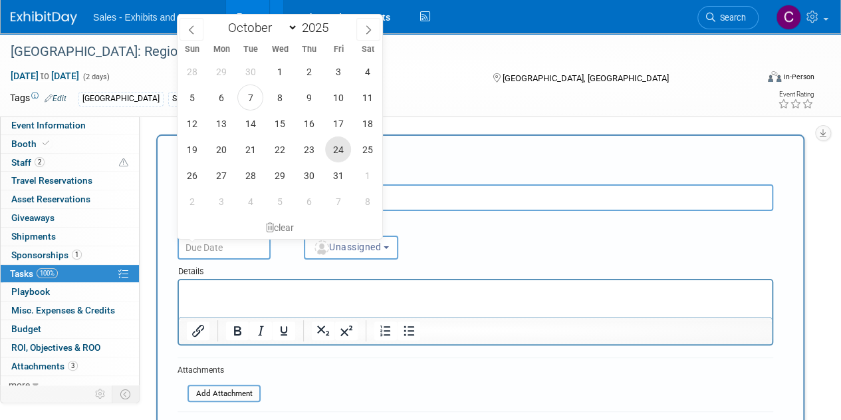
click at [333, 148] on span "24" at bounding box center [338, 149] width 26 height 26
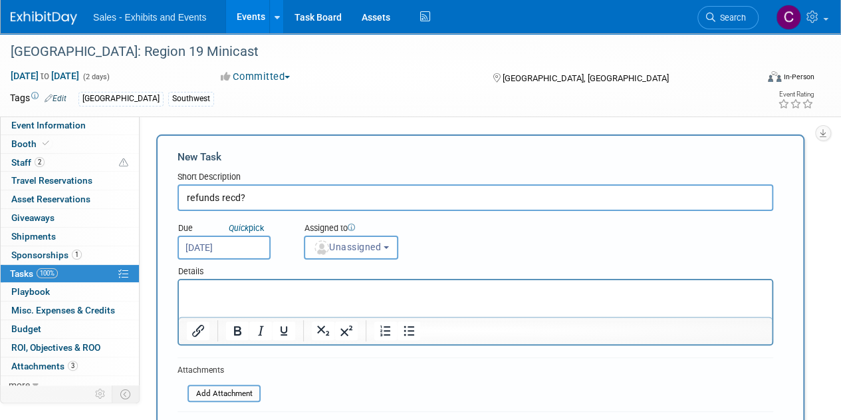
click at [225, 249] on input "Oct 24, 2025" at bounding box center [224, 247] width 93 height 24
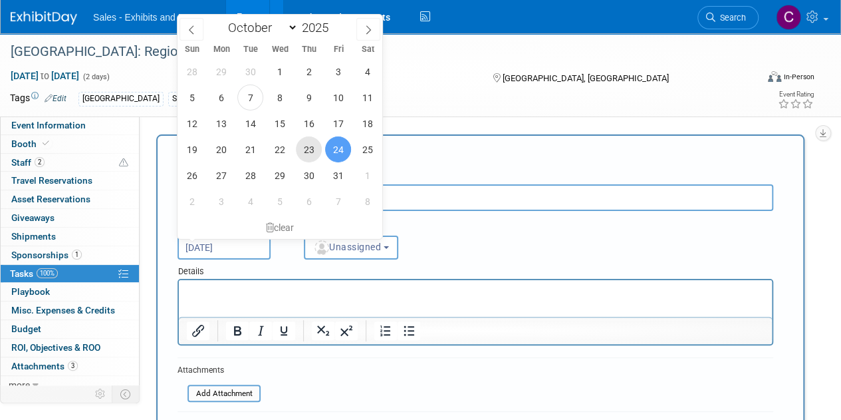
click at [310, 156] on span "23" at bounding box center [309, 149] width 26 height 26
type input "Oct 23, 2025"
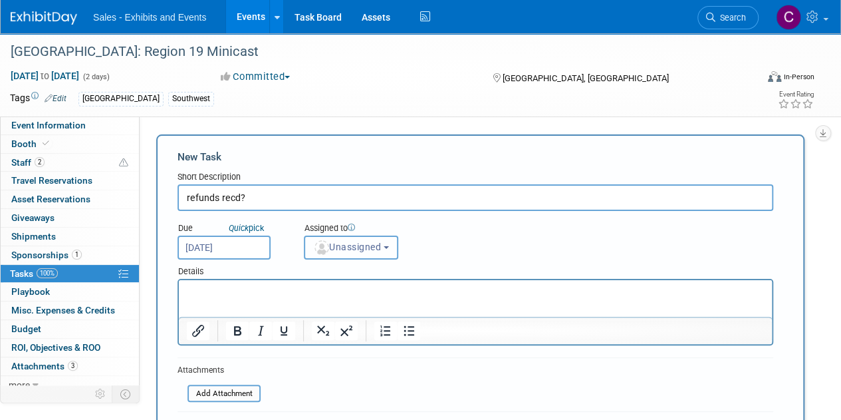
click at [358, 246] on span "Unassigned" at bounding box center [347, 246] width 68 height 11
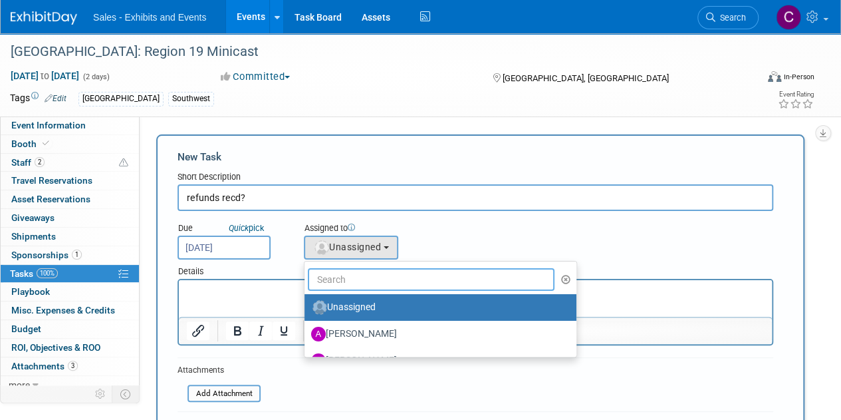
click at [372, 283] on input "text" at bounding box center [431, 279] width 247 height 23
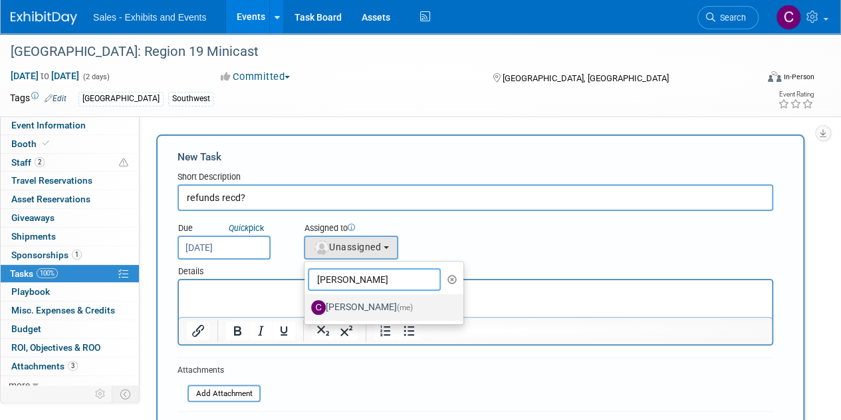
type input "christine"
click at [366, 313] on label "Christine Lurz (me)" at bounding box center [380, 307] width 139 height 21
click at [307, 310] on input "Christine Lurz (me)" at bounding box center [302, 305] width 9 height 9
select select "a9e3834d-668b-4315-a5d4-069993be606a"
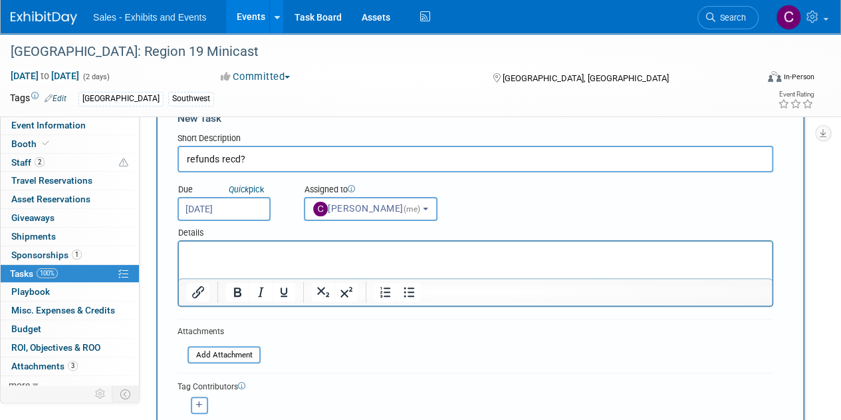
scroll to position [162, 0]
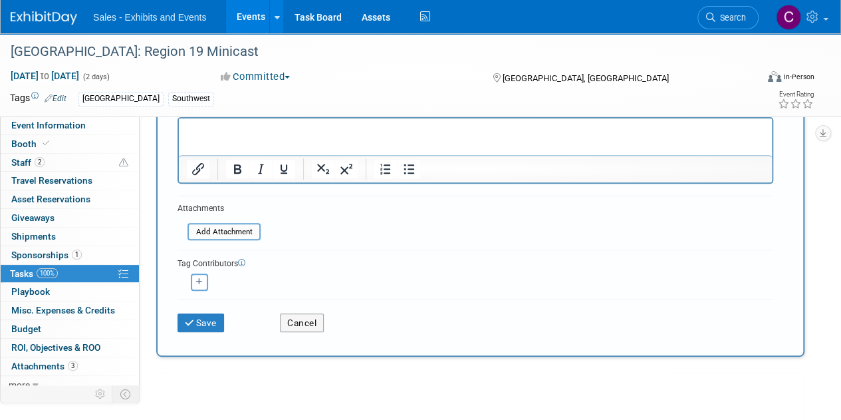
click at [227, 321] on div "Save" at bounding box center [219, 318] width 102 height 27
click at [221, 321] on button "Save" at bounding box center [201, 322] width 47 height 19
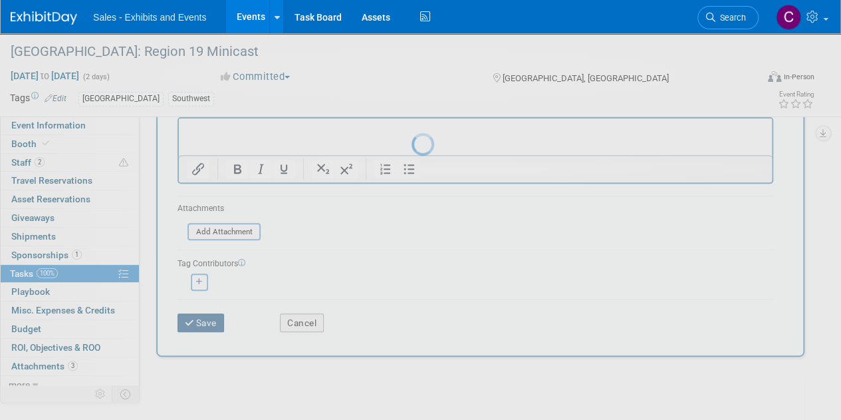
scroll to position [0, 0]
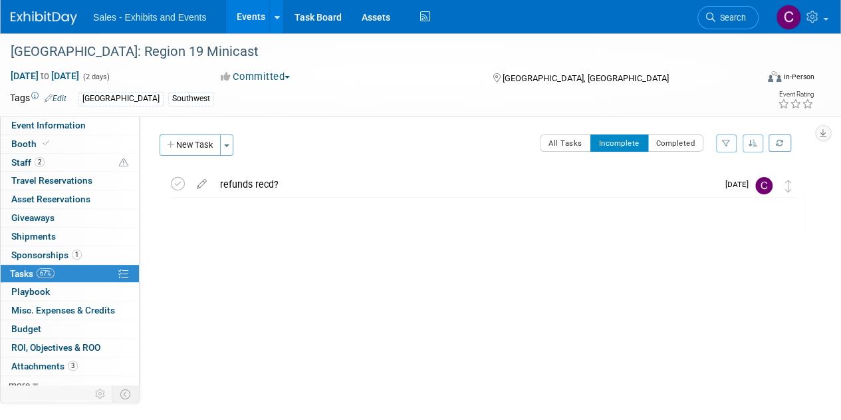
click at [246, 19] on link "Events" at bounding box center [250, 16] width 49 height 33
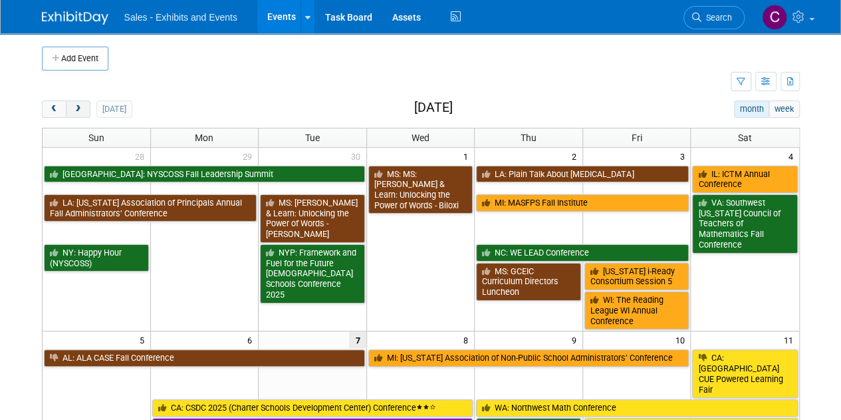
click at [86, 104] on button "next" at bounding box center [78, 108] width 25 height 17
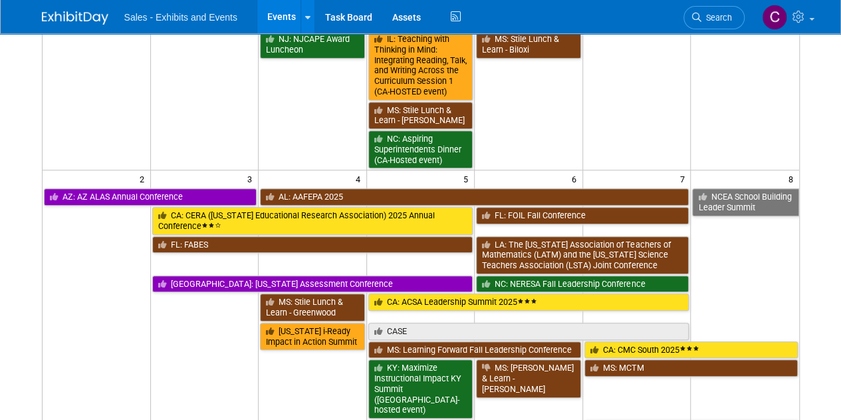
scroll to position [351, 0]
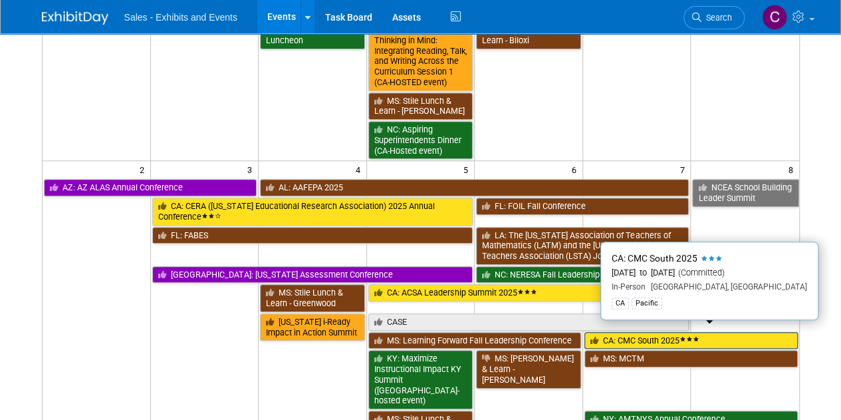
click at [671, 332] on link "CA: CMC South 2025" at bounding box center [691, 340] width 213 height 17
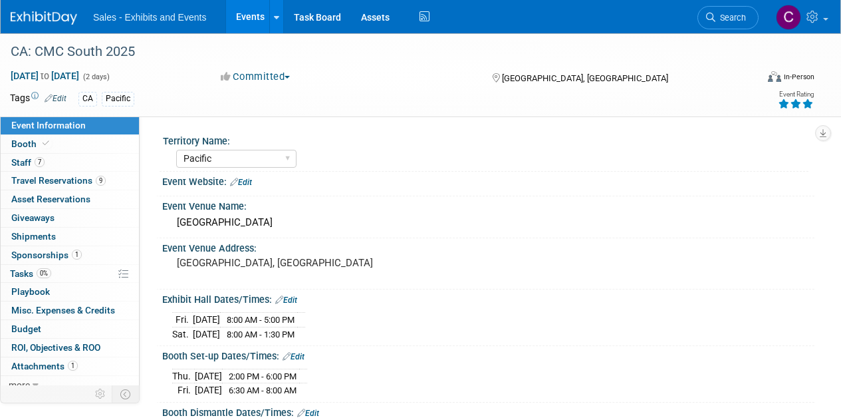
select select "Pacific"
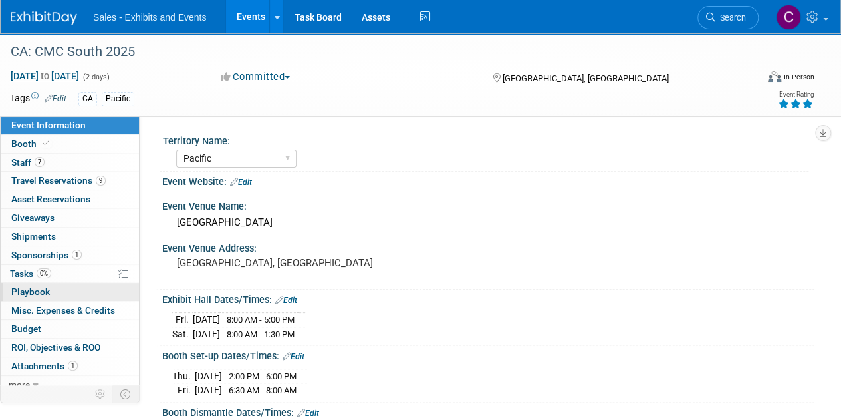
click at [28, 291] on span "Playbook 0" at bounding box center [30, 291] width 39 height 11
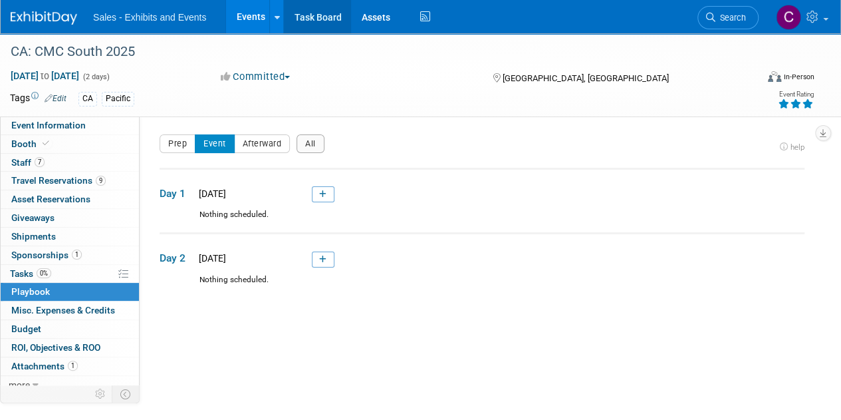
click at [324, 18] on link "Task Board" at bounding box center [317, 16] width 67 height 33
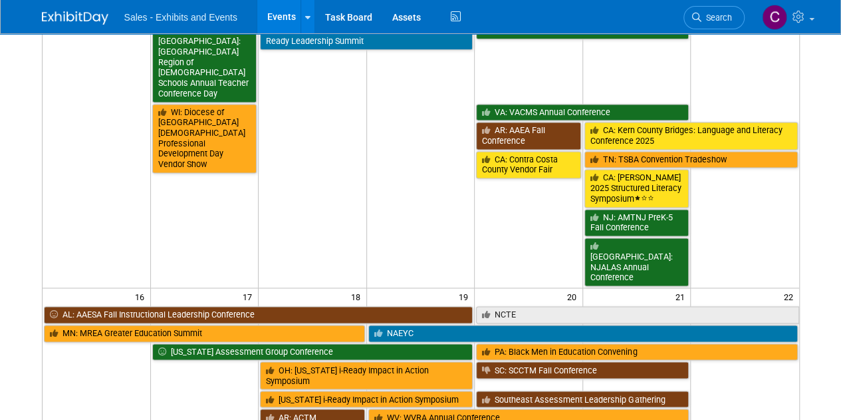
scroll to position [926, 0]
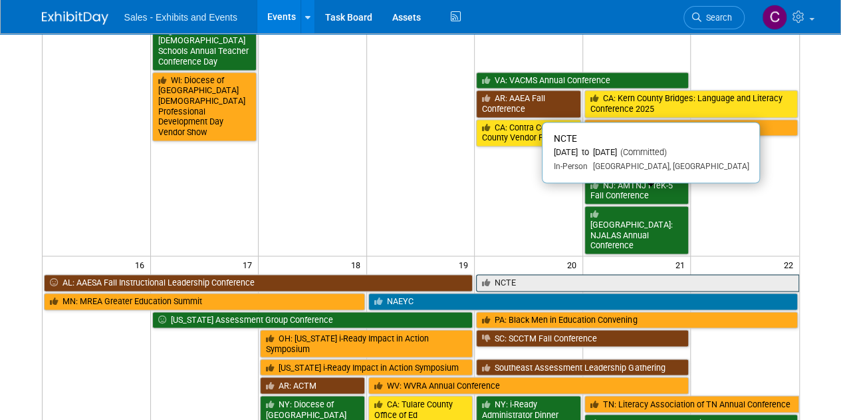
click at [504, 274] on link "NCTE" at bounding box center [637, 282] width 323 height 17
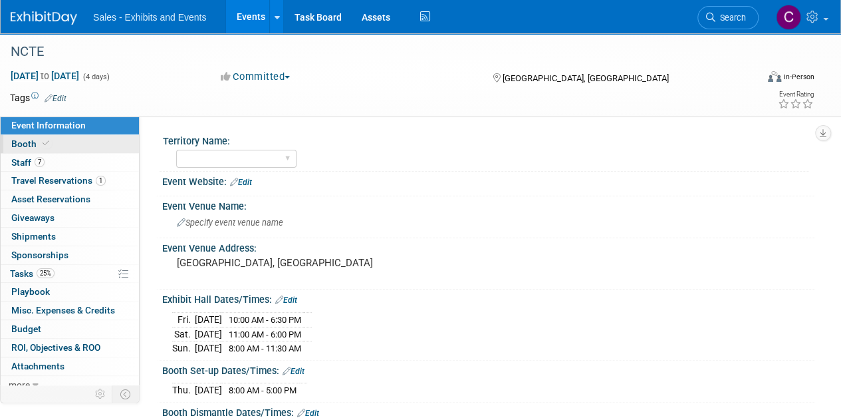
click at [15, 144] on span "Booth" at bounding box center [31, 143] width 41 height 11
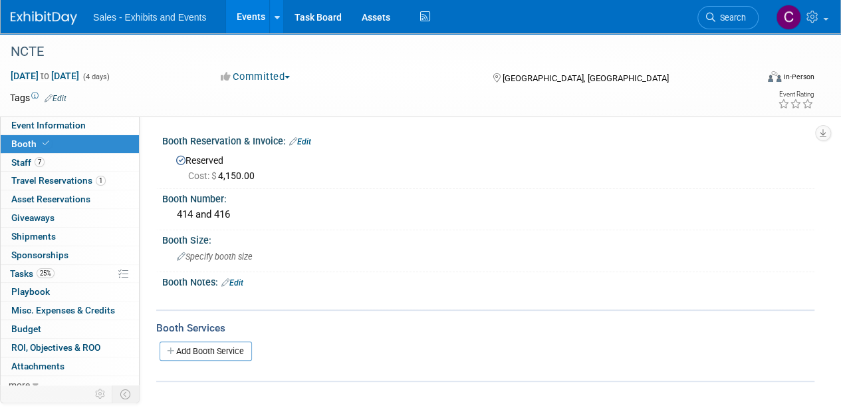
click at [229, 283] on icon at bounding box center [225, 282] width 8 height 9
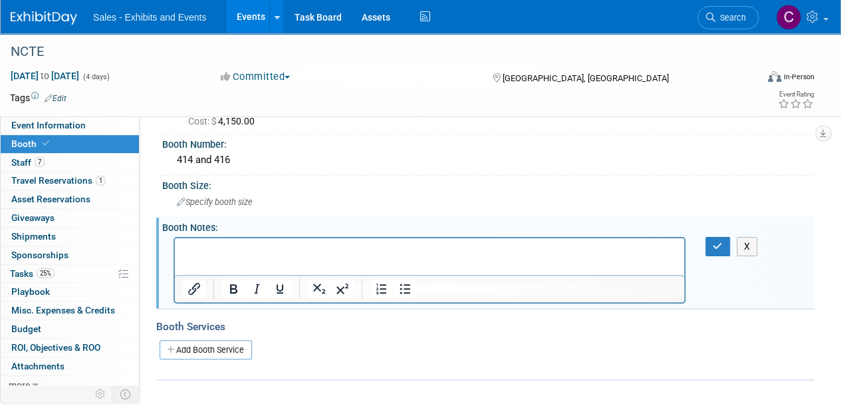
scroll to position [55, 0]
click at [744, 250] on button "X" at bounding box center [747, 245] width 21 height 19
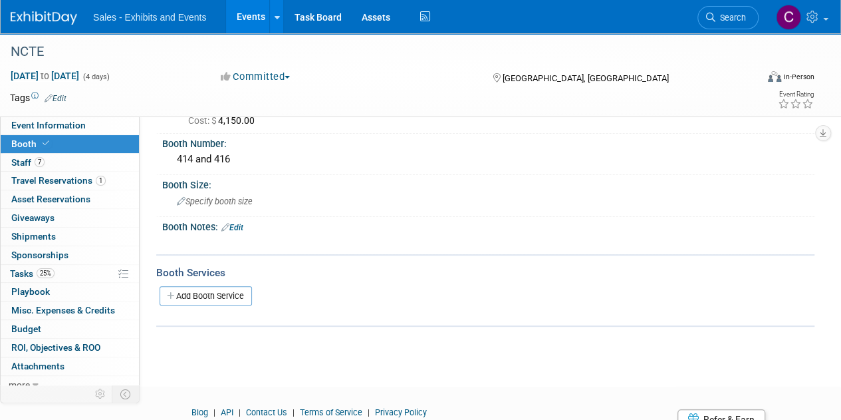
click at [247, 23] on link "Events" at bounding box center [250, 16] width 49 height 33
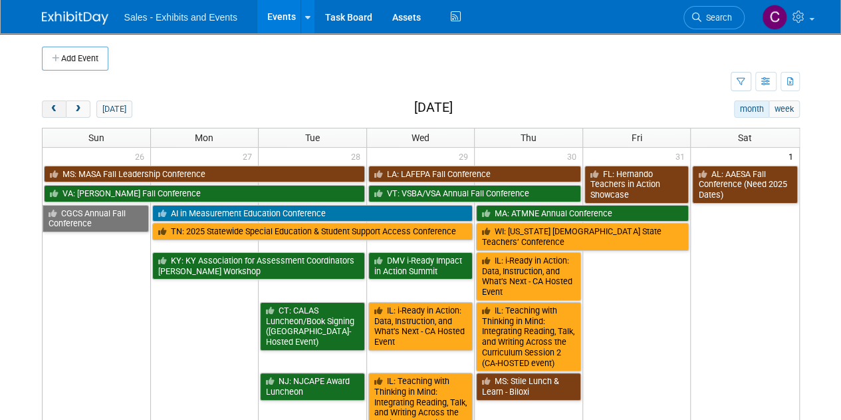
click at [49, 105] on span "prev" at bounding box center [54, 109] width 10 height 9
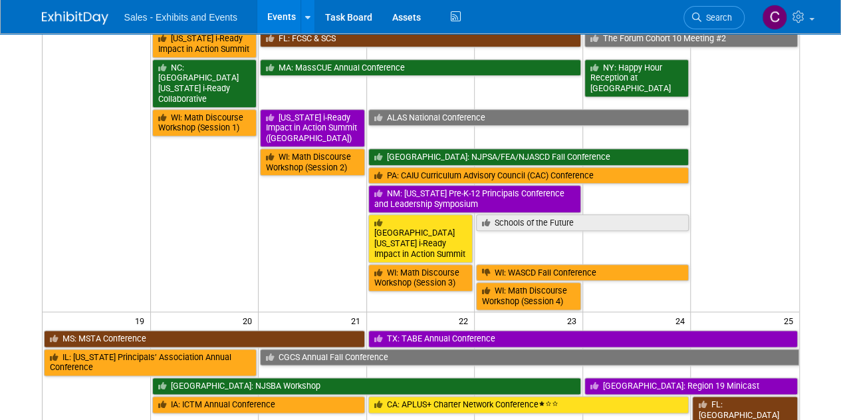
scroll to position [654, 0]
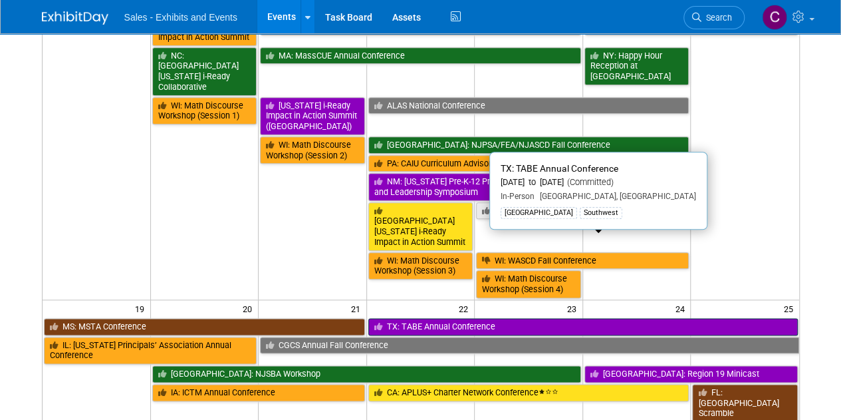
click at [423, 318] on link "TX: TABE Annual Conference" at bounding box center [583, 326] width 430 height 17
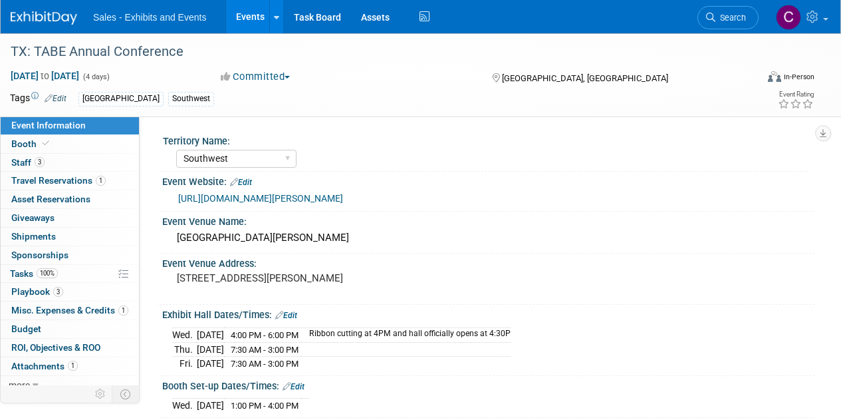
select select "Southwest"
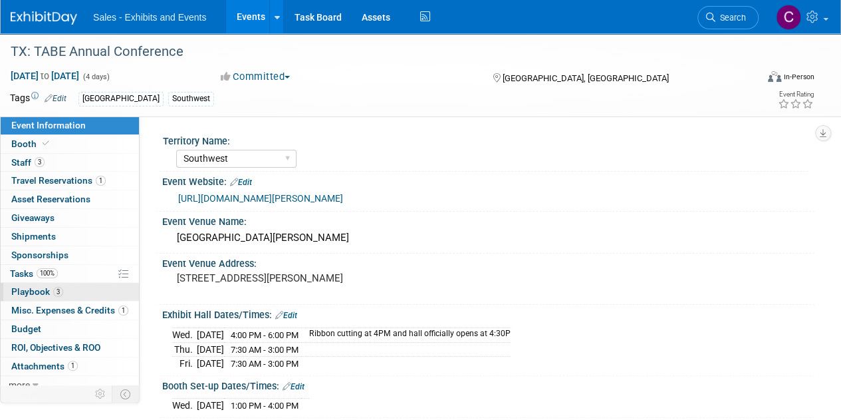
click at [32, 291] on span "Playbook 3" at bounding box center [37, 291] width 52 height 11
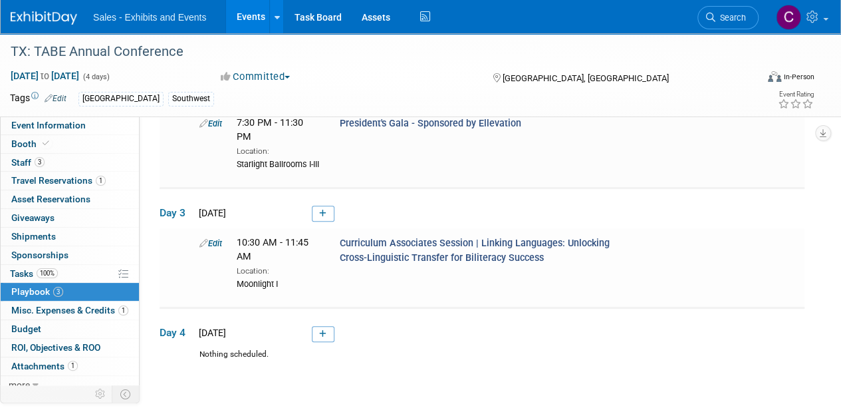
scroll to position [244, 0]
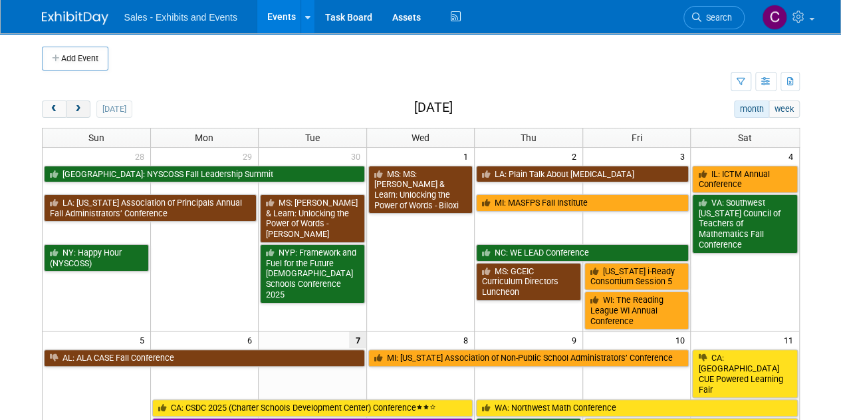
click at [79, 107] on span "next" at bounding box center [78, 109] width 10 height 9
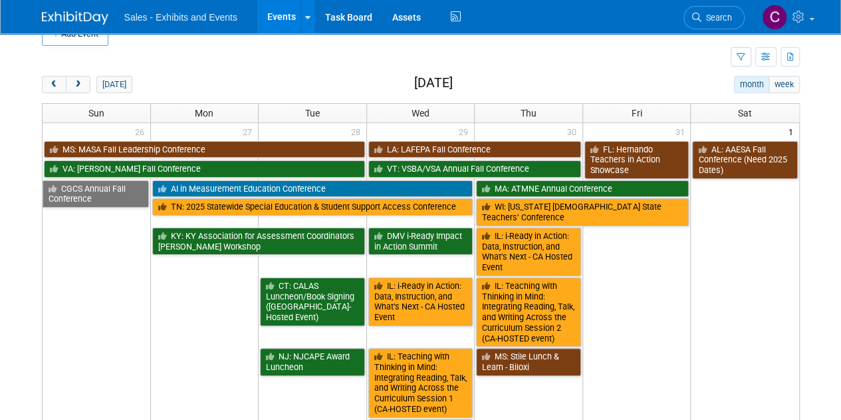
scroll to position [21, 0]
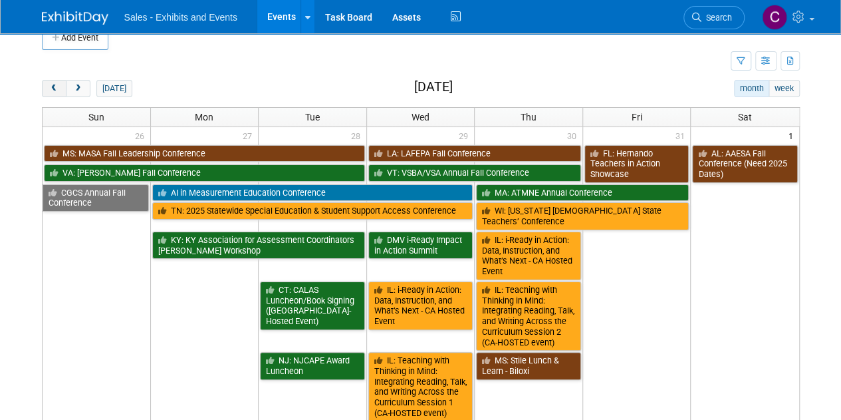
drag, startPoint x: 59, startPoint y: 90, endPoint x: 294, endPoint y: 84, distance: 235.5
click at [59, 90] on button "prev" at bounding box center [54, 88] width 25 height 17
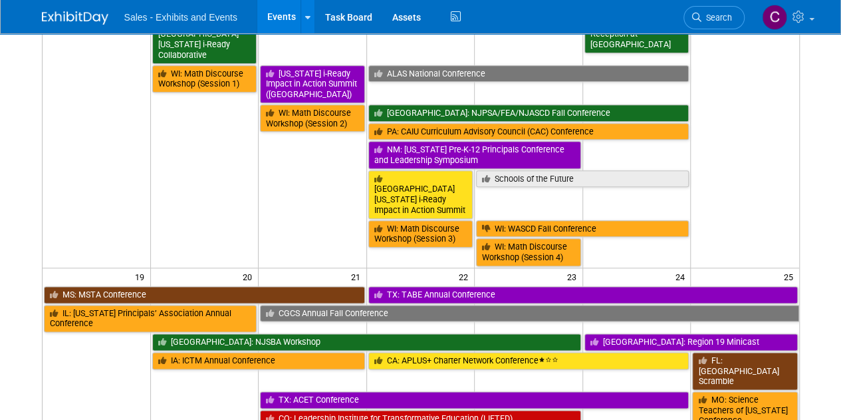
scroll to position [577, 0]
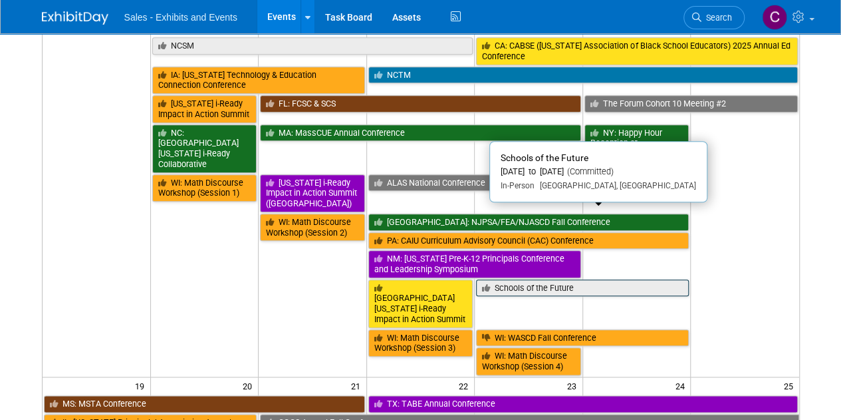
click at [540, 279] on link "Schools of the Future" at bounding box center [582, 287] width 213 height 17
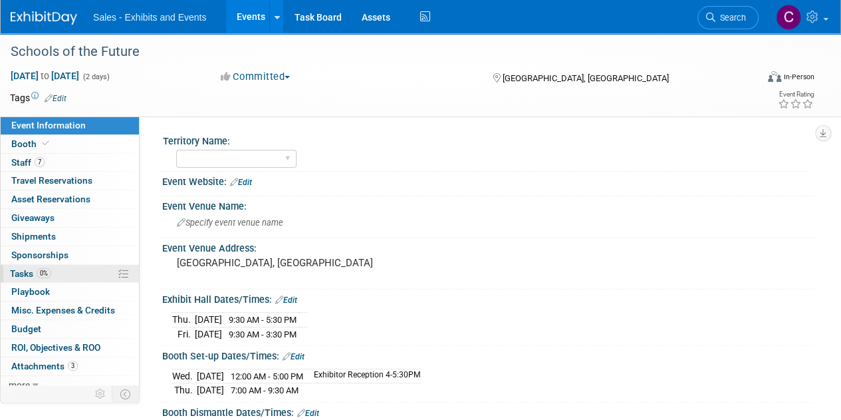
click at [29, 269] on span "Tasks 0%" at bounding box center [30, 273] width 41 height 11
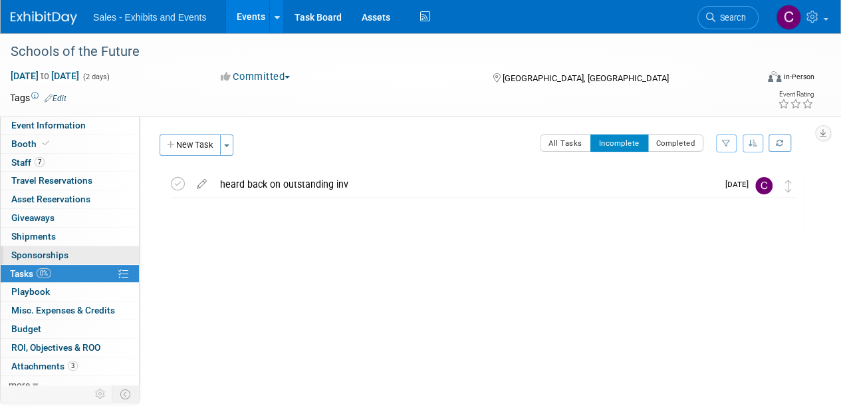
click at [31, 253] on span "Sponsorships 0" at bounding box center [39, 254] width 57 height 11
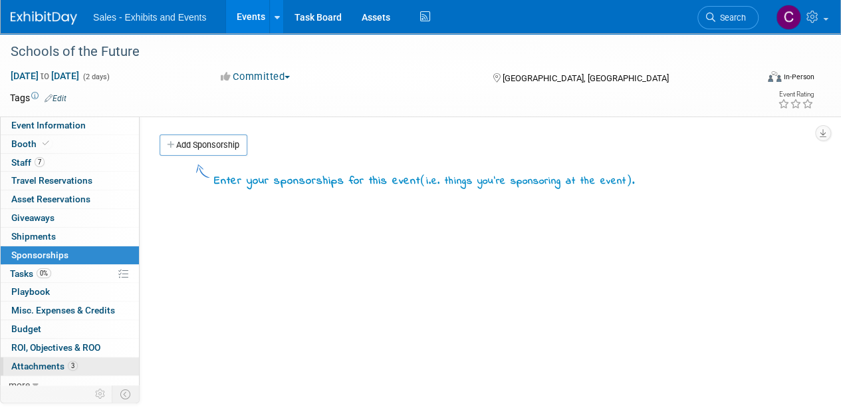
click at [63, 364] on span "Attachments 3" at bounding box center [44, 365] width 67 height 11
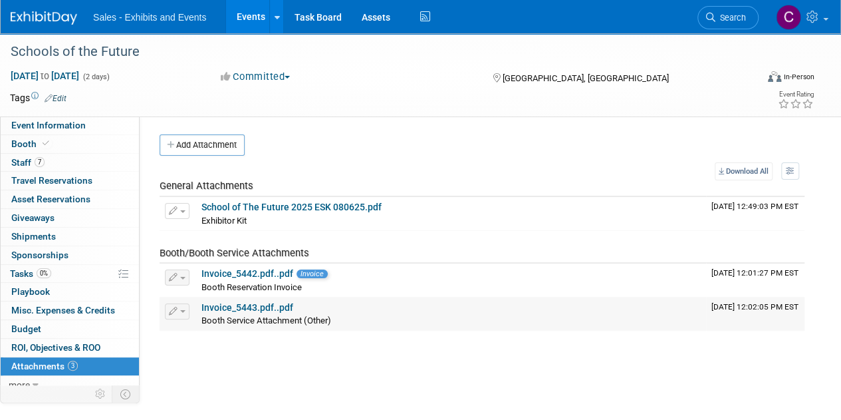
click at [236, 310] on link "Invoice_5443.pdf..pdf" at bounding box center [248, 307] width 92 height 11
click at [238, 275] on link "Invoice_5442.pdf..pdf" at bounding box center [248, 273] width 92 height 11
click at [19, 162] on span "Staff 7" at bounding box center [27, 162] width 33 height 11
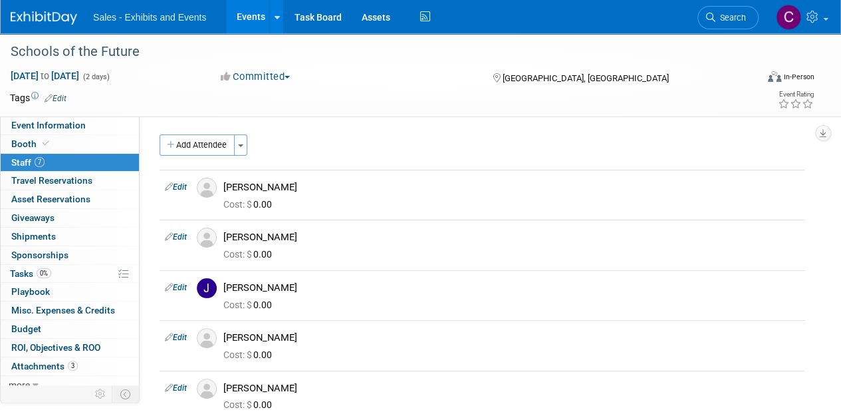
click at [248, 24] on link "Events" at bounding box center [250, 16] width 49 height 33
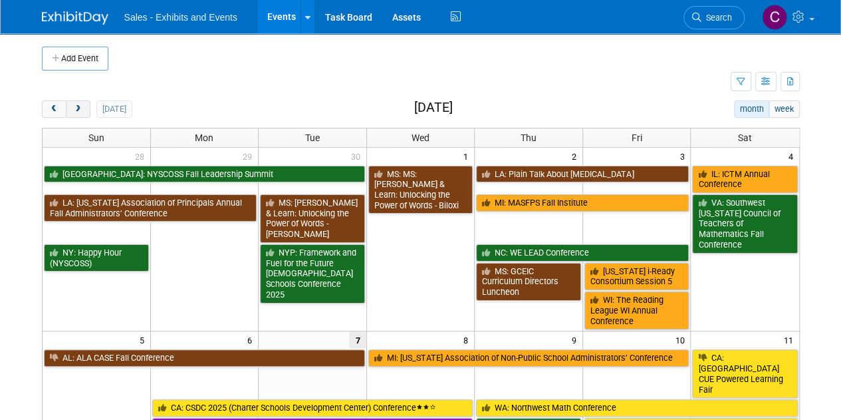
click at [76, 102] on button "next" at bounding box center [78, 108] width 25 height 17
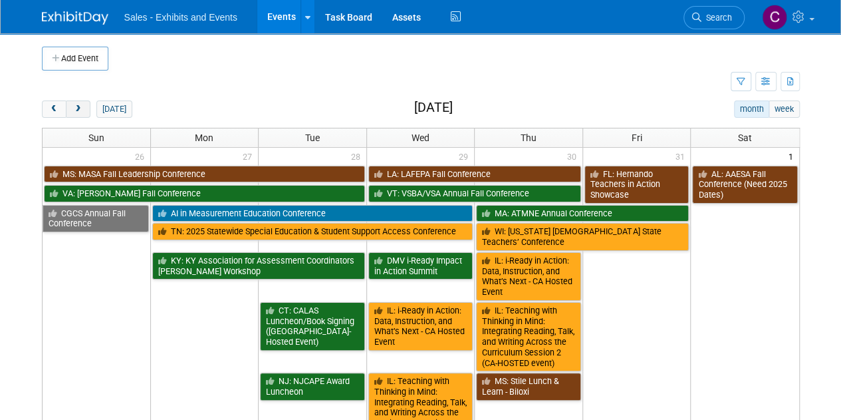
click at [76, 102] on button "next" at bounding box center [78, 108] width 25 height 17
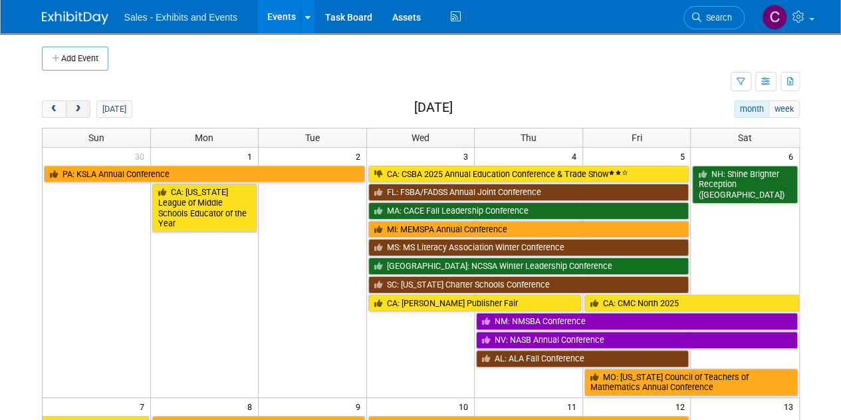
click at [76, 102] on button "next" at bounding box center [78, 108] width 25 height 17
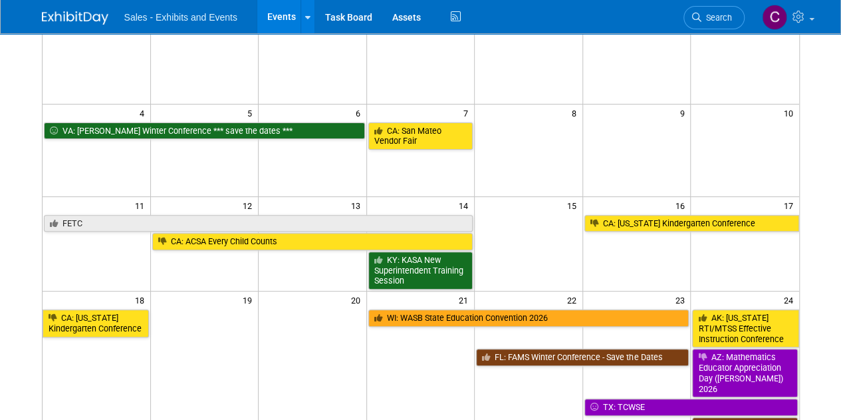
scroll to position [168, 0]
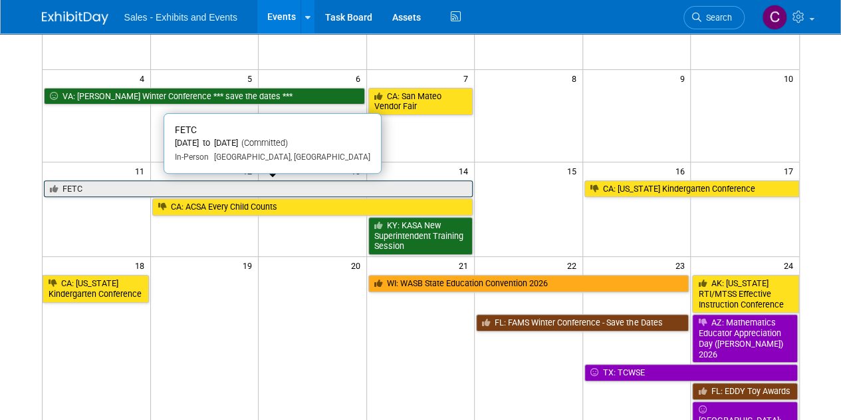
click at [102, 182] on link "FETC" at bounding box center [259, 188] width 430 height 17
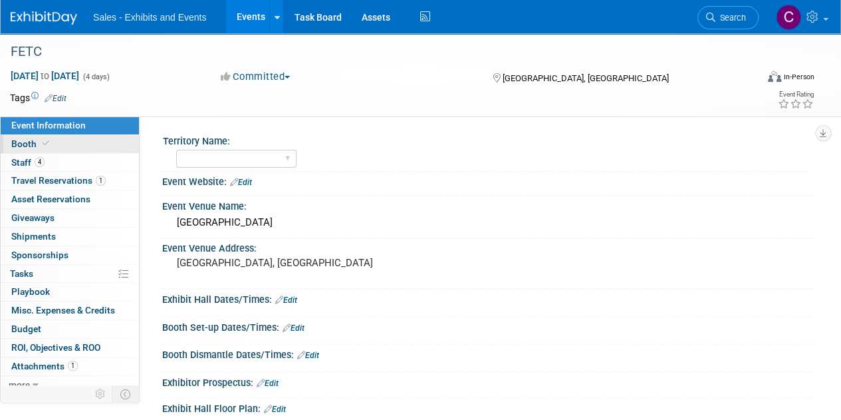
click at [25, 140] on span "Booth" at bounding box center [31, 143] width 41 height 11
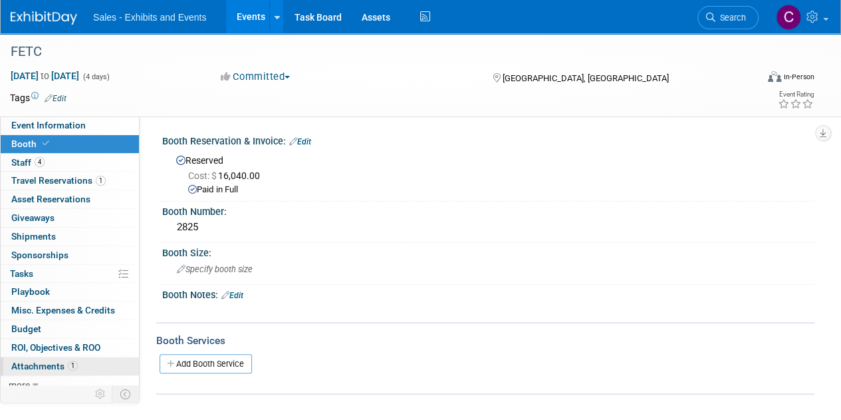
click at [57, 365] on span "Attachments 1" at bounding box center [44, 365] width 67 height 11
